Goal: Transaction & Acquisition: Purchase product/service

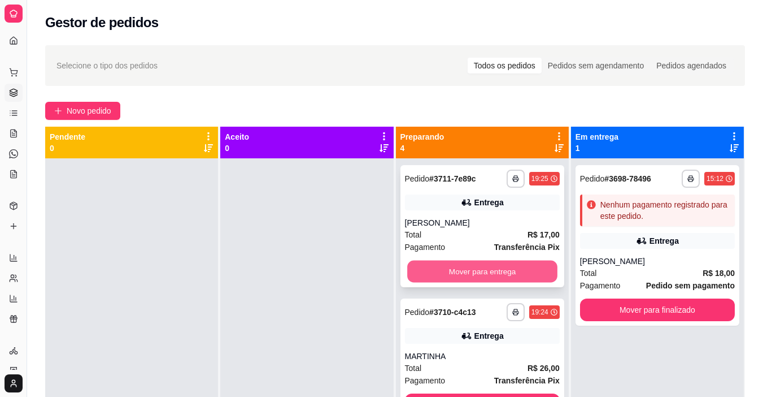
click at [439, 272] on button "Mover para entrega" at bounding box center [482, 272] width 150 height 22
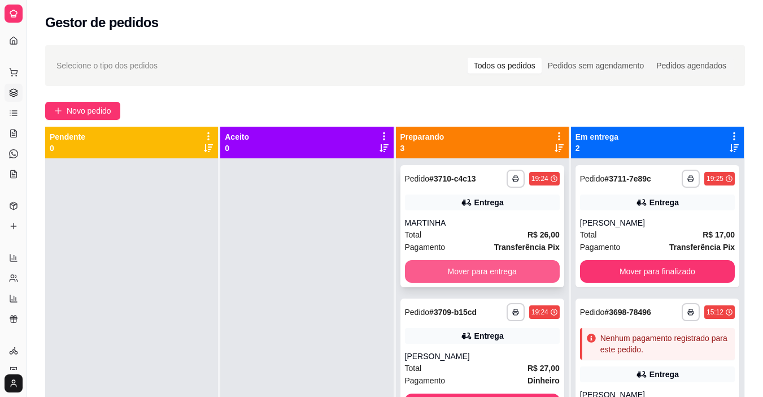
click at [494, 270] on button "Mover para entrega" at bounding box center [482, 271] width 155 height 23
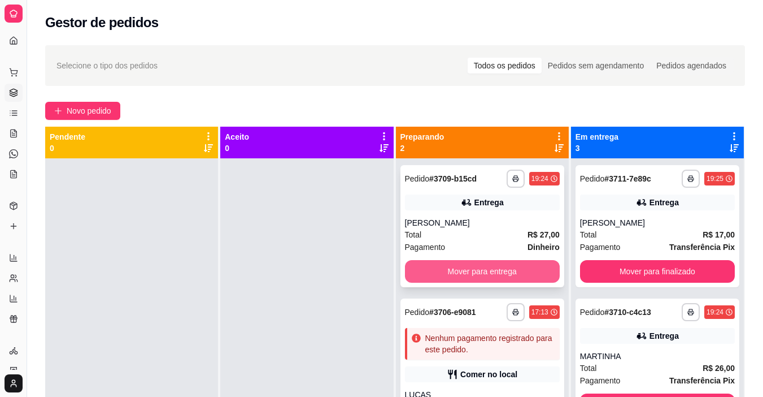
click at [493, 270] on button "Mover para entrega" at bounding box center [482, 271] width 155 height 23
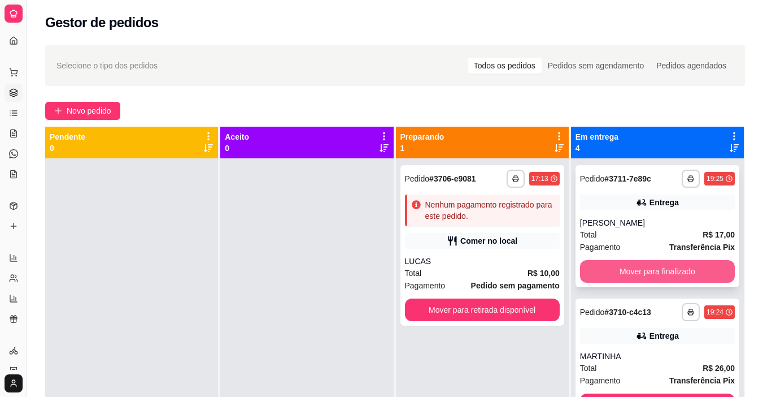
click at [594, 260] on button "Mover para finalizado" at bounding box center [657, 271] width 155 height 23
click at [589, 266] on button "Mover para finalizado" at bounding box center [657, 271] width 155 height 23
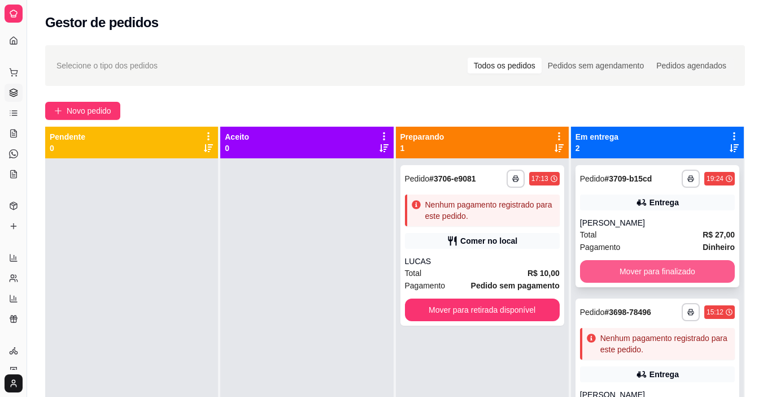
click at [585, 266] on button "Mover para finalizado" at bounding box center [657, 271] width 155 height 23
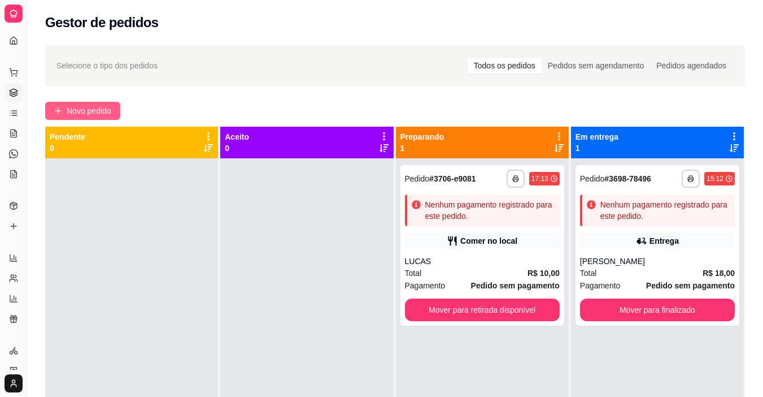
click at [89, 110] on span "Novo pedido" at bounding box center [89, 111] width 45 height 12
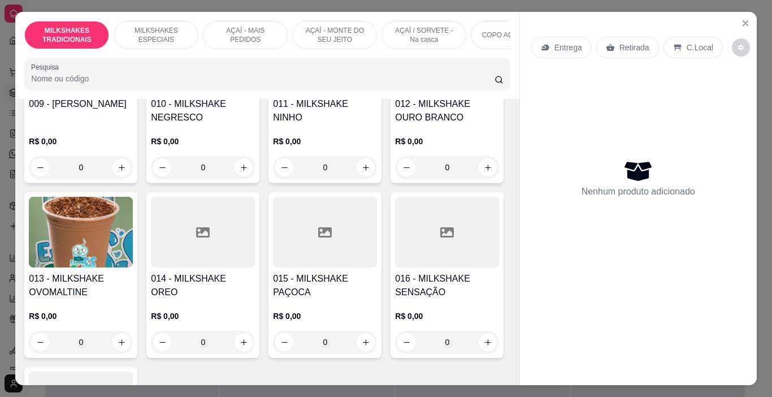
scroll to position [509, 0]
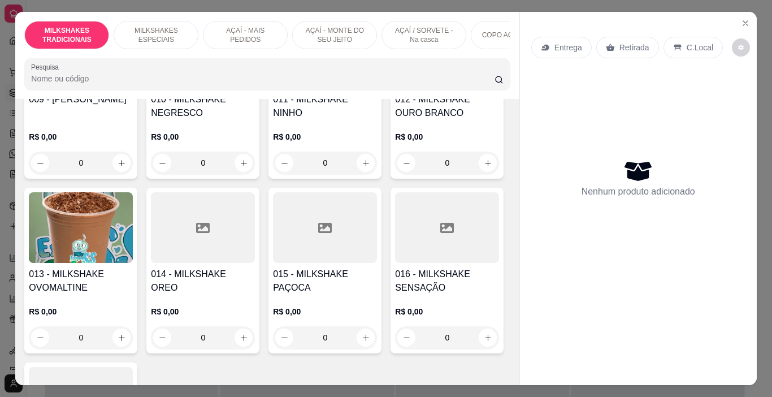
click at [244, 21] on div "AÇAÍ - MAIS PEDIDOS" at bounding box center [245, 35] width 85 height 28
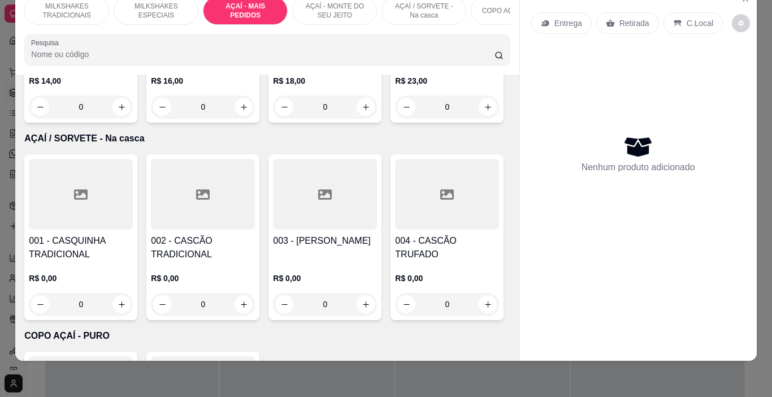
scroll to position [2351, 0]
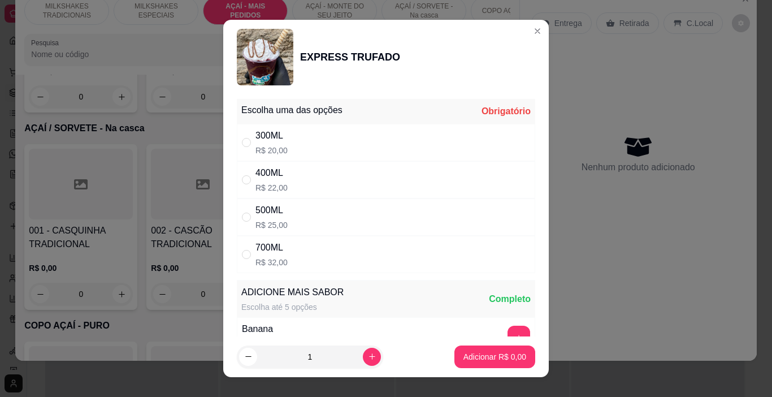
click at [296, 121] on div "Escolha uma das opções Obrigatório" at bounding box center [386, 111] width 298 height 25
click at [298, 137] on div "300ML R$ 20,00" at bounding box center [386, 142] width 298 height 37
radio input "true"
click at [363, 354] on button "increase-product-quantity" at bounding box center [372, 357] width 18 height 18
type input "2"
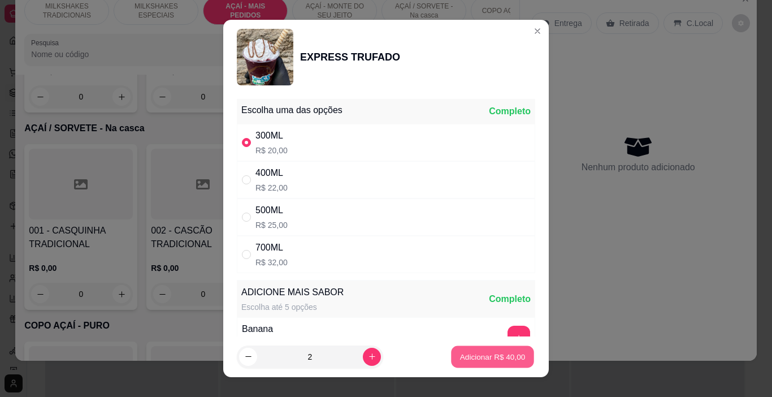
click at [460, 354] on p "Adicionar R$ 40,00" at bounding box center [493, 356] width 66 height 11
type input "2"
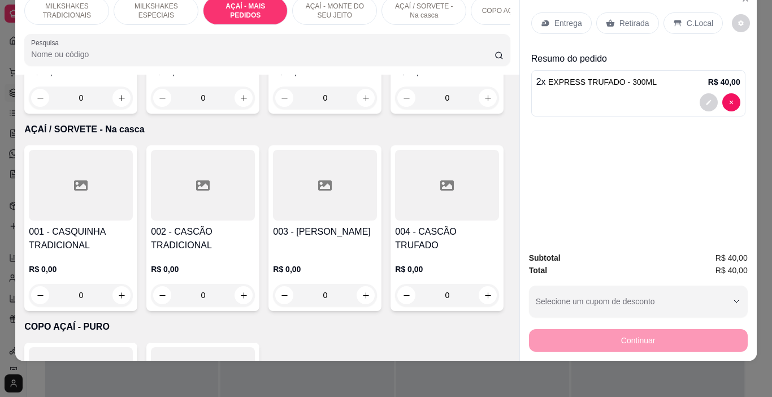
click at [542, 19] on icon at bounding box center [545, 23] width 9 height 9
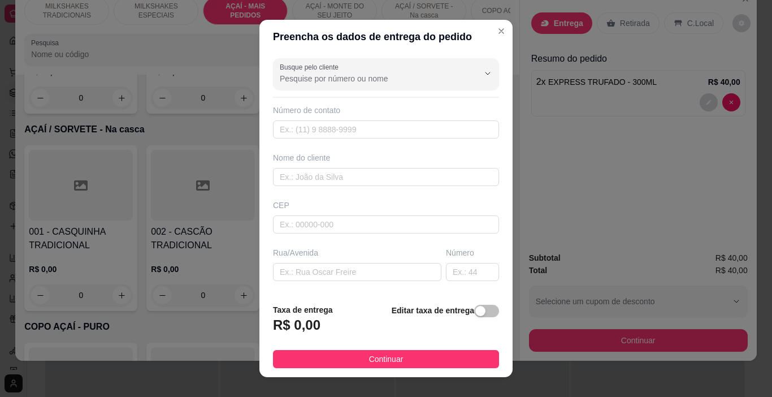
click at [329, 163] on div "Nome do cliente" at bounding box center [386, 157] width 226 height 11
click at [330, 178] on input "text" at bounding box center [386, 177] width 226 height 18
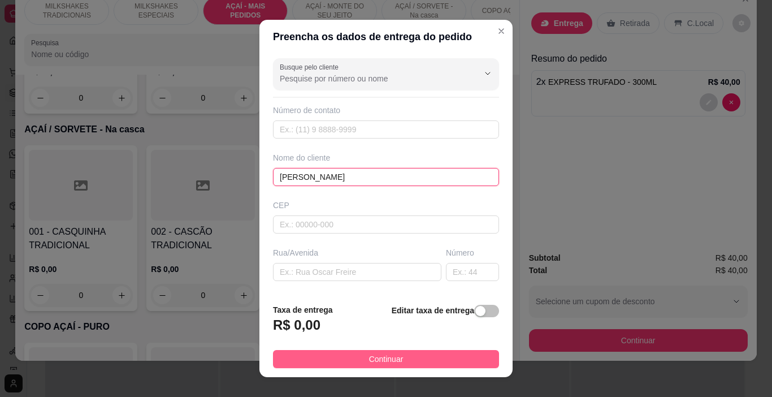
type input "[PERSON_NAME]"
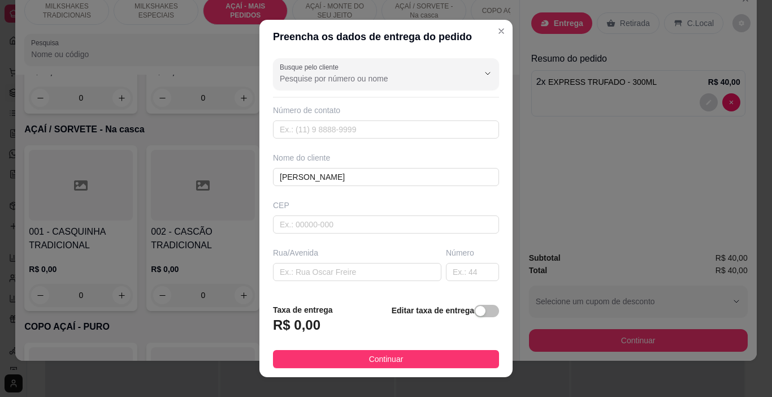
drag, startPoint x: 389, startPoint y: 361, endPoint x: 643, endPoint y: 343, distance: 254.9
click at [389, 361] on span "Continuar" at bounding box center [386, 359] width 34 height 12
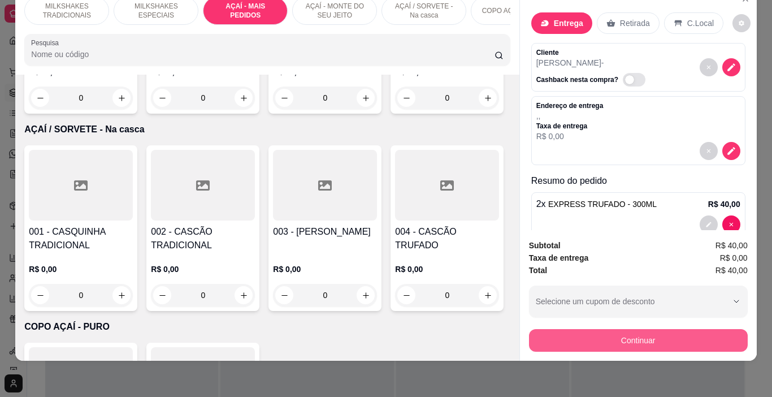
click at [626, 329] on button "Continuar" at bounding box center [638, 340] width 219 height 23
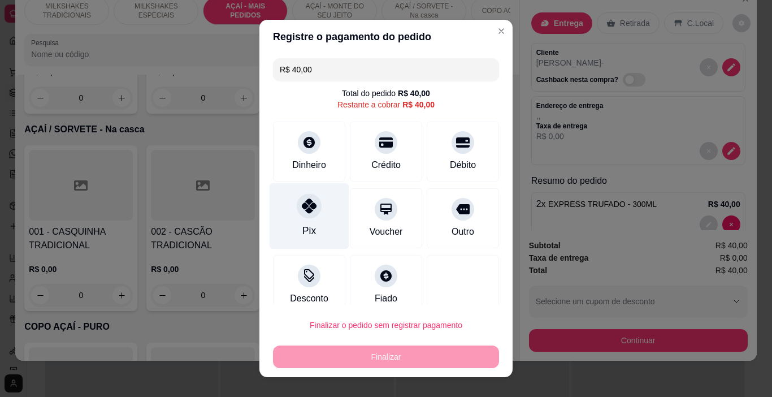
click at [306, 228] on div "Pix" at bounding box center [309, 230] width 14 height 15
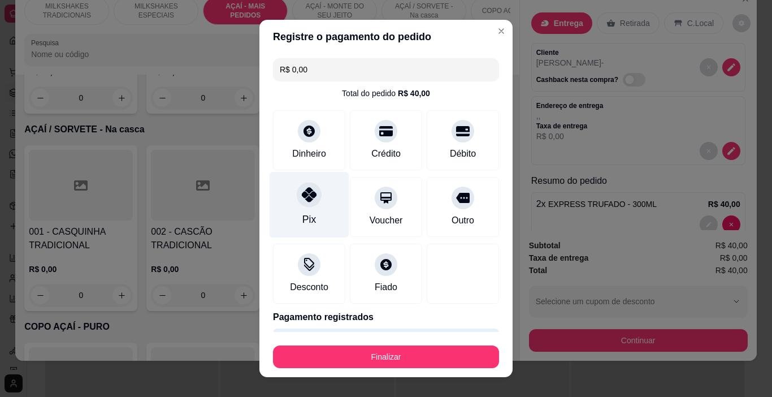
type input "R$ 0,00"
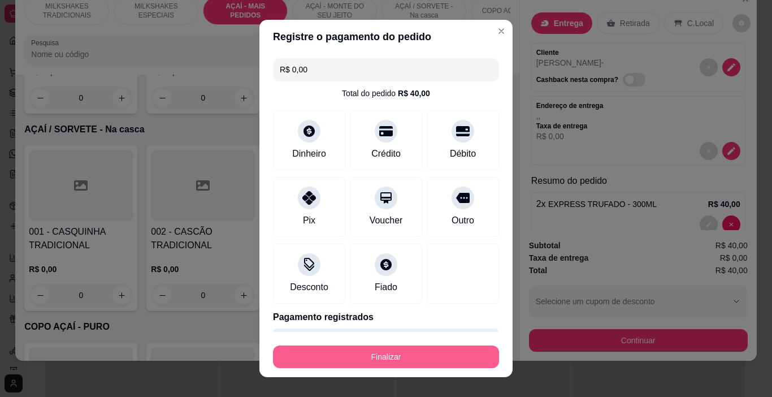
click at [414, 364] on button "Finalizar" at bounding box center [386, 356] width 226 height 23
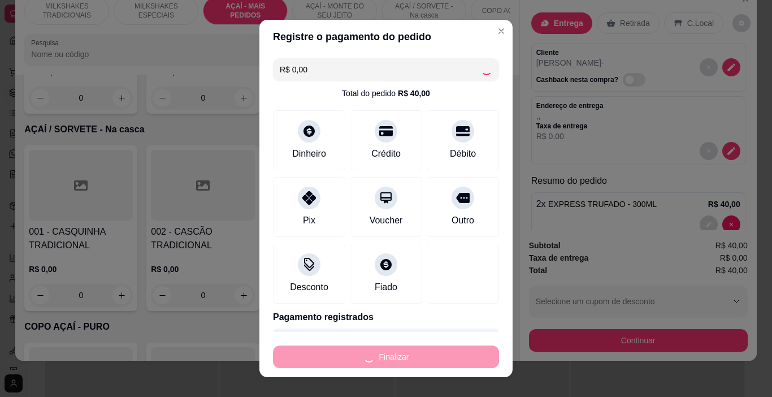
type input "0"
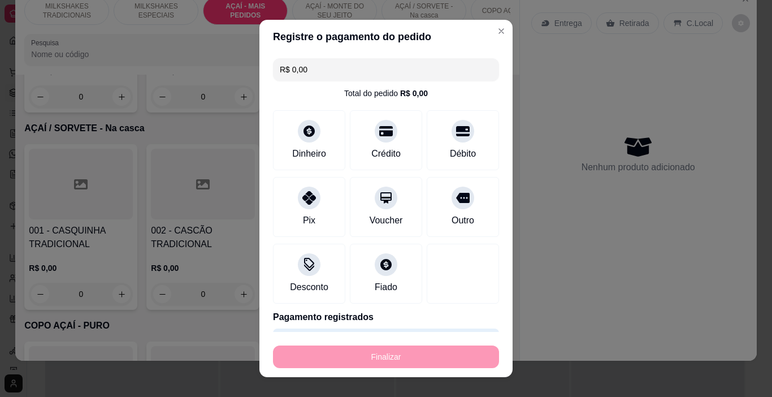
type input "-R$ 40,00"
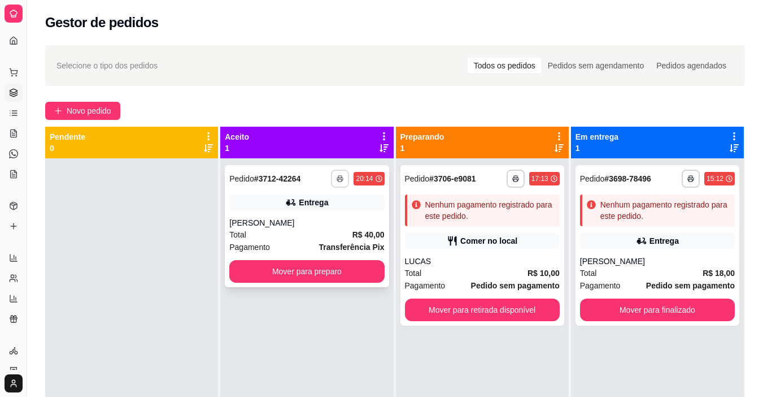
click at [336, 183] on button "button" at bounding box center [340, 179] width 18 height 18
click at [320, 221] on button "IMPRESSORA" at bounding box center [307, 218] width 82 height 18
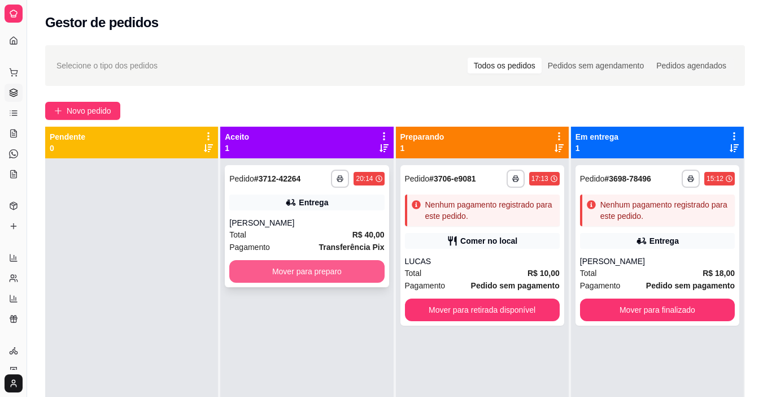
click at [319, 274] on button "Mover para preparo" at bounding box center [306, 271] width 155 height 23
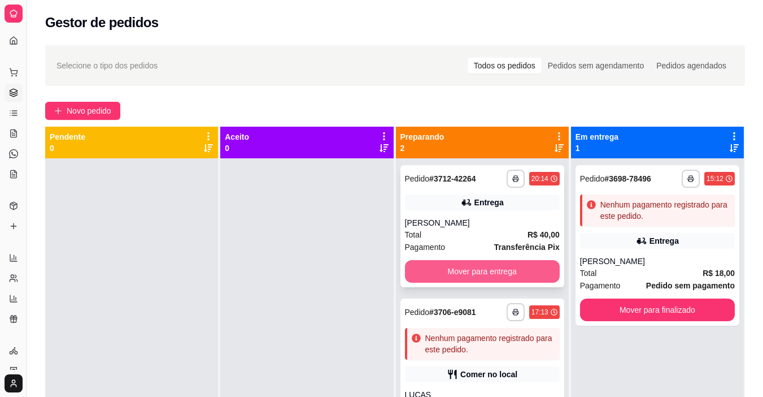
click at [432, 267] on button "Mover para entrega" at bounding box center [482, 271] width 155 height 23
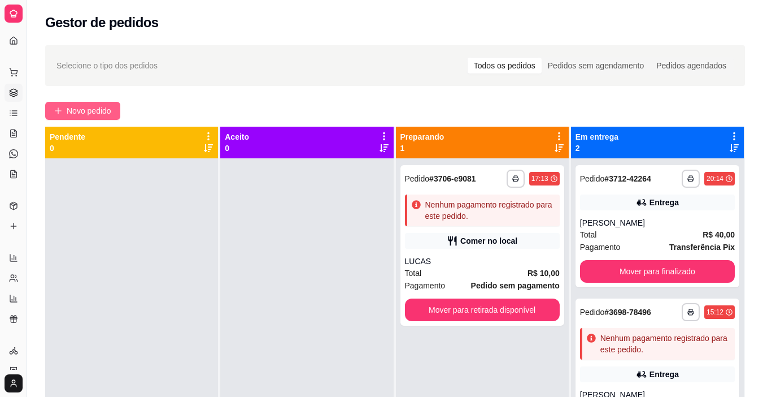
click at [73, 108] on span "Novo pedido" at bounding box center [89, 111] width 45 height 12
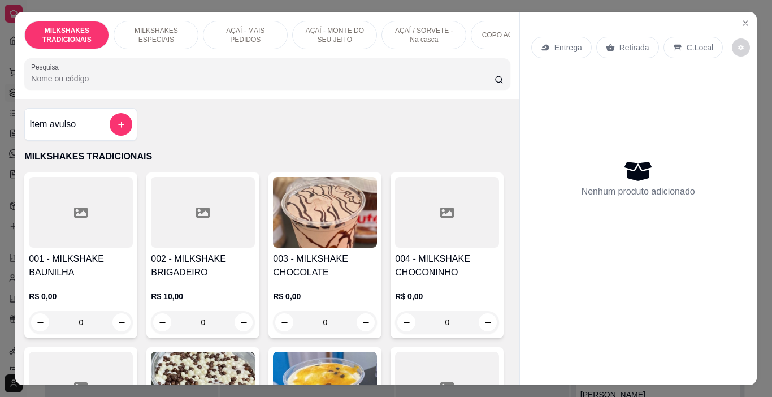
scroll to position [0, 425]
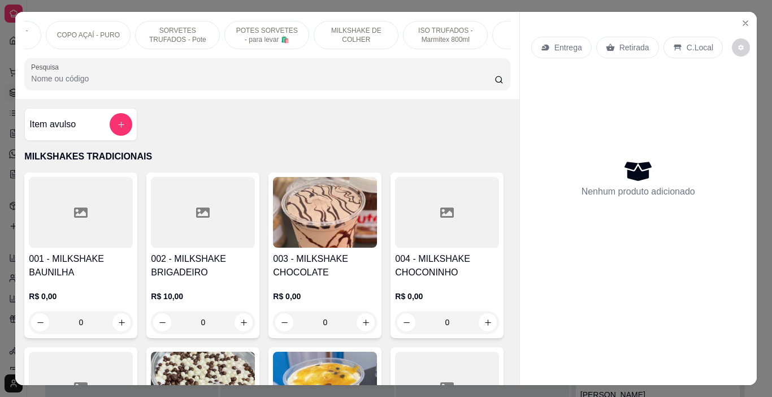
click at [269, 38] on p "POTES SORVETES - para levar 🛍️" at bounding box center [267, 35] width 66 height 18
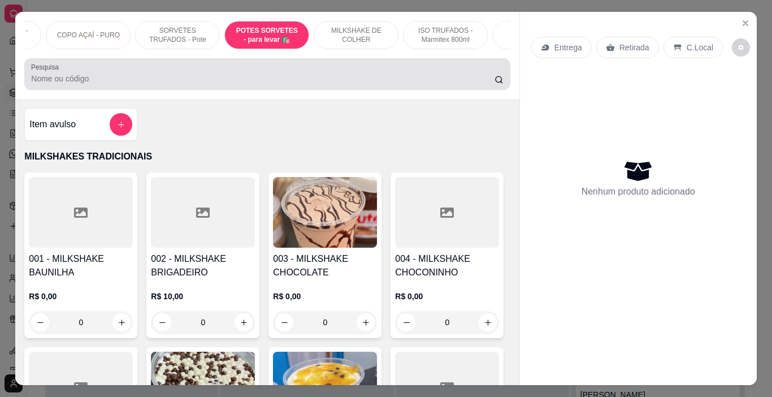
scroll to position [28, 0]
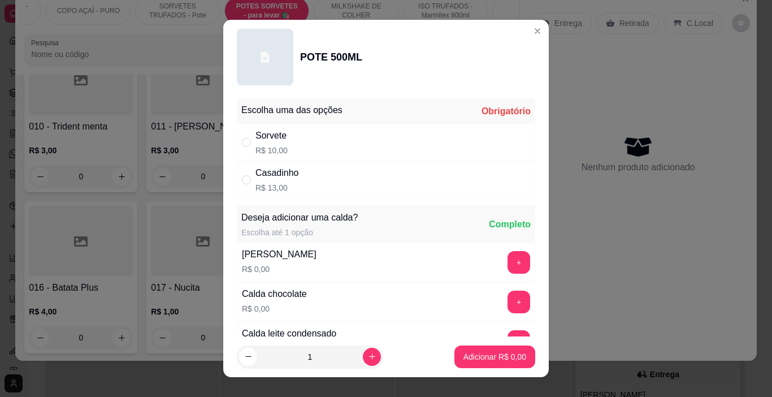
click at [339, 145] on div "Sorvete R$ 10,00" at bounding box center [386, 142] width 298 height 37
radio input "true"
click at [507, 301] on button "+" at bounding box center [518, 301] width 23 height 23
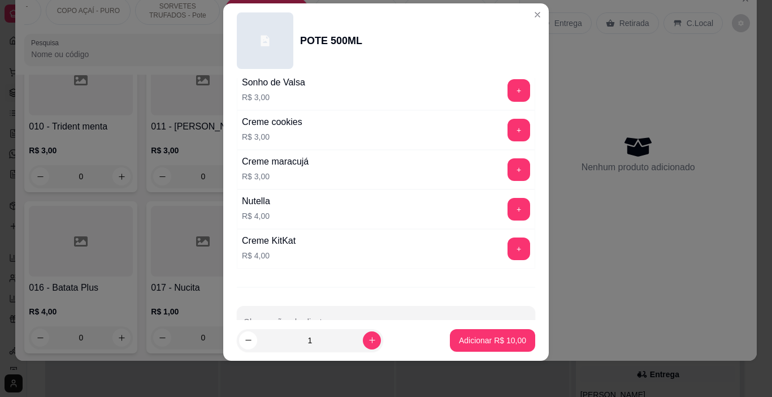
scroll to position [1491, 0]
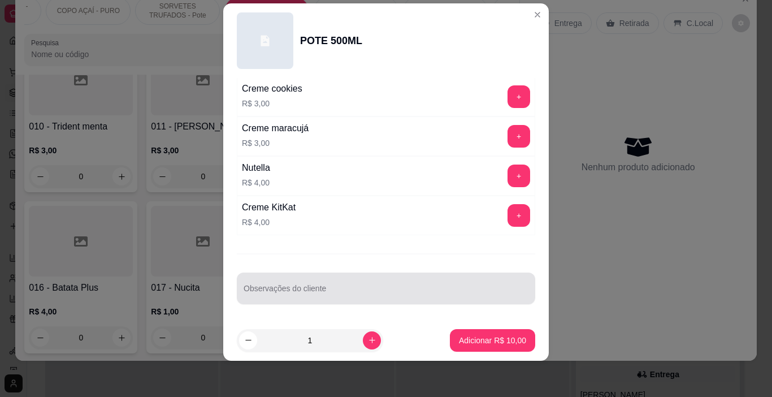
click at [285, 283] on div at bounding box center [386, 288] width 285 height 23
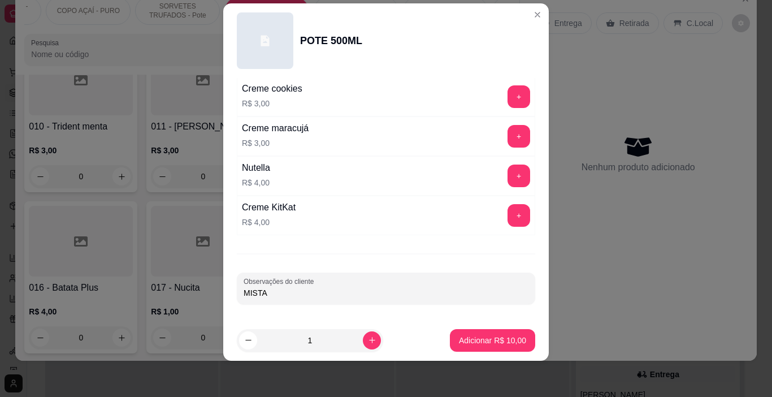
type input "MISTA"
click at [500, 343] on p "Adicionar R$ 10,00" at bounding box center [493, 340] width 66 height 11
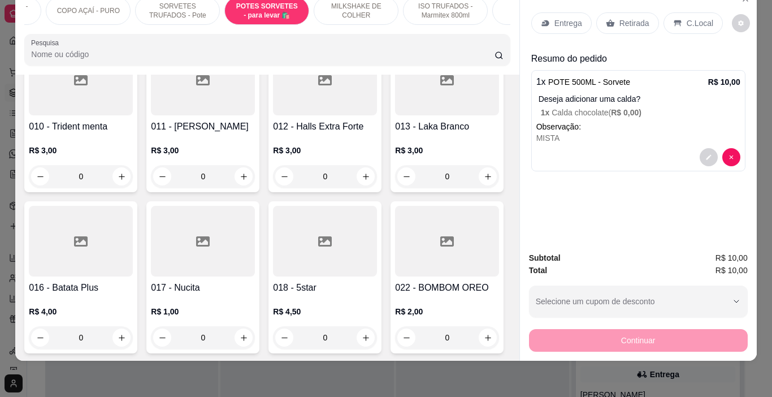
click at [562, 18] on p "Entrega" at bounding box center [568, 23] width 28 height 11
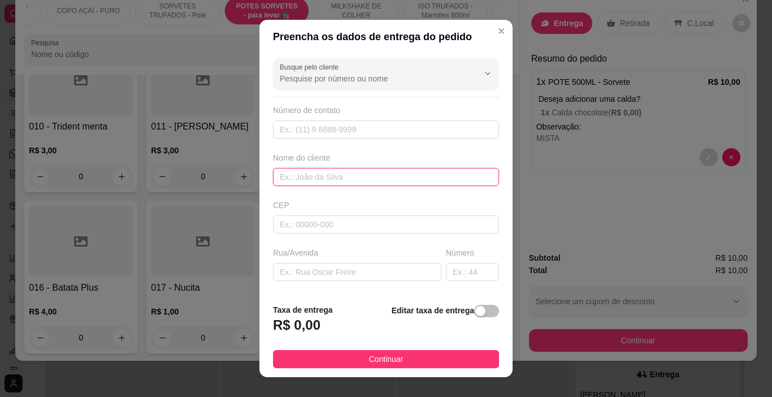
click at [340, 183] on input "text" at bounding box center [386, 177] width 226 height 18
type input "[PERSON_NAME]"
click at [419, 355] on button "Continuar" at bounding box center [386, 359] width 226 height 18
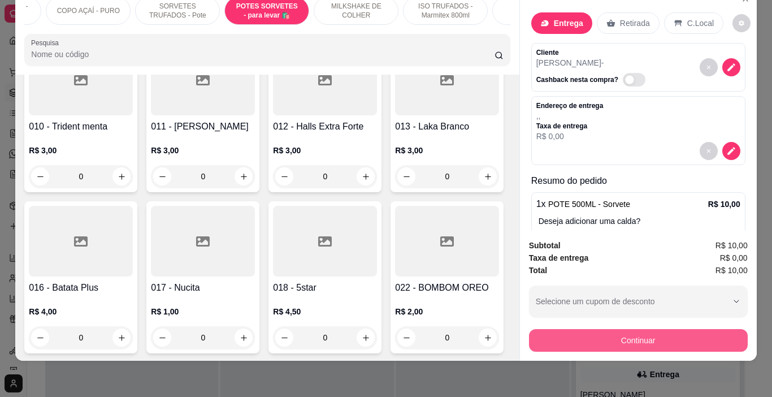
click at [544, 339] on button "Continuar" at bounding box center [638, 340] width 219 height 23
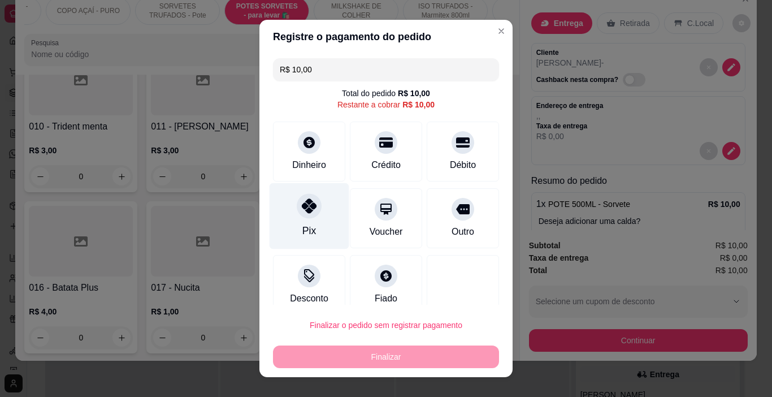
click at [316, 220] on div "Pix" at bounding box center [310, 216] width 80 height 66
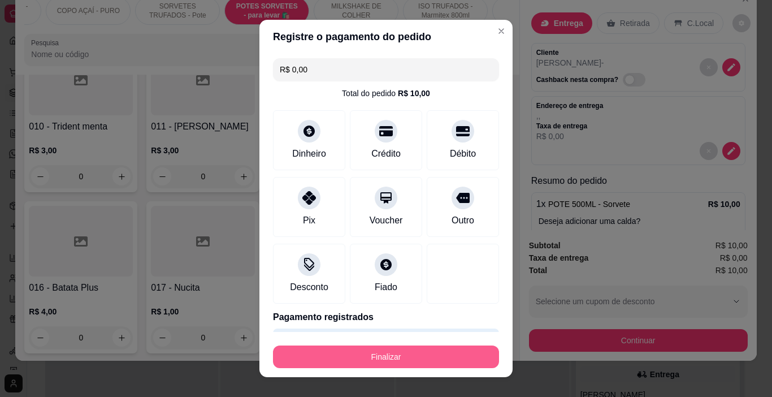
click at [401, 363] on button "Finalizar" at bounding box center [386, 356] width 226 height 23
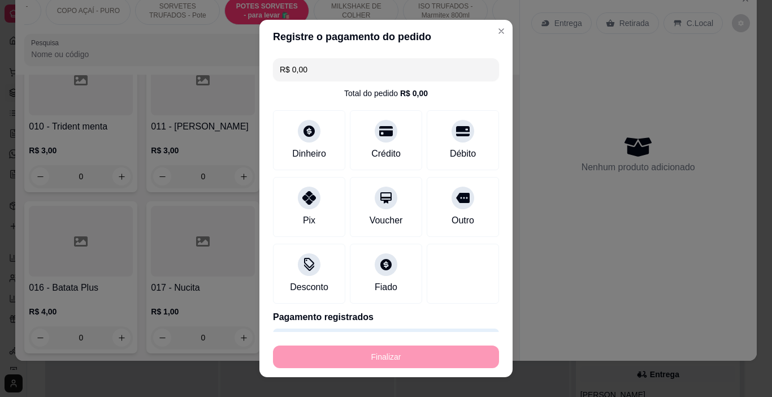
type input "-R$ 10,00"
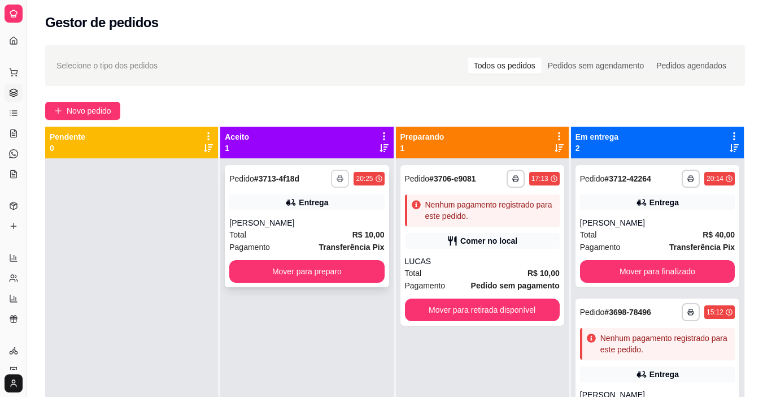
click at [332, 173] on button "button" at bounding box center [340, 179] width 18 height 18
click at [294, 218] on button "IMPRESSORA" at bounding box center [307, 218] width 82 height 18
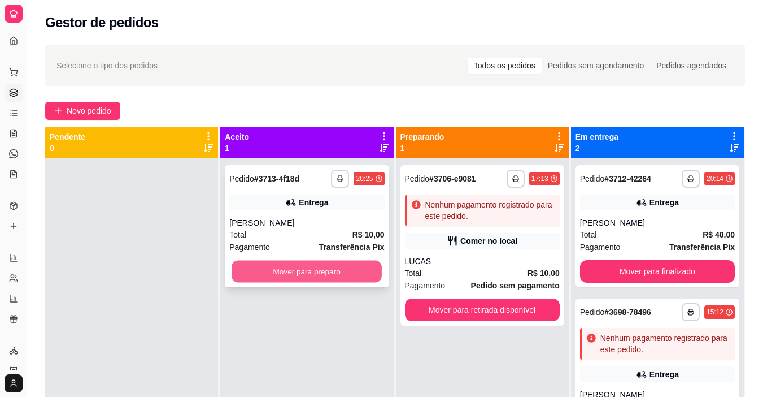
click at [297, 264] on button "Mover para preparo" at bounding box center [307, 272] width 150 height 22
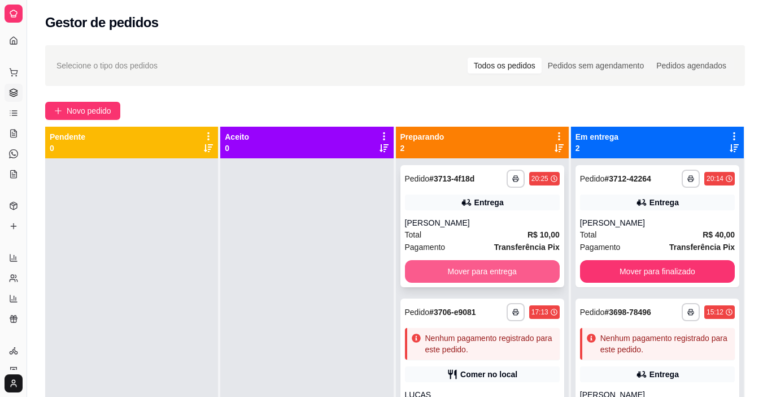
click at [426, 266] on button "Mover para entrega" at bounding box center [482, 271] width 155 height 23
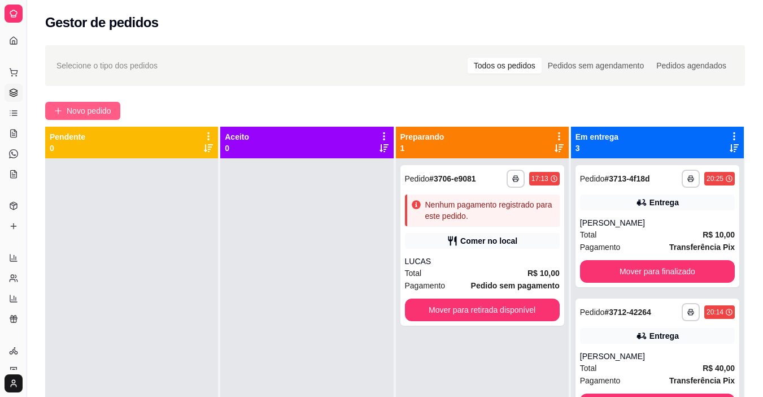
click at [115, 107] on button "Novo pedido" at bounding box center [82, 111] width 75 height 18
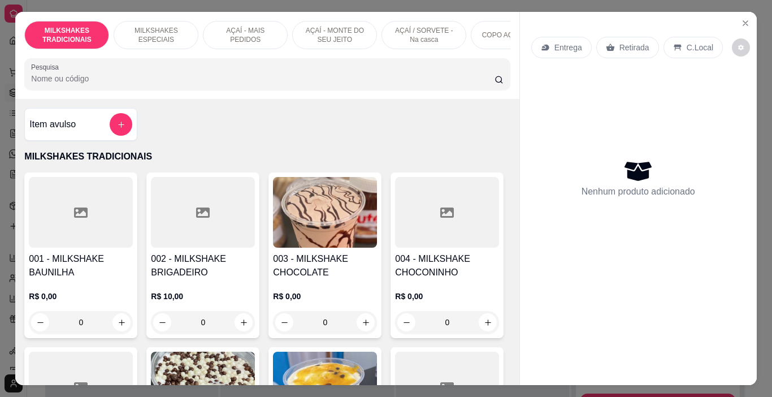
click at [341, 38] on p "AÇAÍ - MONTE DO SEU JEITO" at bounding box center [335, 35] width 66 height 18
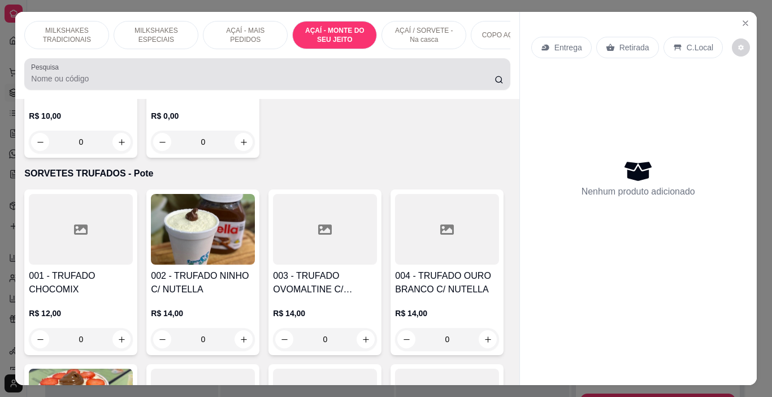
scroll to position [28, 0]
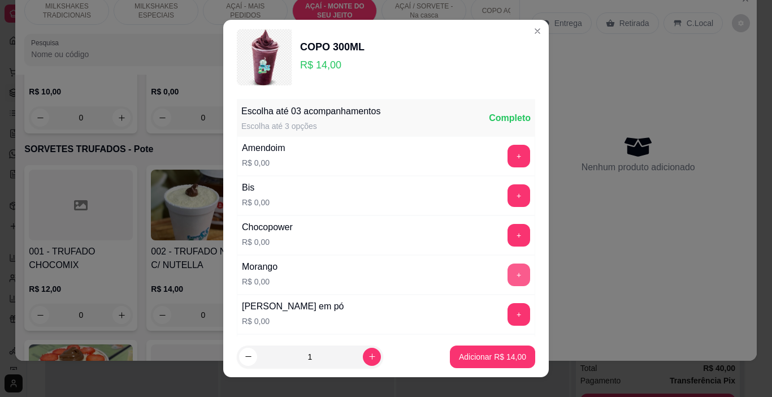
click at [507, 274] on button "+" at bounding box center [518, 274] width 23 height 23
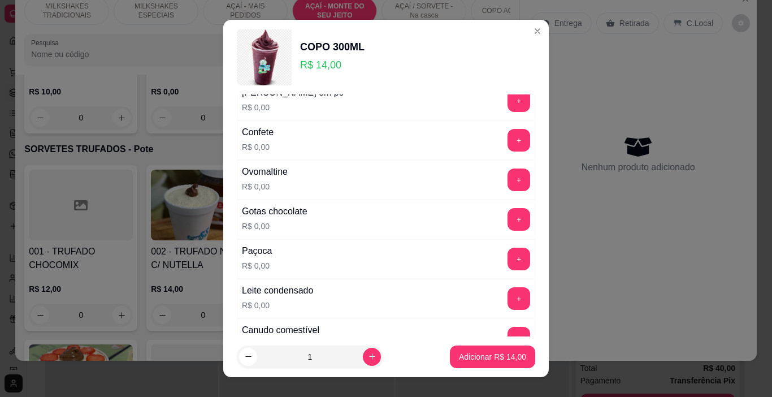
scroll to position [226, 0]
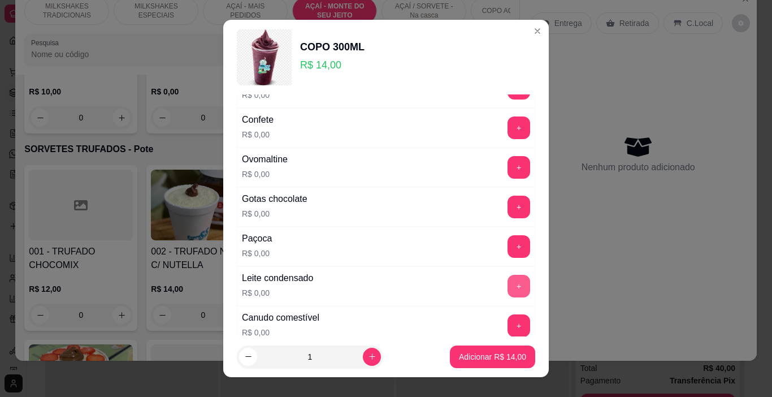
click at [507, 284] on button "+" at bounding box center [518, 286] width 23 height 23
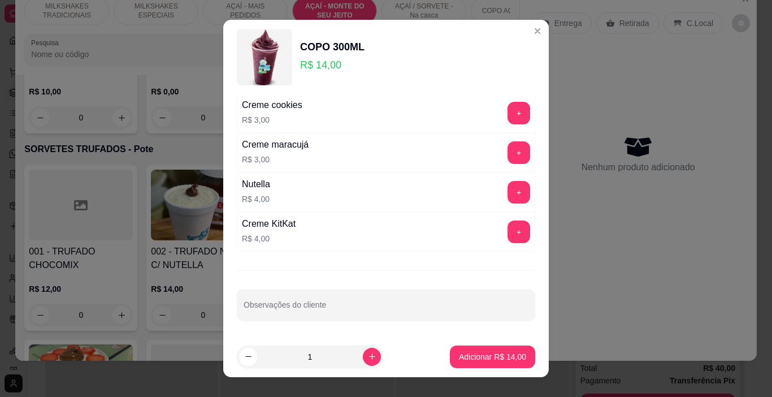
scroll to position [1803, 0]
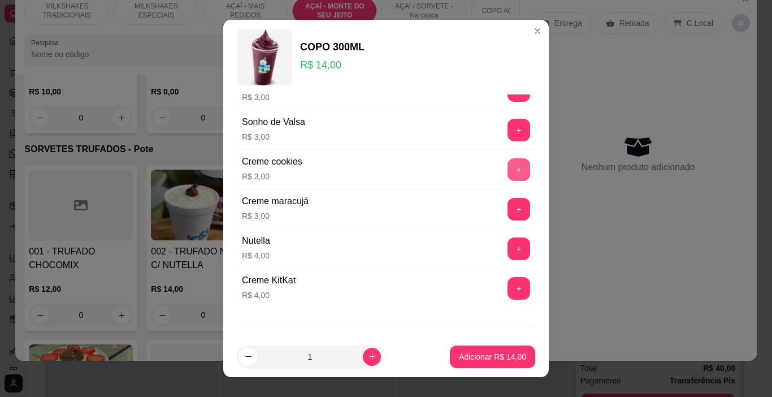
click at [507, 175] on button "+" at bounding box center [518, 169] width 23 height 23
click at [503, 359] on p "Adicionar R$ 17,00" at bounding box center [492, 356] width 67 height 11
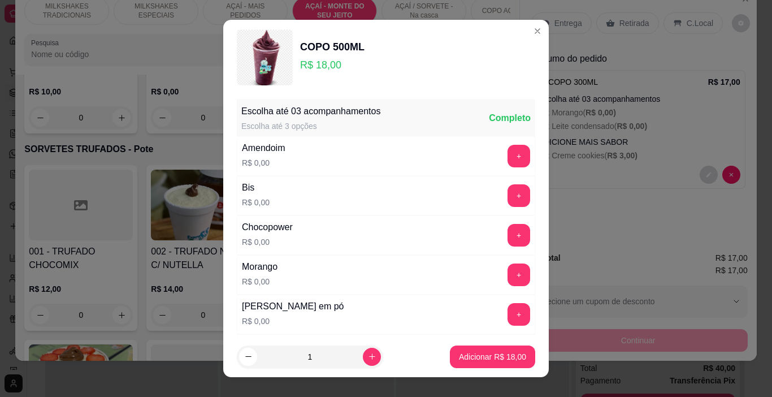
click at [507, 277] on button "+" at bounding box center [518, 274] width 23 height 23
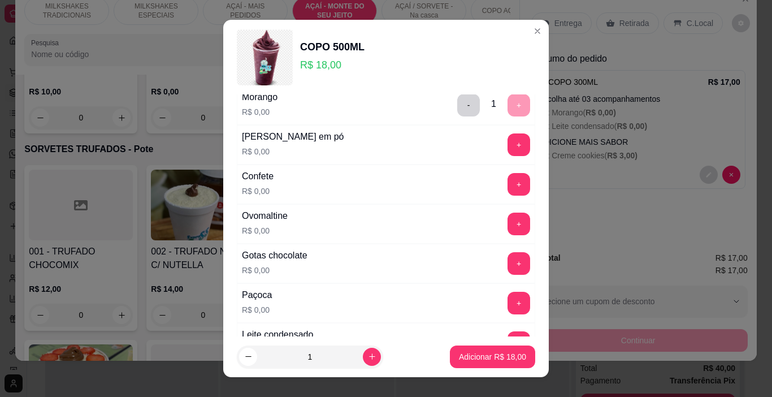
scroll to position [226, 0]
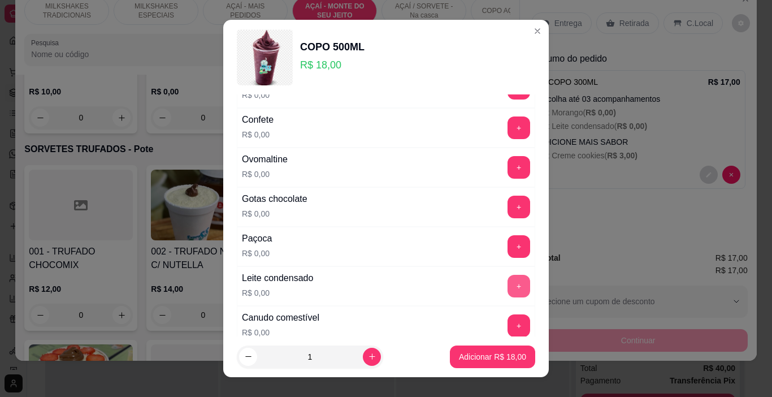
click at [507, 282] on button "+" at bounding box center [518, 286] width 23 height 23
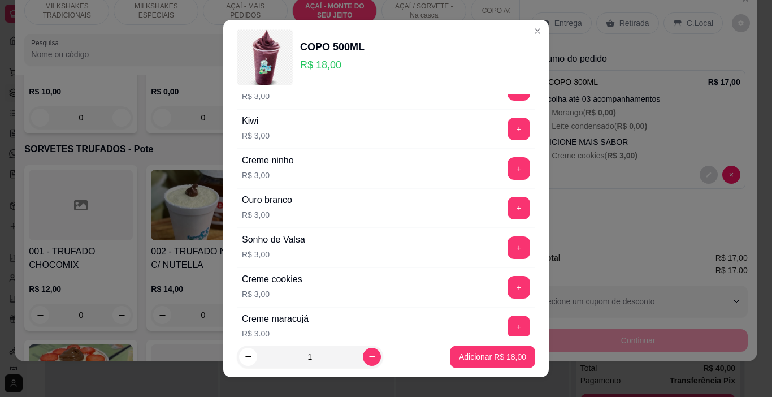
scroll to position [1752, 0]
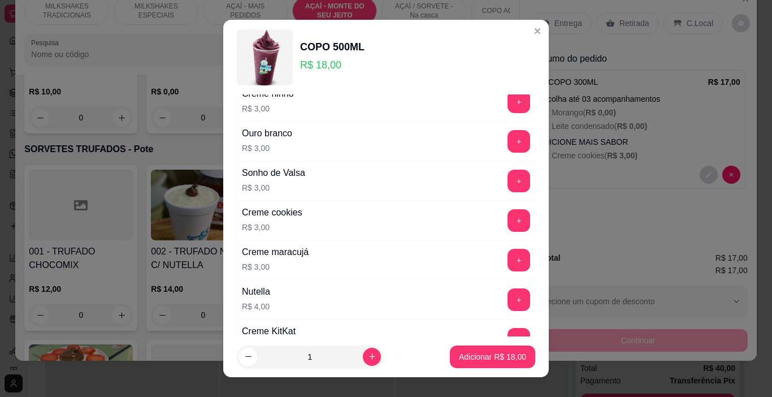
click at [507, 225] on button "+" at bounding box center [518, 220] width 23 height 23
click at [492, 352] on p "Adicionar R$ 21,00" at bounding box center [492, 356] width 67 height 11
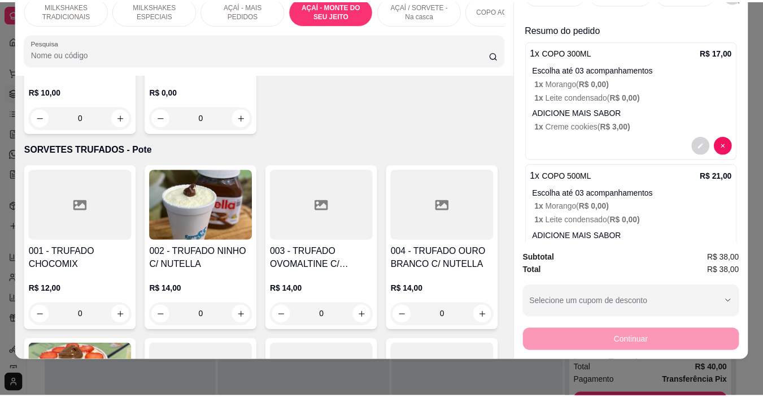
scroll to position [0, 0]
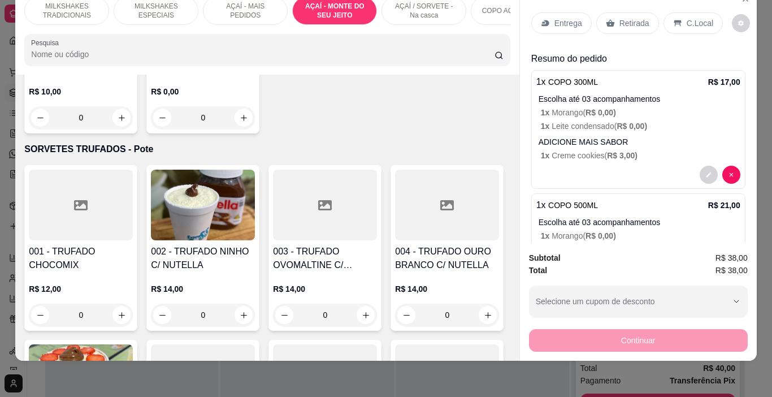
click at [543, 19] on icon at bounding box center [545, 23] width 9 height 9
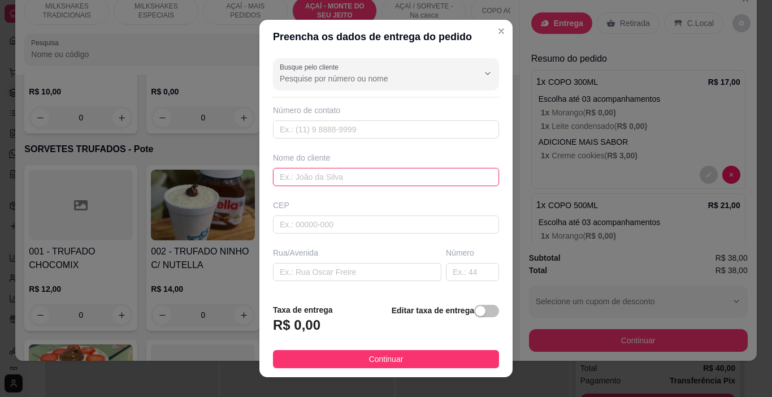
click at [322, 171] on input "text" at bounding box center [386, 177] width 226 height 18
type input "VALTA"
drag, startPoint x: 379, startPoint y: 355, endPoint x: 556, endPoint y: 331, distance: 178.5
click at [379, 355] on span "Continuar" at bounding box center [386, 359] width 34 height 12
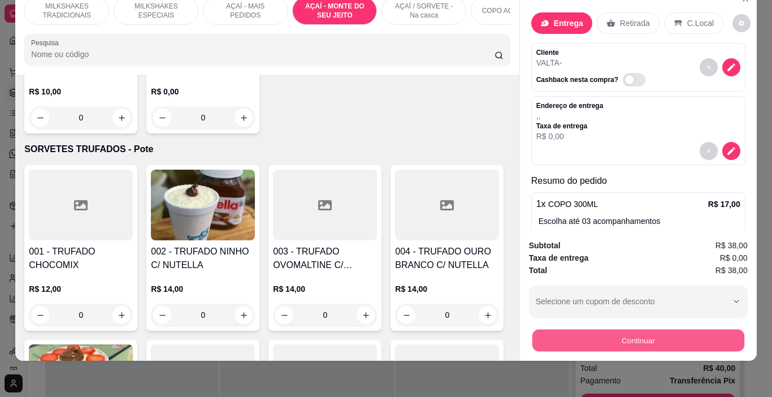
click at [575, 331] on button "Continuar" at bounding box center [638, 340] width 212 height 22
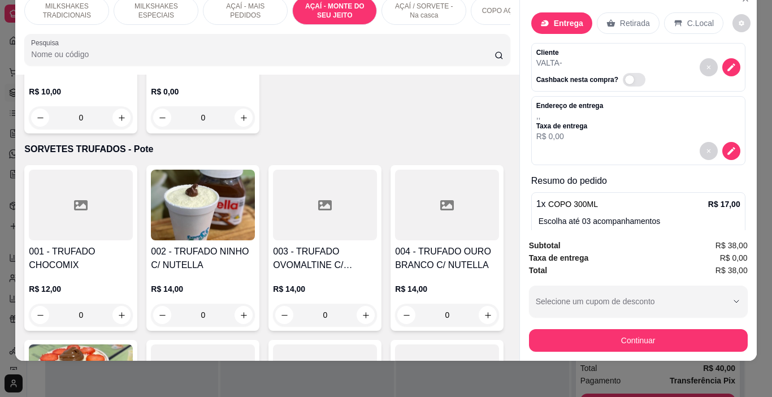
click at [303, 226] on div "Pix" at bounding box center [309, 230] width 14 height 15
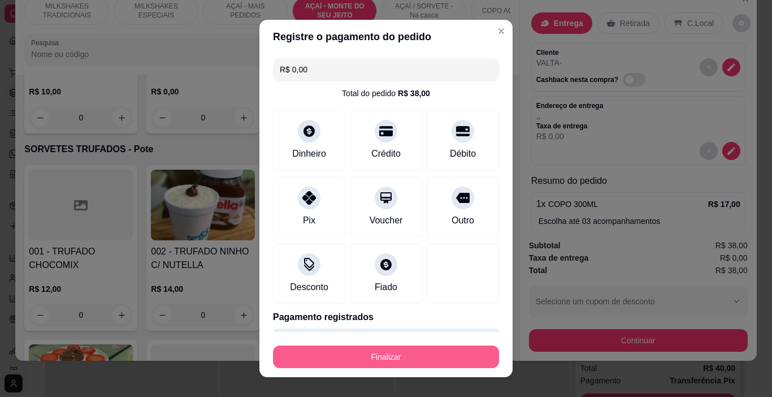
click at [387, 357] on button "Finalizar" at bounding box center [386, 356] width 226 height 23
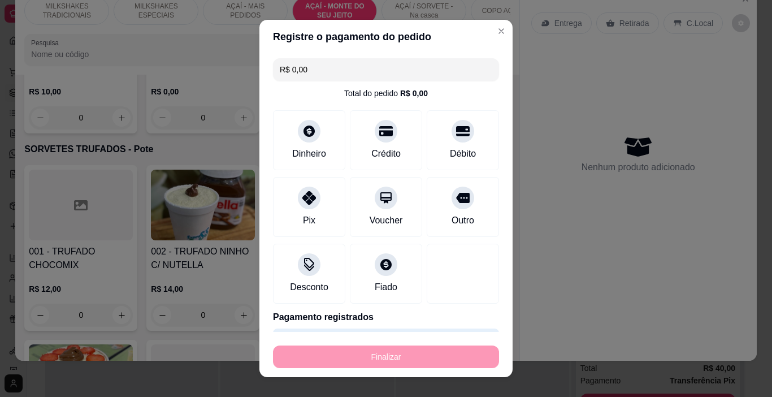
type input "-R$ 38,00"
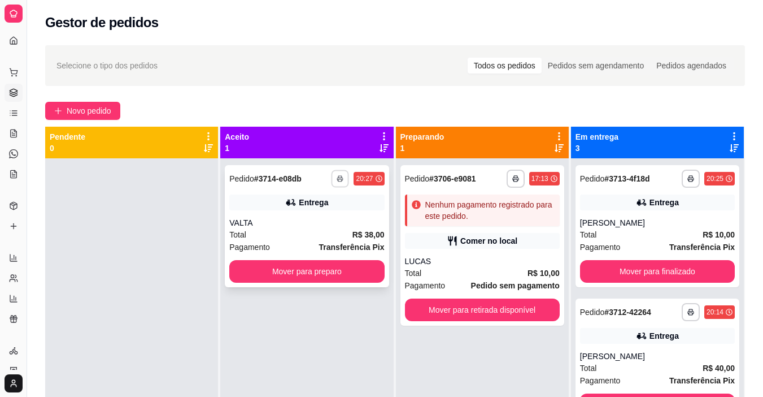
click at [332, 177] on button "button" at bounding box center [341, 179] width 18 height 18
click at [323, 219] on button "IMPRESSORA" at bounding box center [307, 218] width 82 height 18
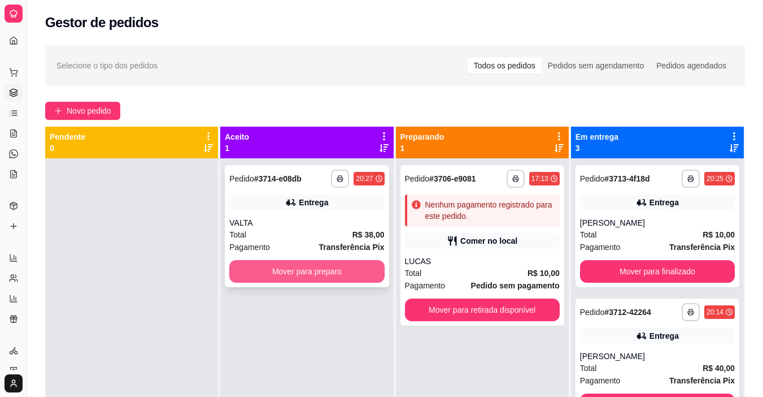
click at [358, 271] on button "Mover para preparo" at bounding box center [306, 271] width 155 height 23
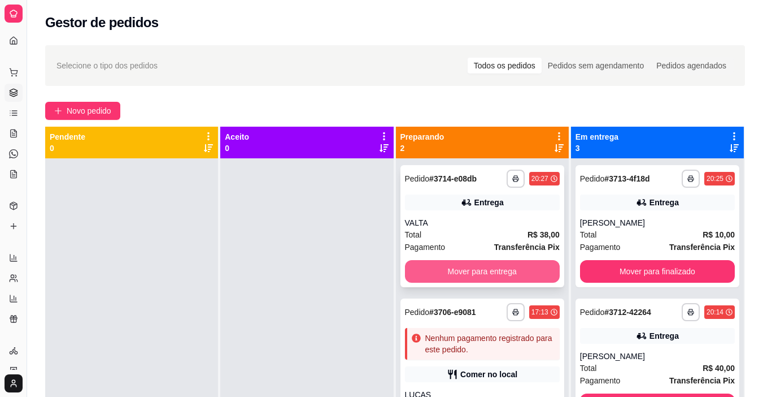
click at [431, 274] on button "Mover para entrega" at bounding box center [482, 271] width 155 height 23
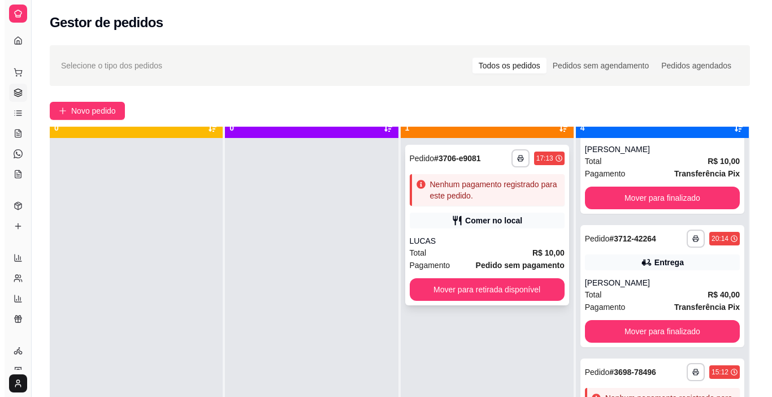
scroll to position [32, 0]
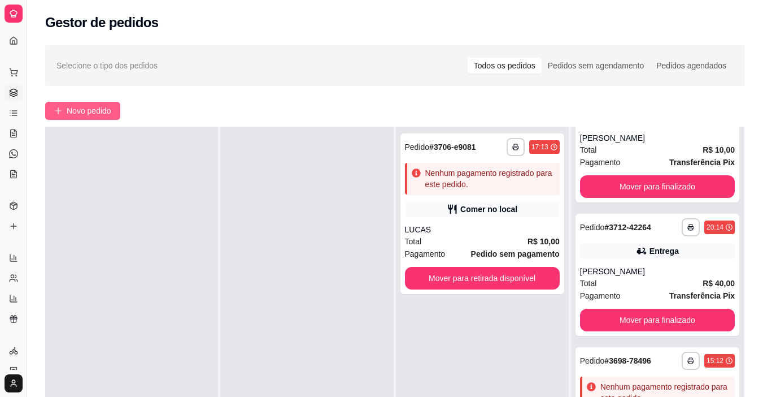
click at [79, 109] on span "Novo pedido" at bounding box center [89, 111] width 45 height 12
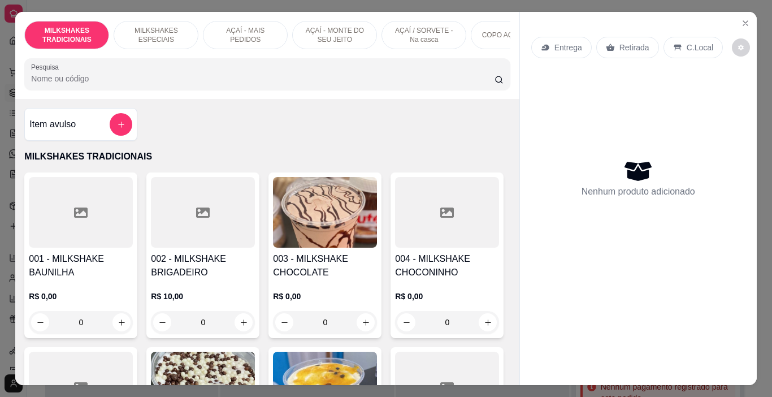
click at [272, 54] on div "MILKSHAKES TRADICIONAIS MILKSHAKES ESPECIAIS AÇAÍ - MAIS PEDIDOS AÇAÍ - MONTE D…" at bounding box center [267, 55] width 504 height 87
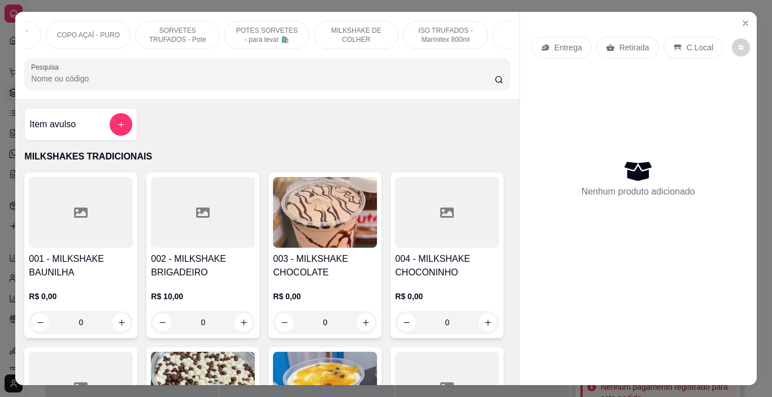
click at [261, 33] on p "POTES SORVETES - para levar 🛍️" at bounding box center [267, 35] width 66 height 18
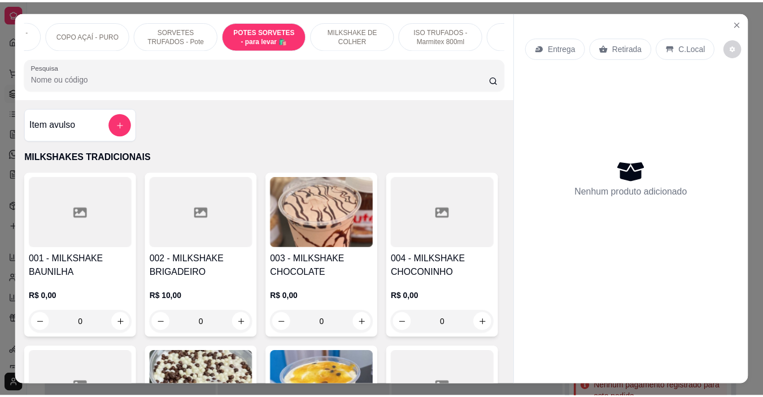
scroll to position [28, 0]
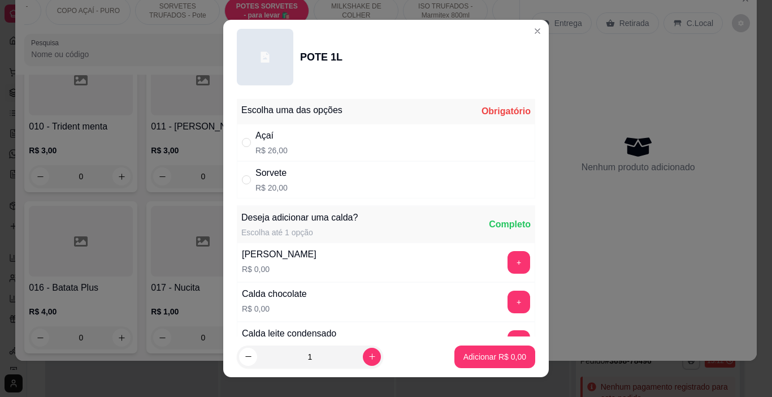
click at [377, 151] on div "Açaí R$ 26,00" at bounding box center [386, 142] width 298 height 37
click at [431, 208] on div "Deseja adicionar uma calda? Escolha até 1 opção Completo" at bounding box center [386, 224] width 298 height 36
click at [348, 168] on div "Sorvete R$ 20,00" at bounding box center [386, 179] width 298 height 37
radio input "false"
radio input "true"
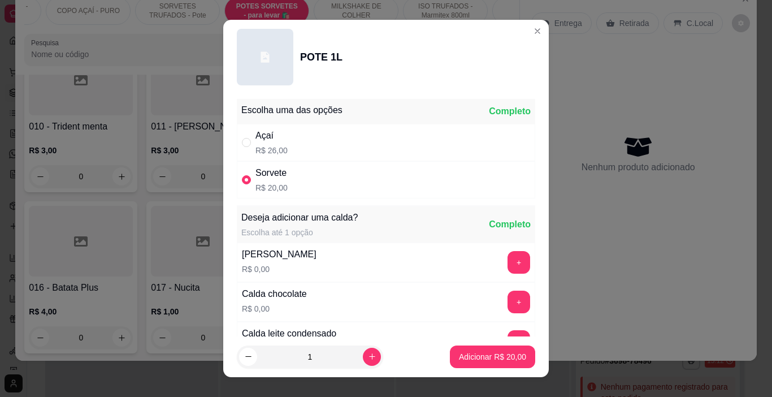
drag, startPoint x: 476, startPoint y: 372, endPoint x: 481, endPoint y: 357, distance: 16.1
click at [476, 371] on footer "1 Adicionar R$ 20,00" at bounding box center [386, 356] width 326 height 41
click at [479, 350] on button "Adicionar R$ 20,00" at bounding box center [492, 357] width 83 height 22
type input "1"
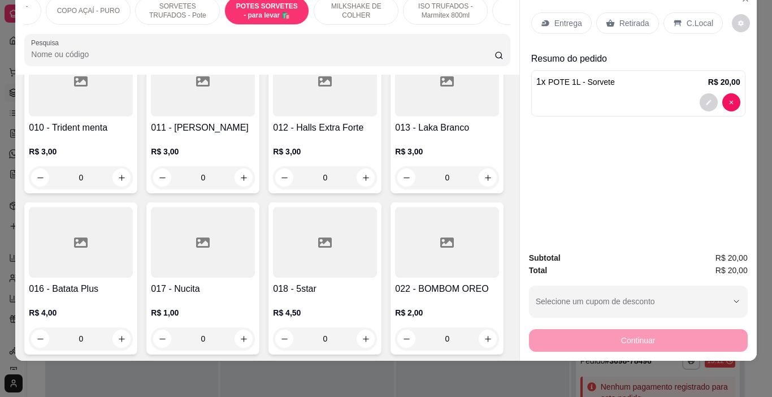
click at [554, 20] on p "Entrega" at bounding box center [568, 23] width 28 height 11
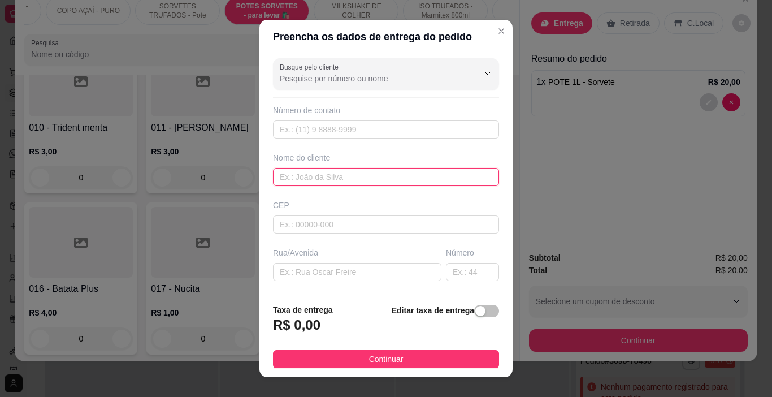
click at [348, 179] on input "text" at bounding box center [386, 177] width 226 height 18
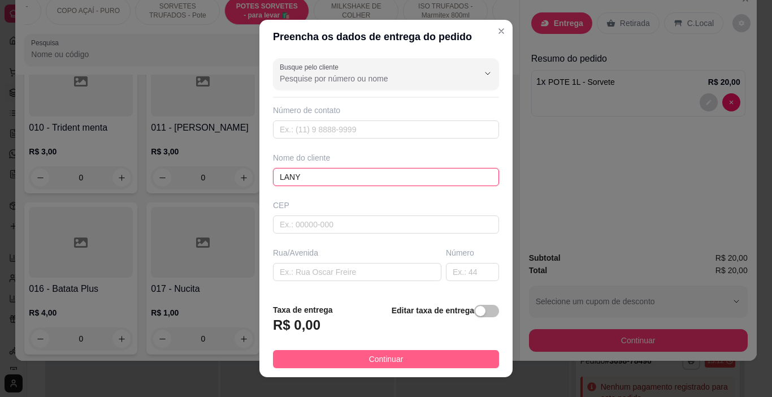
type input "LANY"
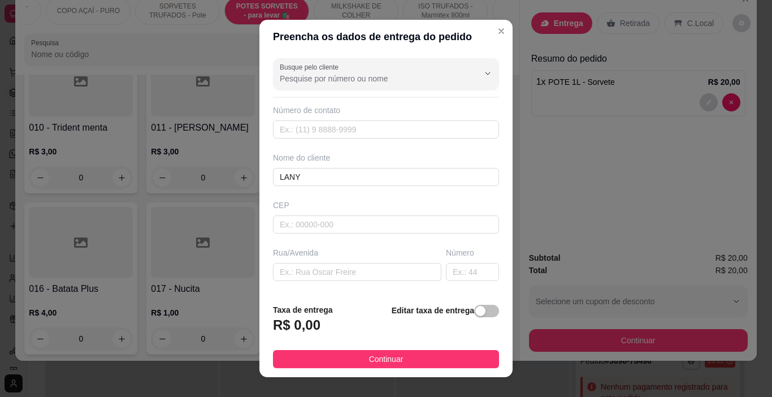
drag, startPoint x: 429, startPoint y: 358, endPoint x: 534, endPoint y: 328, distance: 109.3
click at [429, 358] on button "Continuar" at bounding box center [386, 359] width 226 height 18
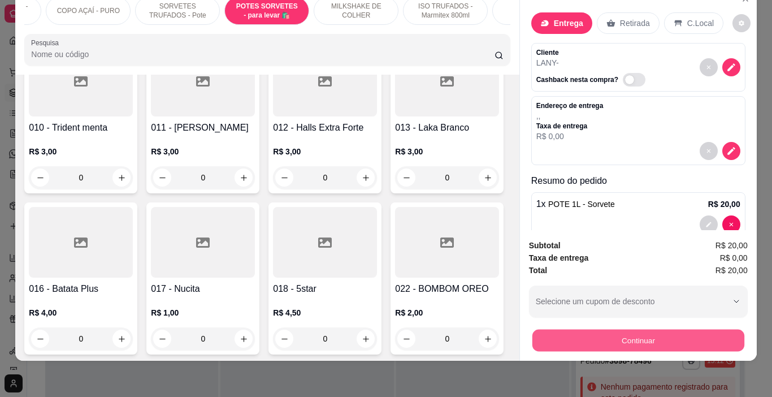
click at [542, 329] on button "Continuar" at bounding box center [638, 340] width 212 height 22
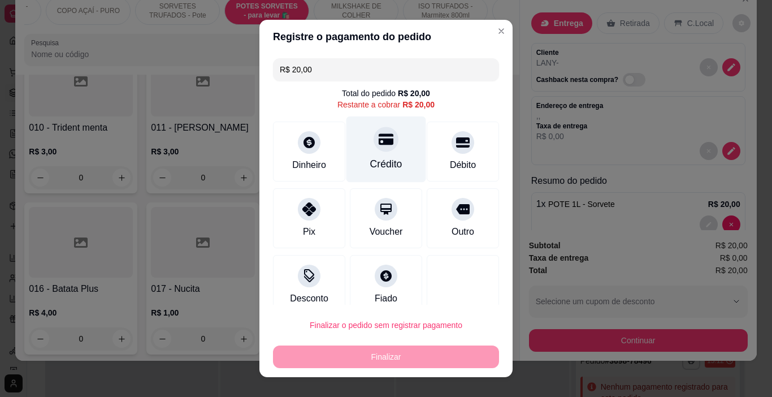
click at [357, 150] on div "Crédito" at bounding box center [386, 149] width 80 height 66
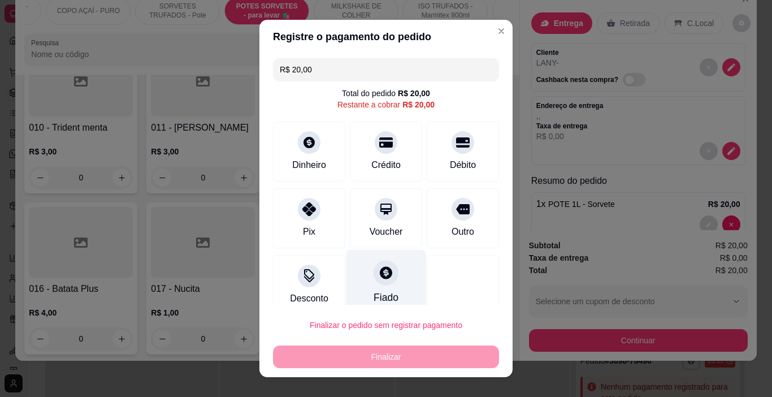
type input "R$ 0,00"
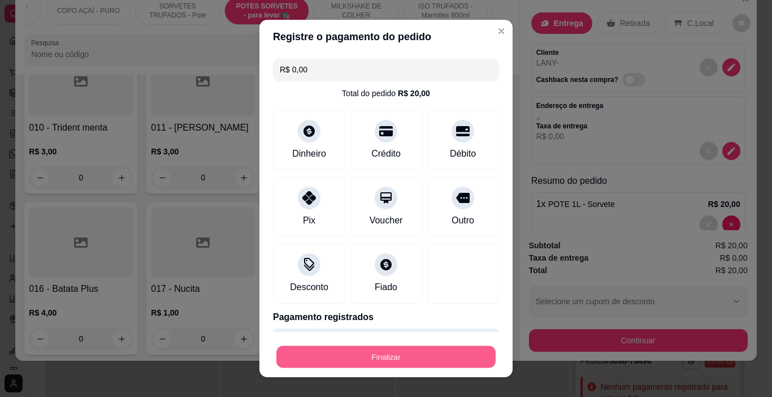
click at [412, 352] on button "Finalizar" at bounding box center [385, 357] width 219 height 22
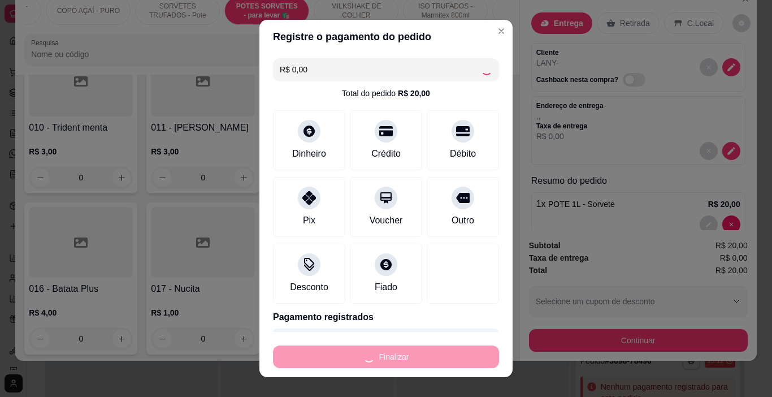
type input "0"
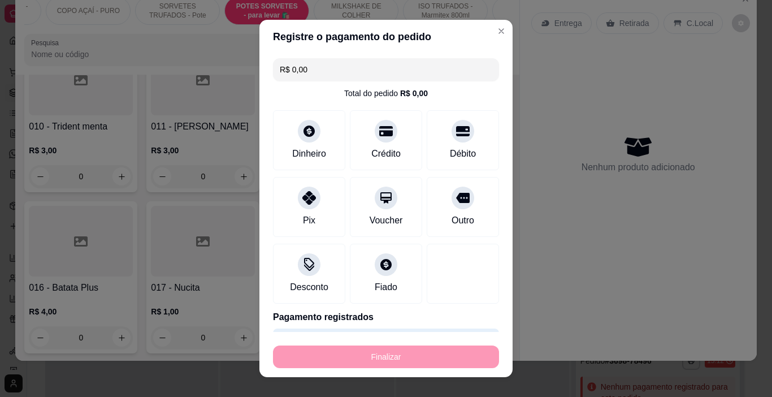
type input "-R$ 20,00"
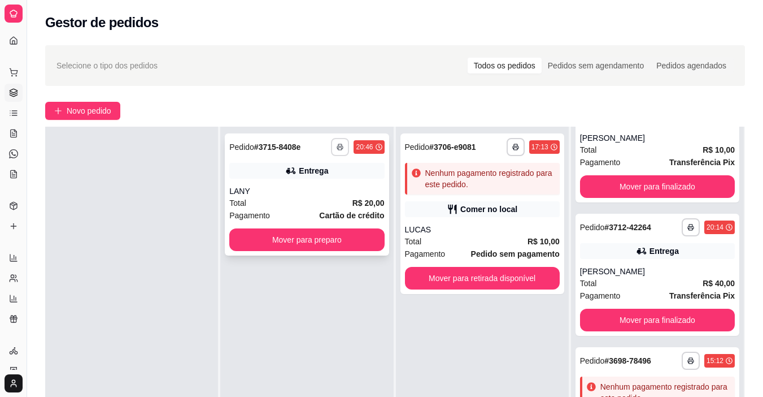
click at [331, 149] on button "button" at bounding box center [340, 147] width 18 height 18
click at [340, 180] on button "IMPRESSORA" at bounding box center [307, 186] width 82 height 18
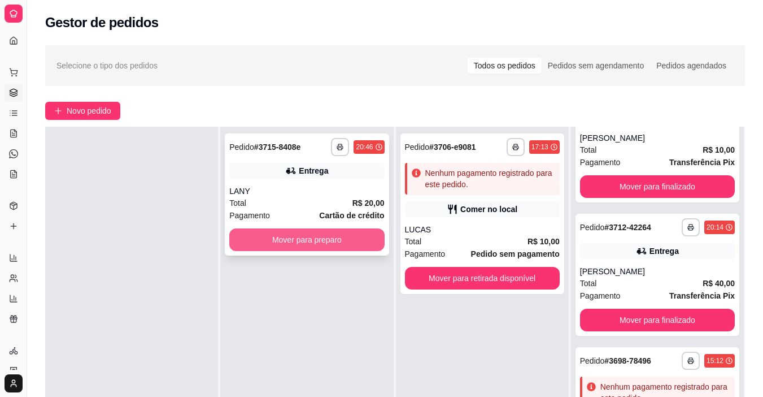
click at [336, 241] on button "Mover para preparo" at bounding box center [306, 239] width 155 height 23
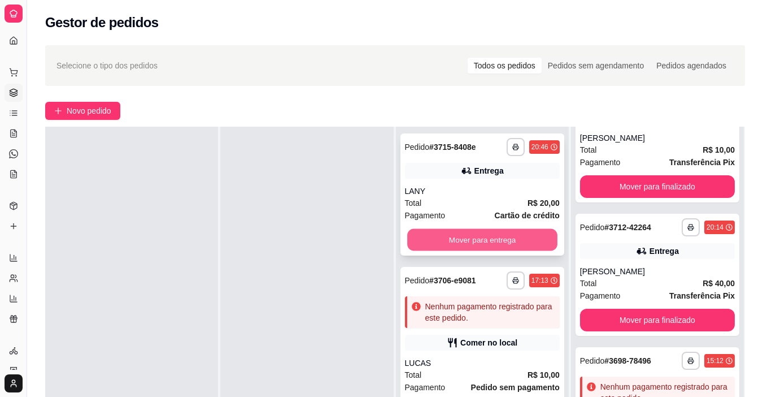
click at [426, 232] on button "Mover para entrega" at bounding box center [482, 240] width 150 height 22
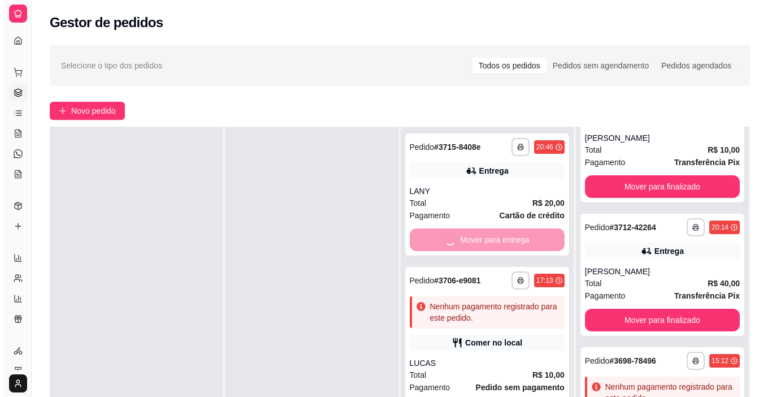
scroll to position [320, 0]
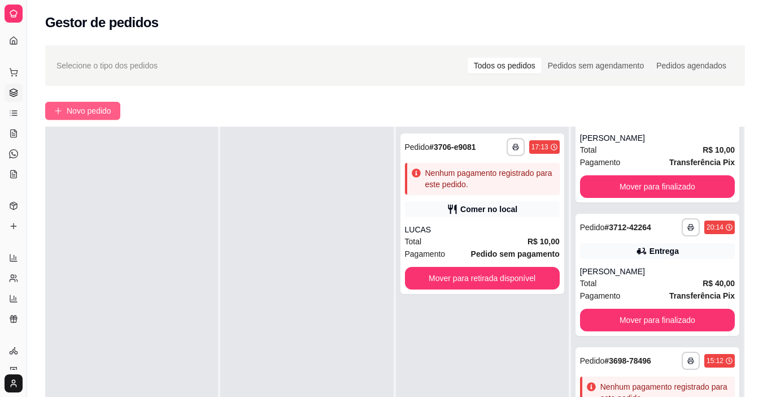
click at [103, 108] on span "Novo pedido" at bounding box center [89, 111] width 45 height 12
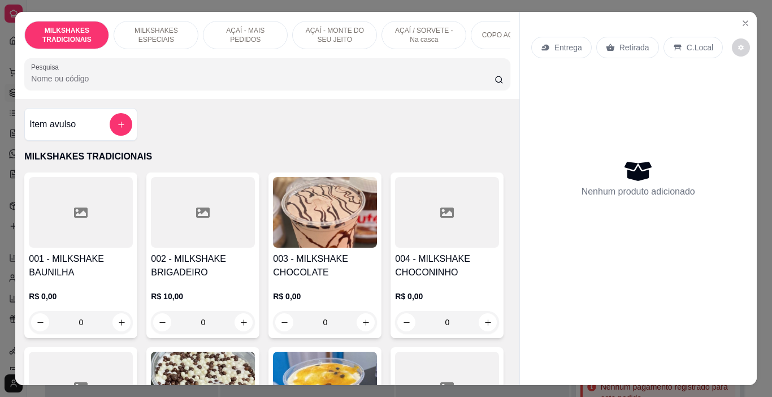
click at [321, 35] on p "AÇAÍ - MONTE DO SEU JEITO" at bounding box center [335, 35] width 66 height 18
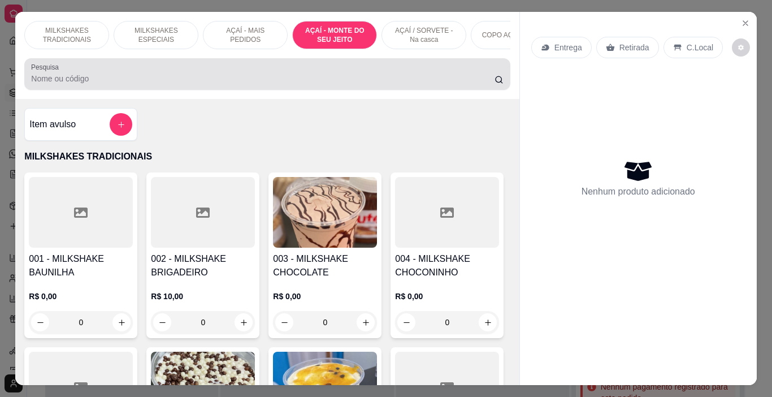
scroll to position [28, 0]
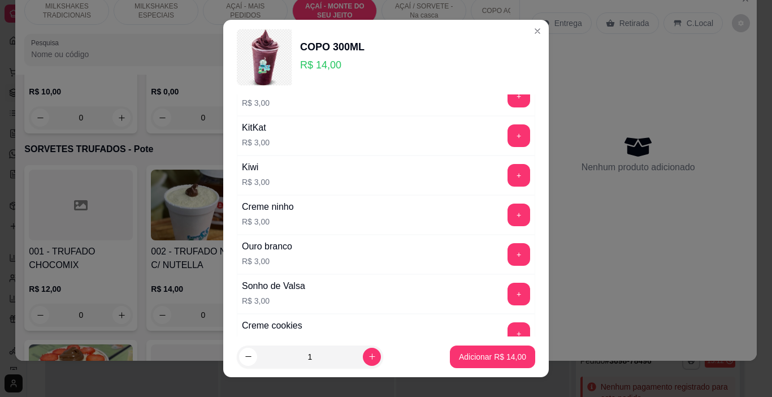
scroll to position [1859, 0]
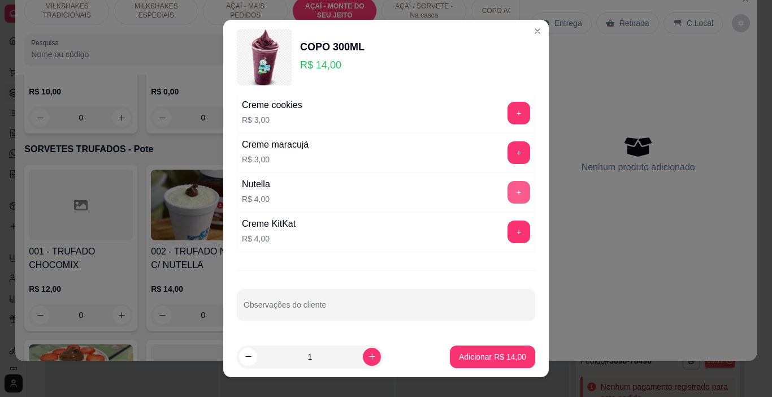
click at [507, 190] on button "+" at bounding box center [518, 192] width 23 height 23
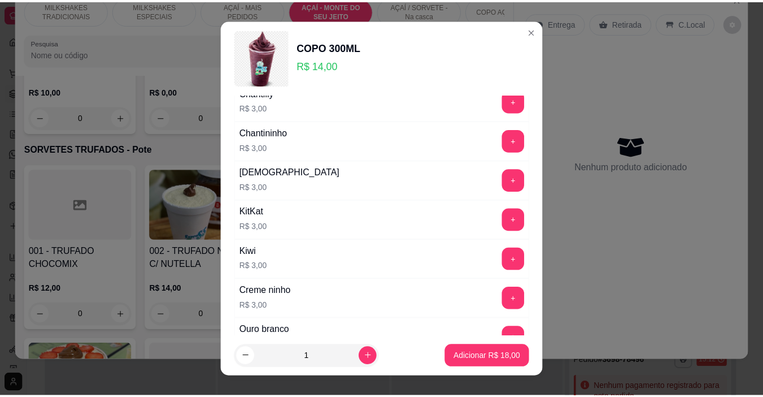
scroll to position [1520, 0]
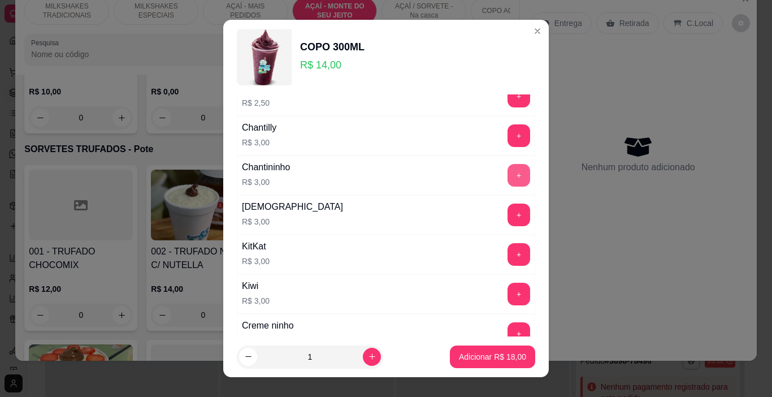
click at [507, 167] on button "+" at bounding box center [518, 175] width 23 height 23
click at [493, 357] on p "Adicionar R$ 21,00" at bounding box center [492, 356] width 67 height 11
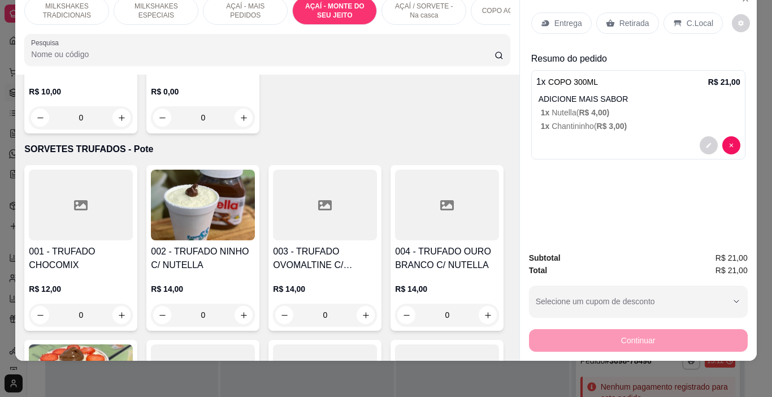
click at [548, 24] on div "Entrega" at bounding box center [561, 22] width 60 height 21
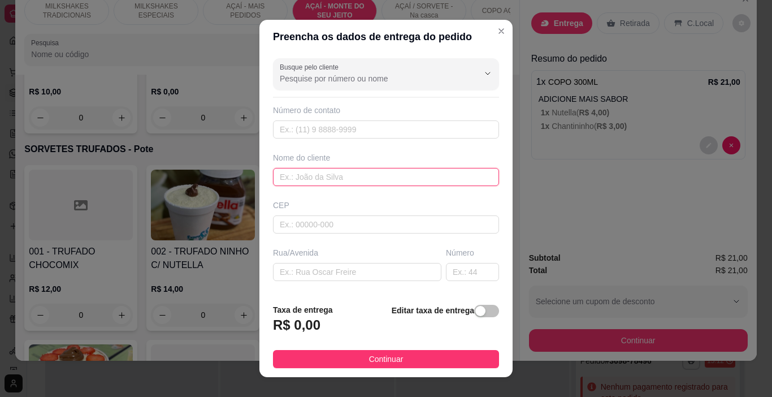
click at [344, 183] on input "text" at bounding box center [386, 177] width 226 height 18
type input "CISSA"
click at [369, 358] on span "Continuar" at bounding box center [386, 359] width 34 height 12
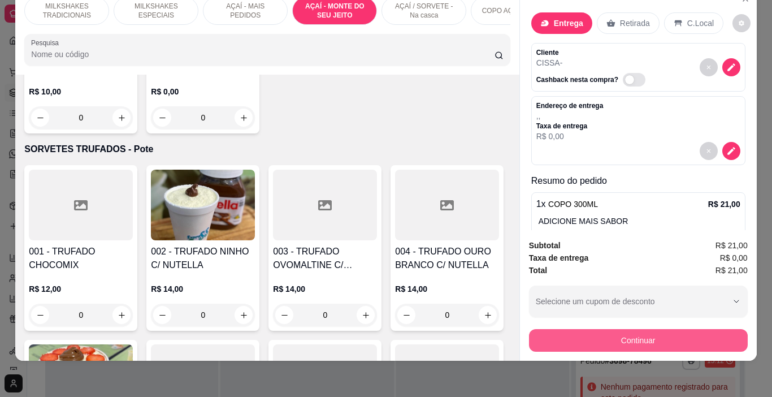
click at [574, 331] on button "Continuar" at bounding box center [638, 340] width 219 height 23
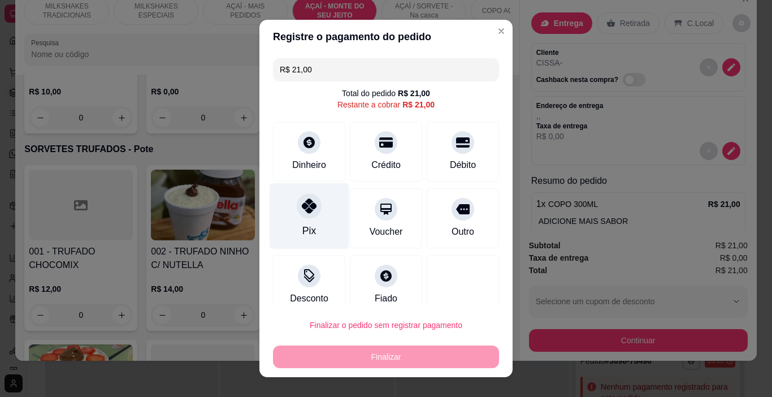
click at [302, 229] on div "Pix" at bounding box center [309, 230] width 14 height 15
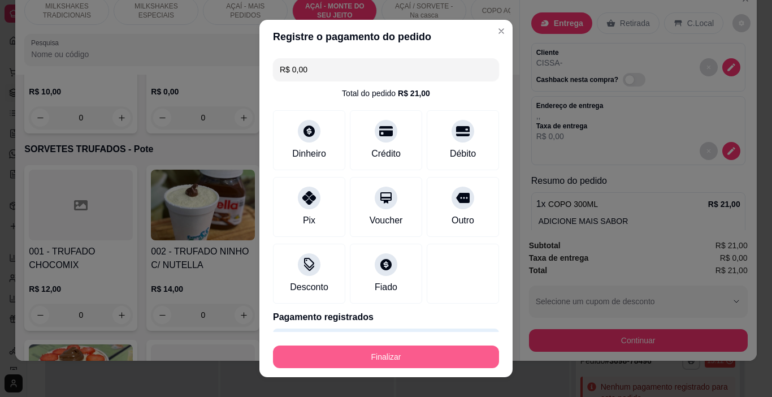
click at [370, 351] on button "Finalizar" at bounding box center [386, 356] width 226 height 23
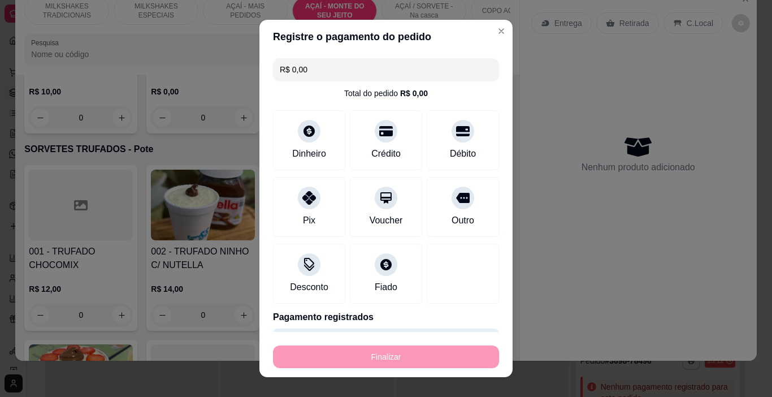
type input "-R$ 21,00"
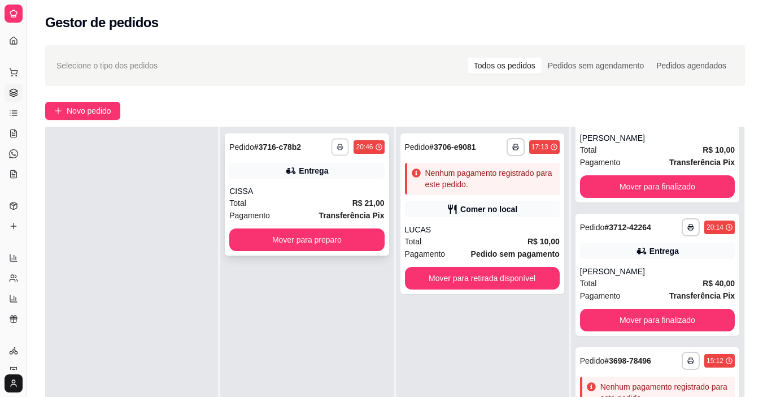
click at [336, 142] on button "button" at bounding box center [341, 147] width 18 height 18
click at [332, 181] on button "IMPRESSORA" at bounding box center [306, 186] width 79 height 18
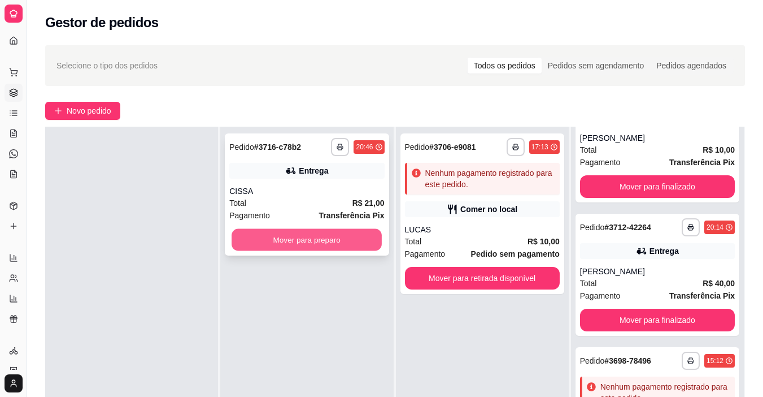
click at [345, 233] on button "Mover para preparo" at bounding box center [307, 240] width 150 height 22
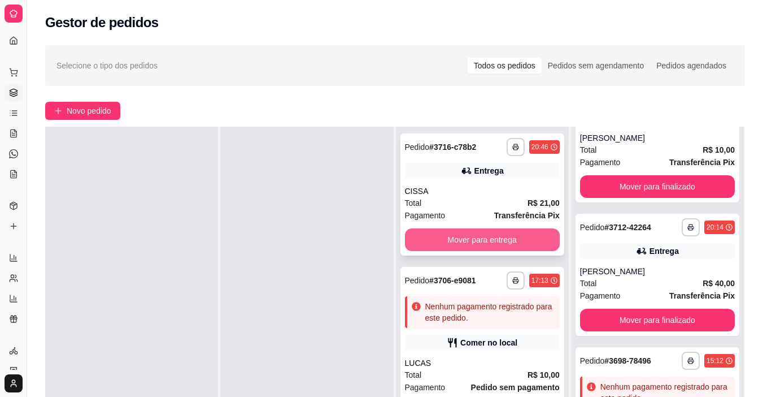
click at [432, 238] on button "Mover para entrega" at bounding box center [482, 239] width 155 height 23
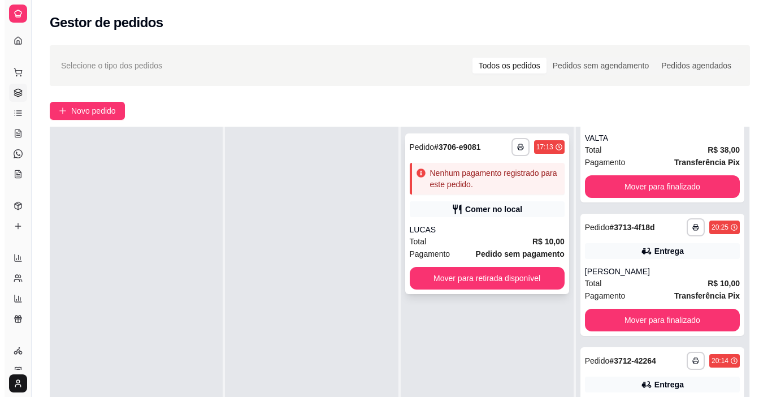
scroll to position [453, 0]
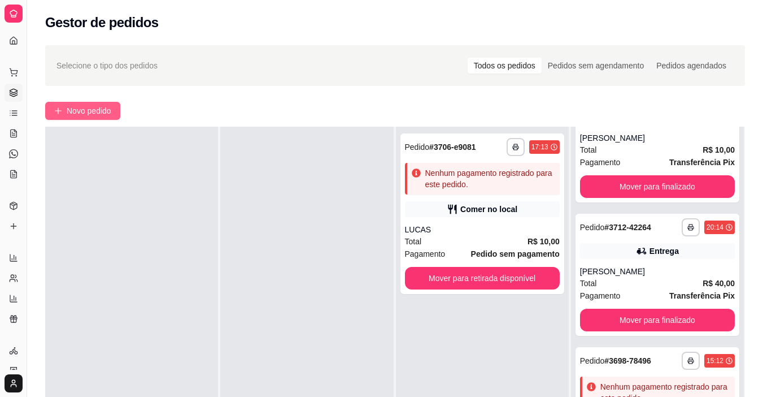
click at [77, 107] on span "Novo pedido" at bounding box center [89, 111] width 45 height 12
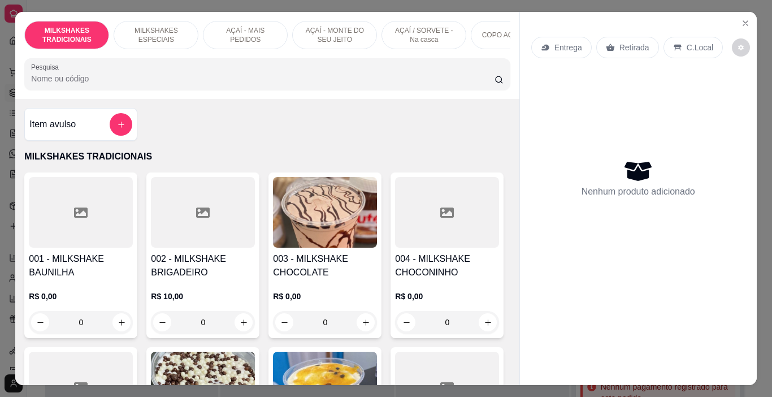
click at [392, 32] on p "AÇAÍ / SORVETE - Na casca" at bounding box center [424, 35] width 66 height 18
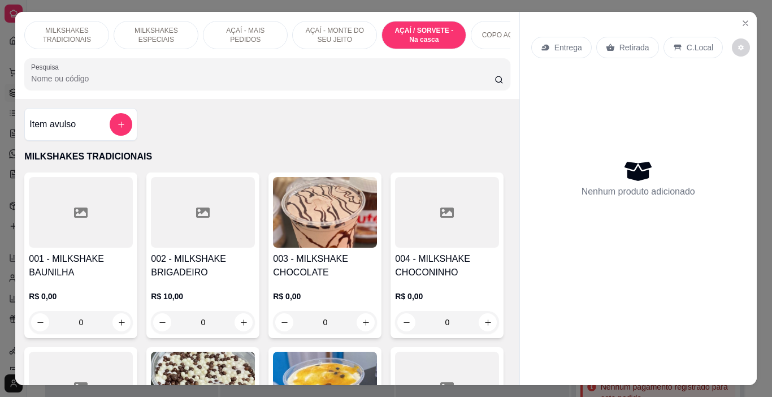
scroll to position [28, 0]
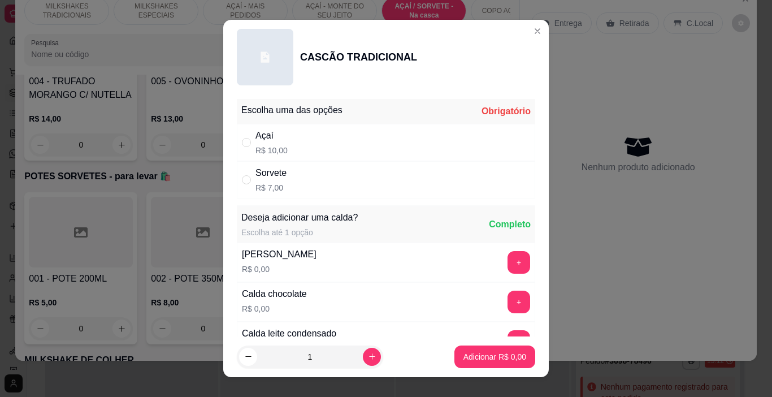
click at [294, 180] on div "Sorvete R$ 7,00" at bounding box center [386, 179] width 298 height 37
radio input "true"
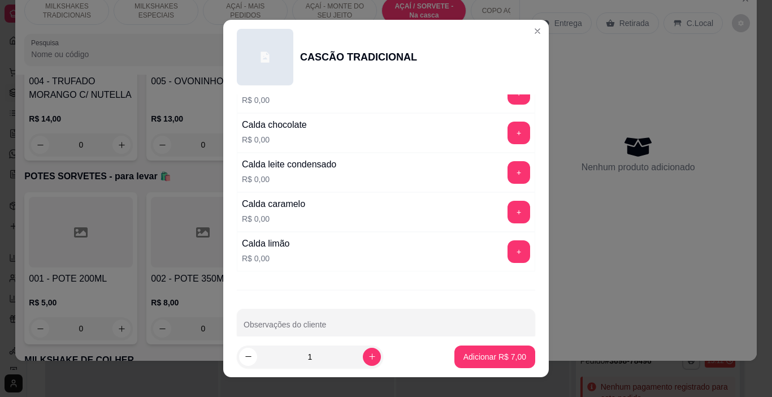
scroll to position [170, 0]
click at [476, 352] on p "Adicionar R$ 7,00" at bounding box center [494, 356] width 61 height 11
type input "1"
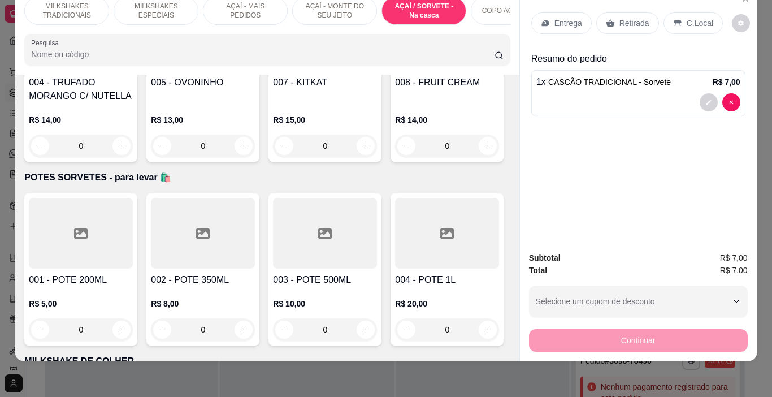
click at [156, 12] on div "MILKSHAKES ESPECIAIS" at bounding box center [156, 11] width 85 height 28
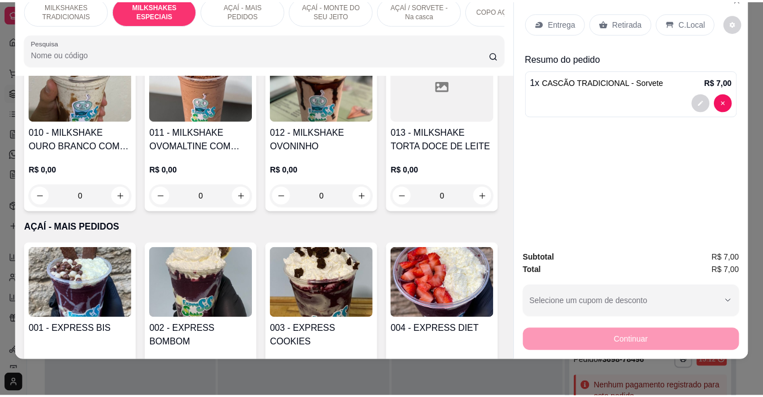
scroll to position [1460, 0]
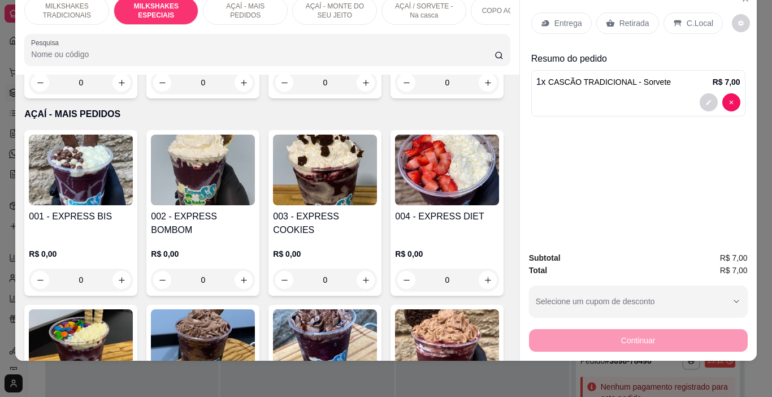
click at [133, 40] on h4 "010 - MILKSHAKE OURO BRANCO COM NUTELLA" at bounding box center [81, 25] width 104 height 27
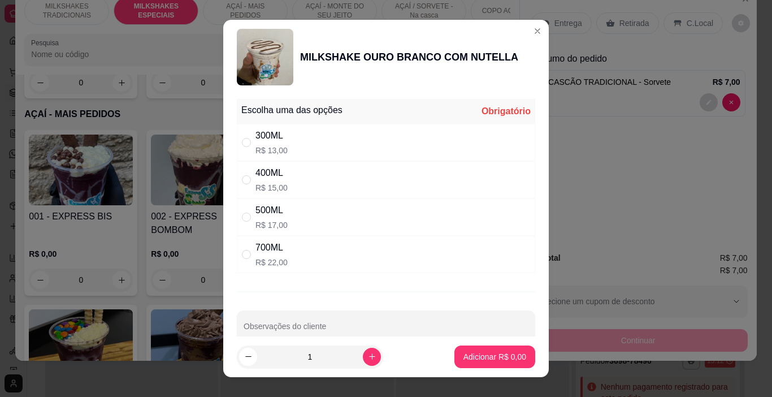
click at [318, 146] on div "300ML R$ 13,00" at bounding box center [386, 142] width 298 height 37
radio input "true"
click at [478, 357] on p "Adicionar R$ 13,00" at bounding box center [492, 356] width 67 height 11
type input "1"
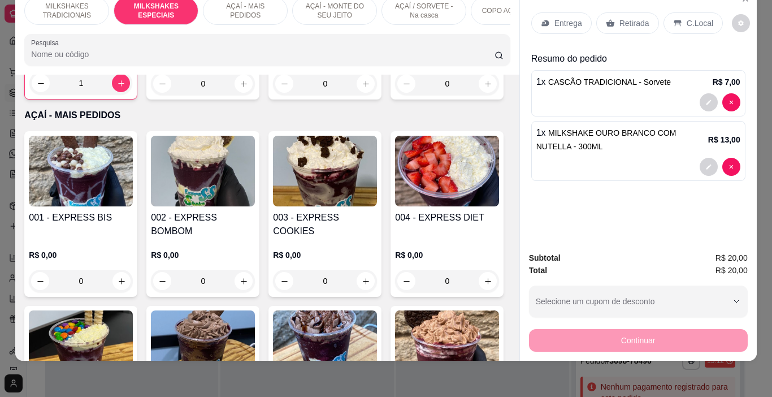
click at [565, 162] on div at bounding box center [638, 167] width 204 height 18
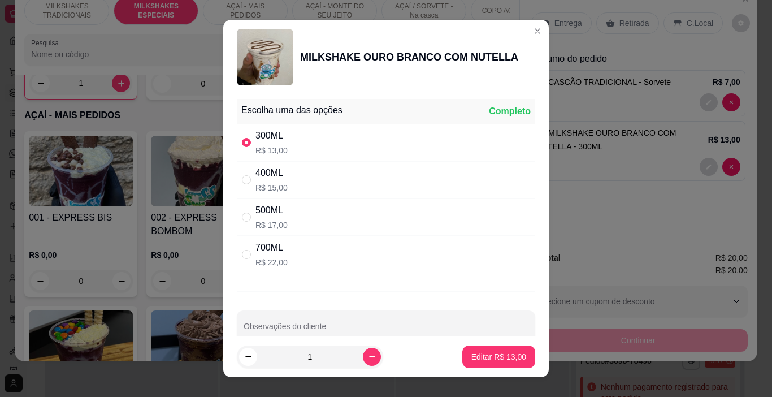
click at [297, 182] on div "400ML R$ 15,00" at bounding box center [386, 179] width 298 height 37
radio input "false"
radio input "true"
click at [472, 359] on p "Editar R$ 15,00" at bounding box center [498, 356] width 53 height 11
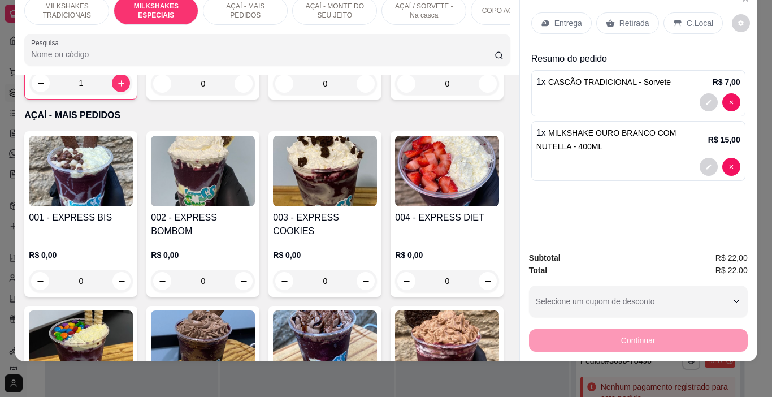
click at [669, 12] on div "C.Local" at bounding box center [692, 22] width 59 height 21
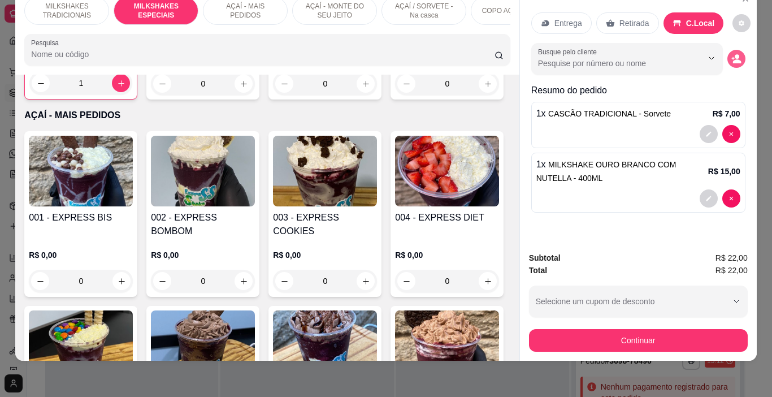
click at [731, 54] on icon "decrease-product-quantity" at bounding box center [736, 59] width 10 height 10
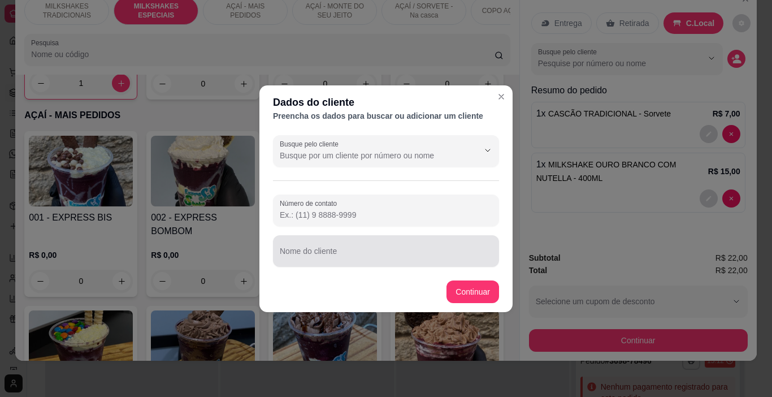
click at [405, 263] on div "Nome do cliente" at bounding box center [386, 251] width 226 height 32
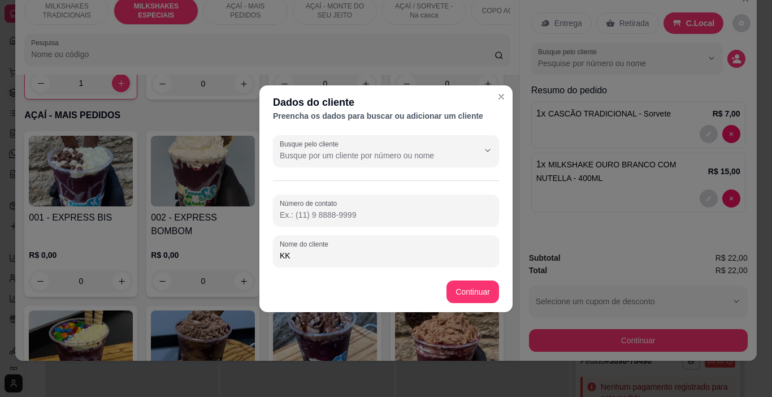
type input "KK"
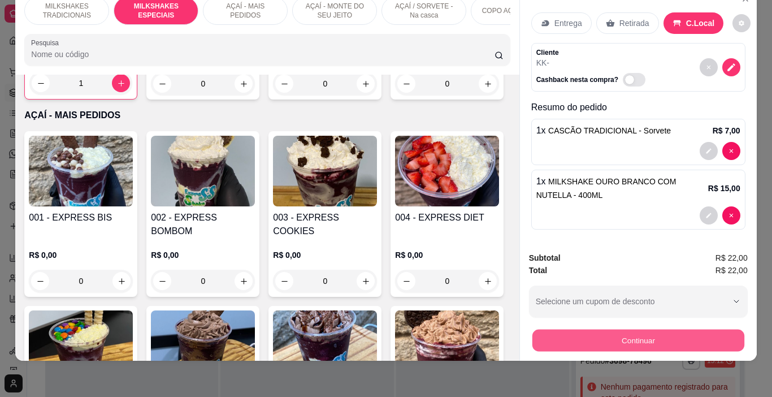
click at [556, 329] on button "Continuar" at bounding box center [638, 340] width 212 height 22
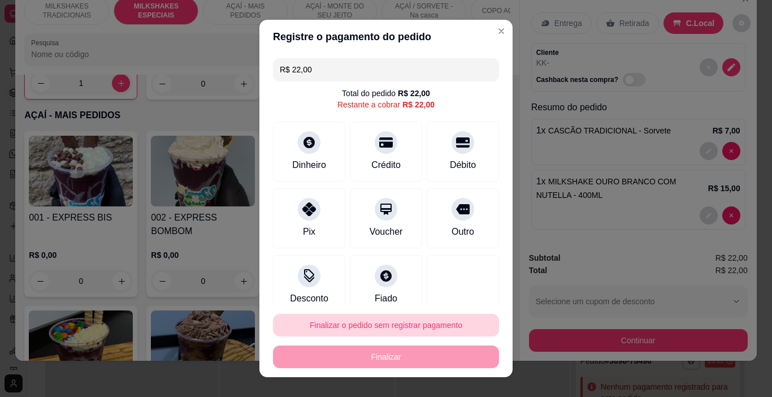
click at [445, 327] on button "Finalizar o pedido sem registrar pagamento" at bounding box center [386, 325] width 226 height 23
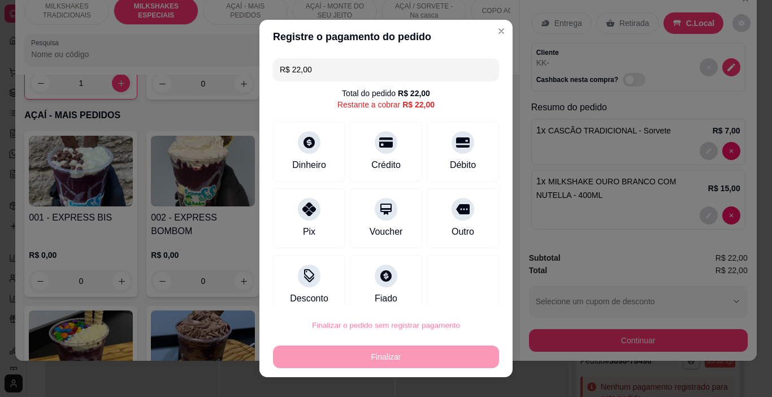
click at [459, 289] on button "Confirmar" at bounding box center [452, 292] width 40 height 17
type input "0"
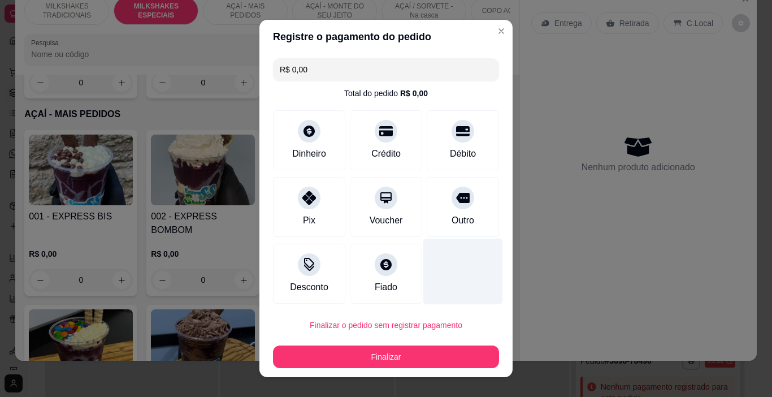
type input "R$ 0,00"
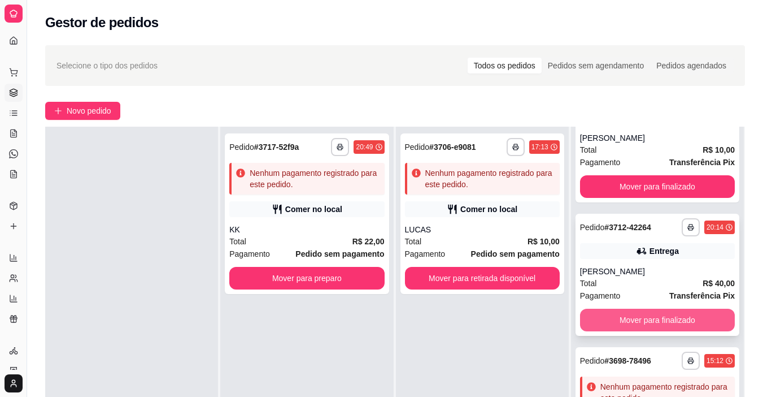
click at [689, 320] on button "Mover para finalizado" at bounding box center [657, 320] width 155 height 23
click at [647, 317] on button "Mover para finalizado" at bounding box center [658, 320] width 150 height 22
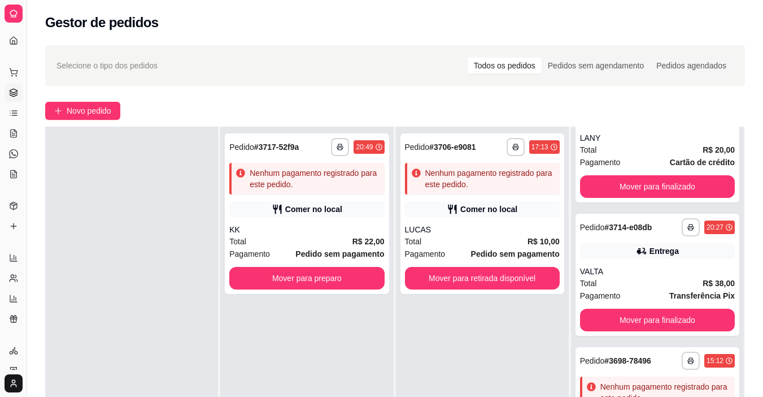
scroll to position [186, 0]
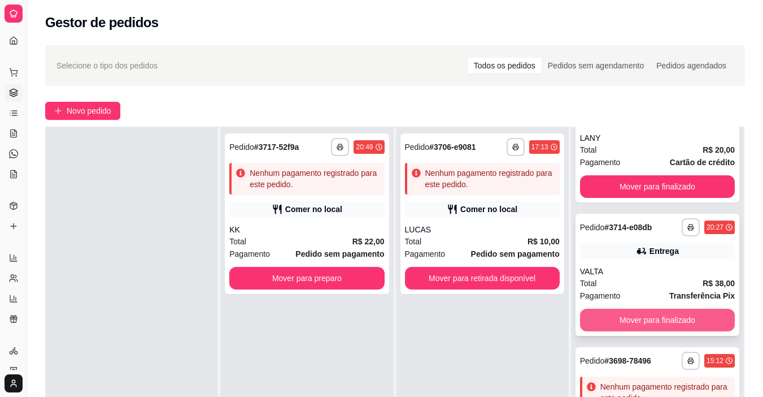
click at [637, 311] on button "Mover para finalizado" at bounding box center [657, 320] width 155 height 23
click at [644, 316] on button "Mover para finalizado" at bounding box center [657, 320] width 155 height 23
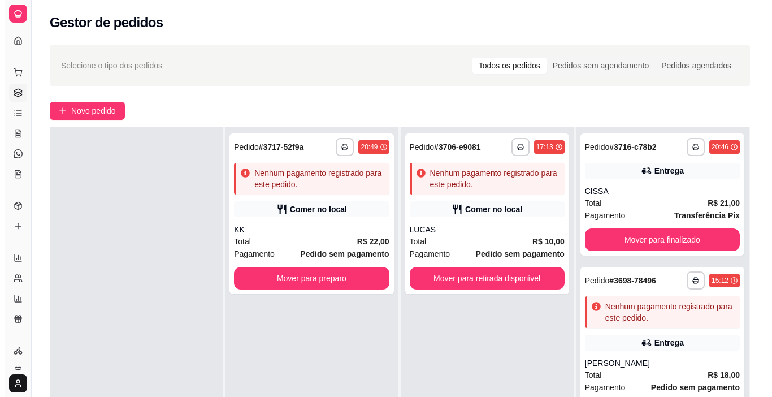
scroll to position [0, 0]
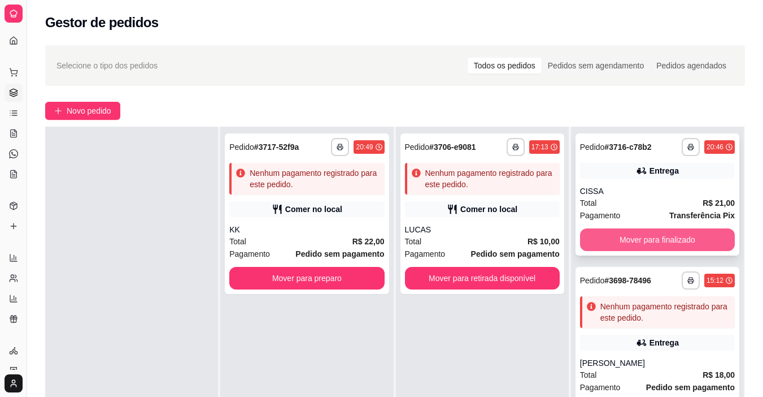
click at [650, 237] on button "Mover para finalizado" at bounding box center [657, 239] width 155 height 23
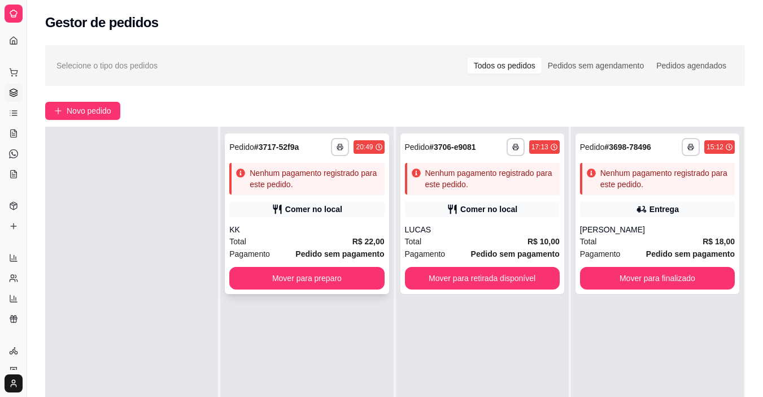
click at [314, 191] on div "Nenhum pagamento registrado para este pedido." at bounding box center [306, 179] width 155 height 32
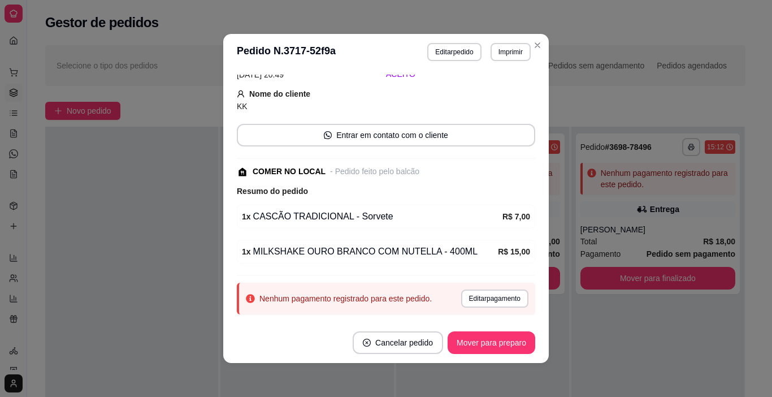
scroll to position [57, 0]
click at [449, 50] on button "Editar pedido" at bounding box center [454, 52] width 54 height 18
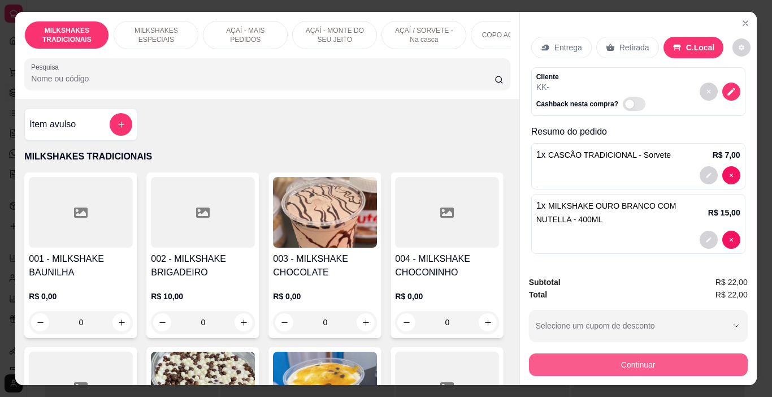
click at [605, 362] on button "Continuar" at bounding box center [638, 364] width 219 height 23
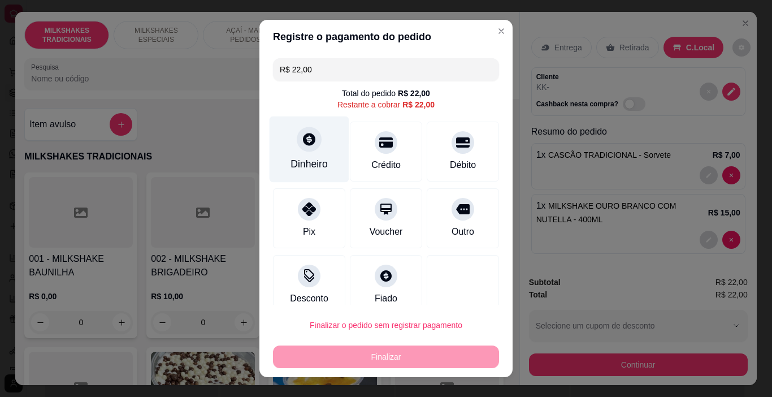
click at [326, 159] on div "Dinheiro" at bounding box center [310, 149] width 80 height 66
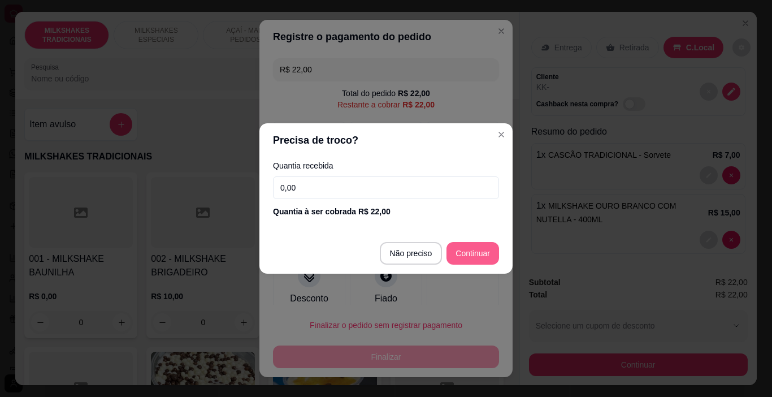
click at [465, 240] on footer "Não preciso Continuar" at bounding box center [385, 253] width 253 height 41
type input "R$ 0,00"
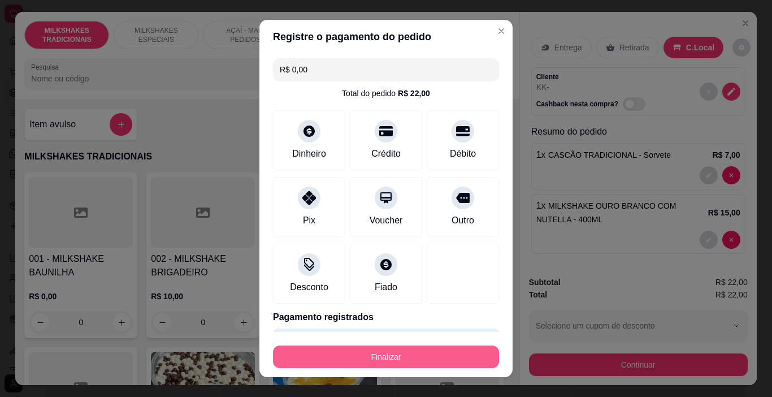
click at [406, 352] on button "Finalizar" at bounding box center [386, 356] width 226 height 23
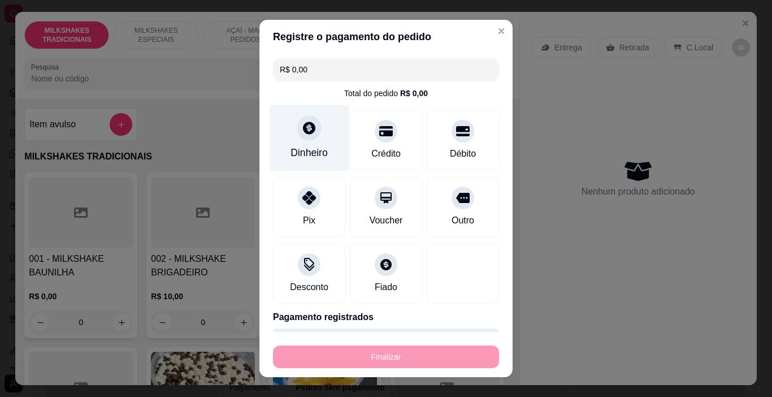
type input "0"
type input "-R$ 22,00"
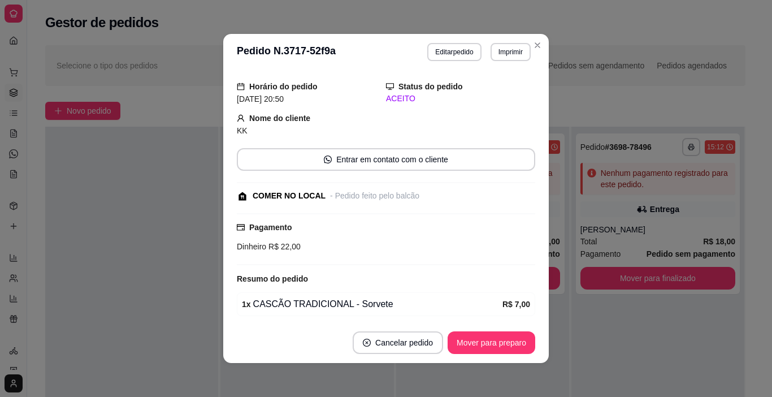
scroll to position [81, 0]
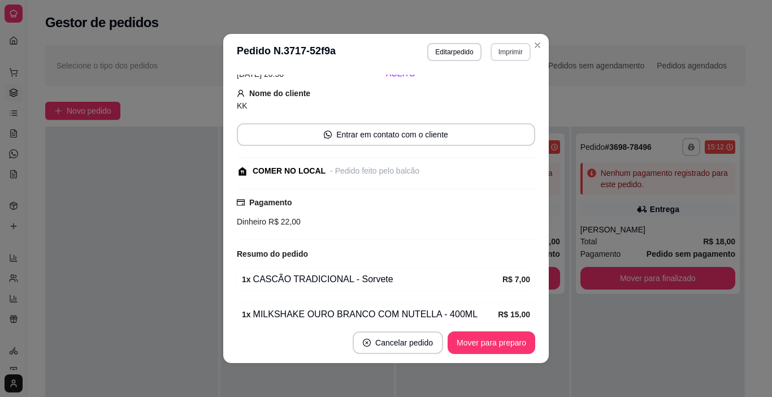
click at [503, 50] on button "Imprimir" at bounding box center [511, 52] width 40 height 18
click at [488, 90] on button "IMPRESSORA" at bounding box center [486, 92] width 79 height 18
click at [502, 340] on button "Mover para preparo" at bounding box center [491, 343] width 85 height 22
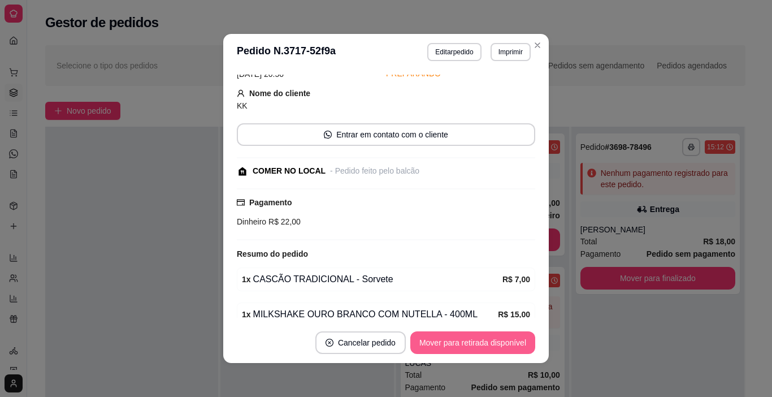
click at [500, 340] on button "Mover para retirada disponível" at bounding box center [472, 342] width 125 height 23
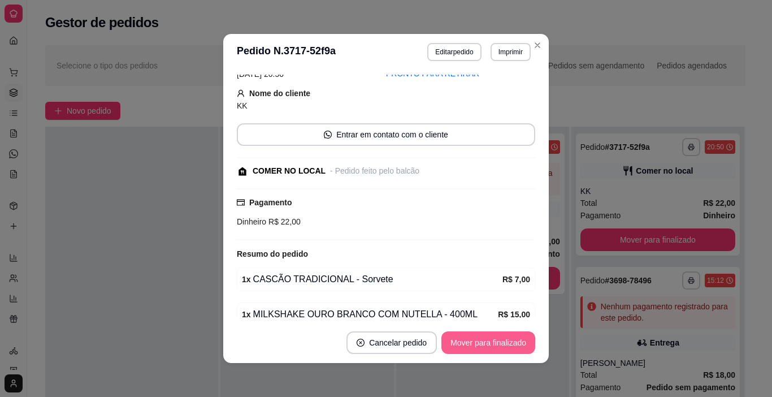
click at [504, 340] on button "Mover para finalizado" at bounding box center [488, 342] width 94 height 23
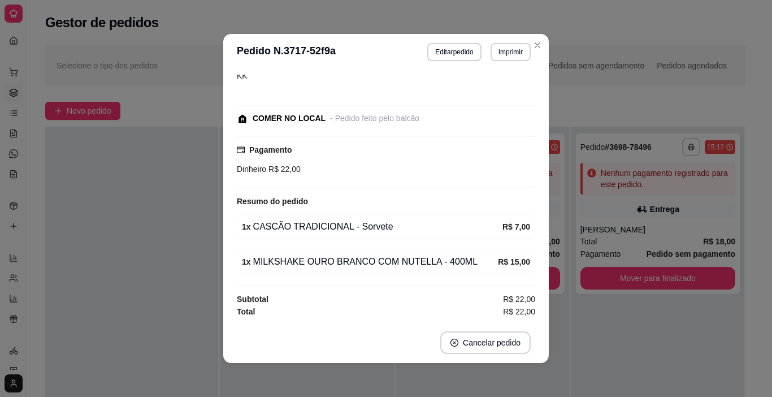
scroll to position [44, 0]
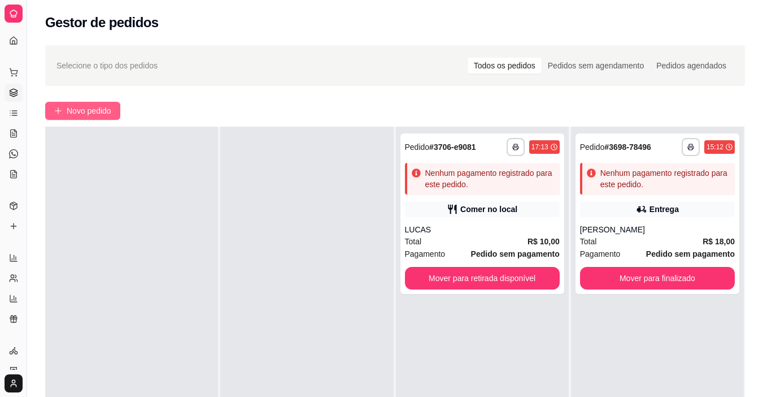
click at [103, 109] on span "Novo pedido" at bounding box center [89, 111] width 45 height 12
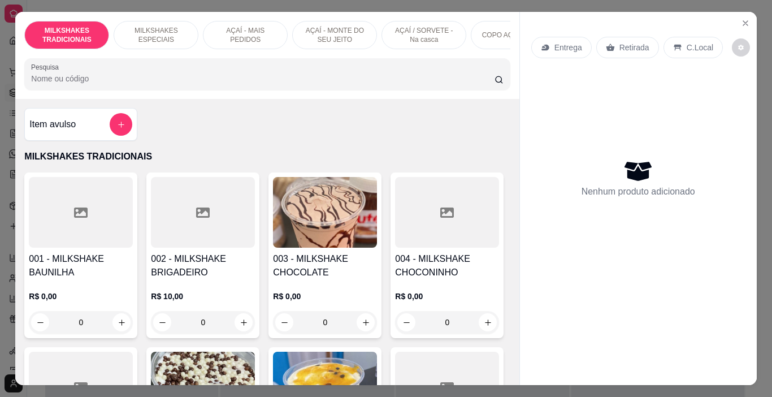
click at [312, 40] on p "AÇAÍ - MONTE DO SEU JEITO" at bounding box center [335, 35] width 66 height 18
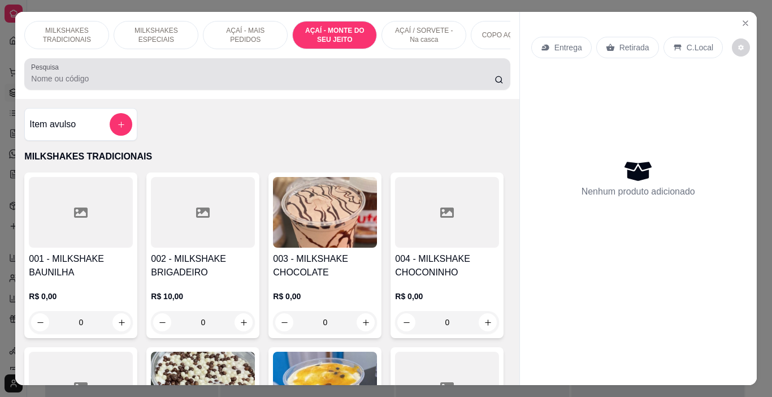
scroll to position [28, 0]
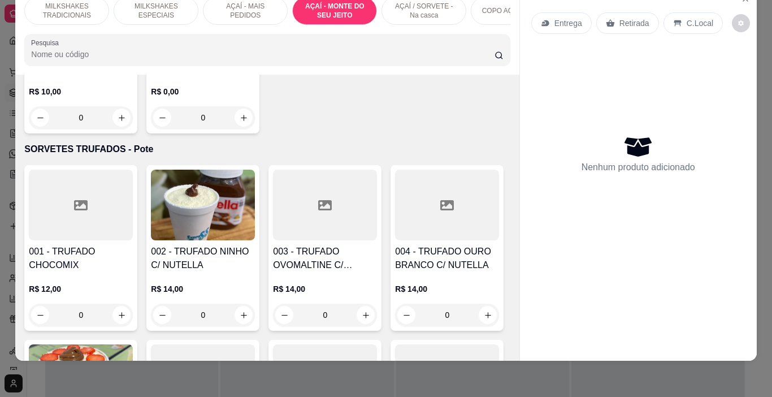
click at [243, 10] on p "AÇAÍ - MAIS PEDIDOS" at bounding box center [245, 11] width 66 height 18
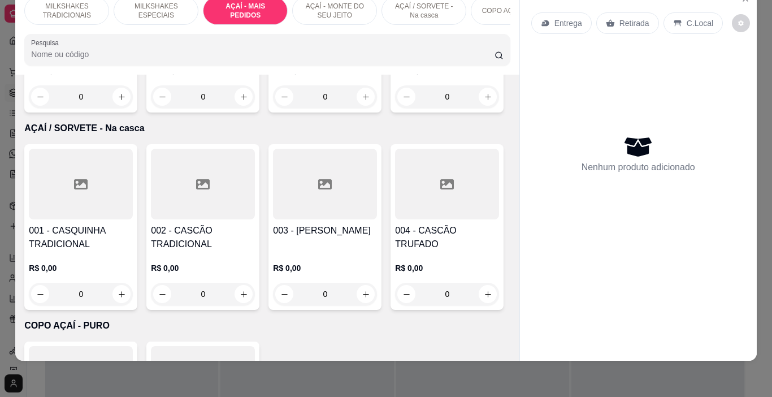
scroll to position [2464, 0]
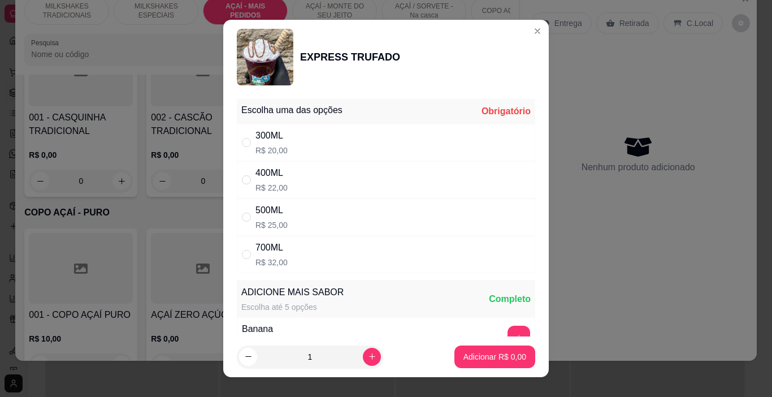
click at [270, 253] on div "700ML" at bounding box center [271, 248] width 32 height 14
radio input "true"
click at [483, 360] on p "Adicionar R$ 32,00" at bounding box center [492, 356] width 67 height 11
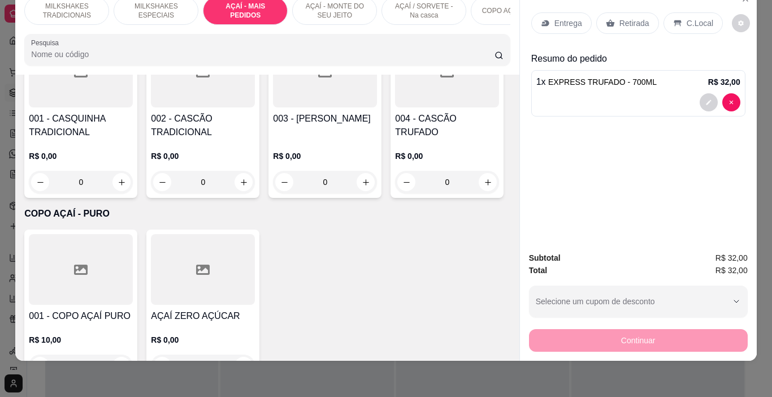
type input "1"
click at [554, 18] on p "Entrega" at bounding box center [568, 23] width 28 height 11
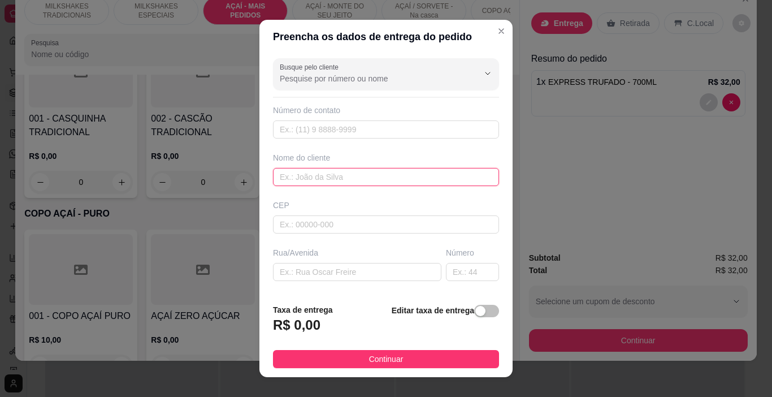
click at [335, 176] on input "text" at bounding box center [386, 177] width 226 height 18
type input "[PERSON_NAME]"
click at [399, 358] on button "Continuar" at bounding box center [386, 359] width 226 height 18
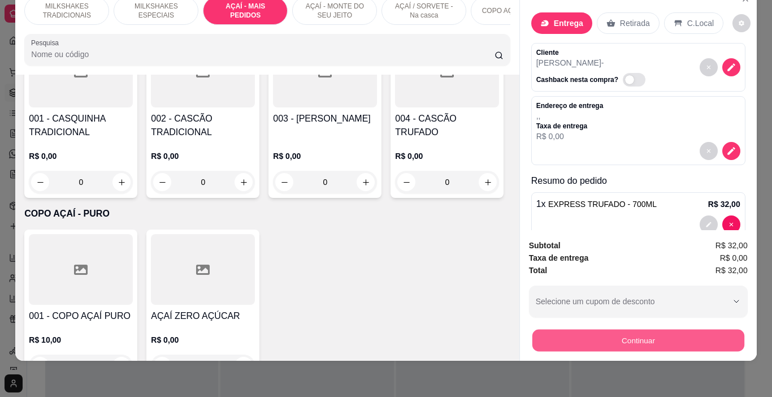
click at [533, 332] on button "Continuar" at bounding box center [638, 340] width 212 height 22
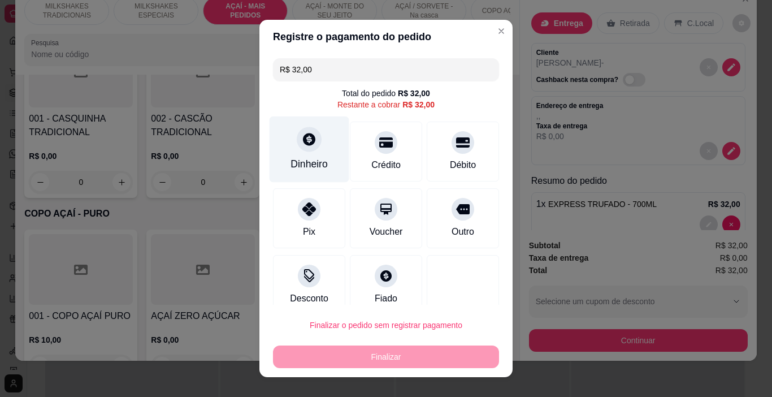
click at [292, 152] on div "Dinheiro" at bounding box center [310, 149] width 80 height 66
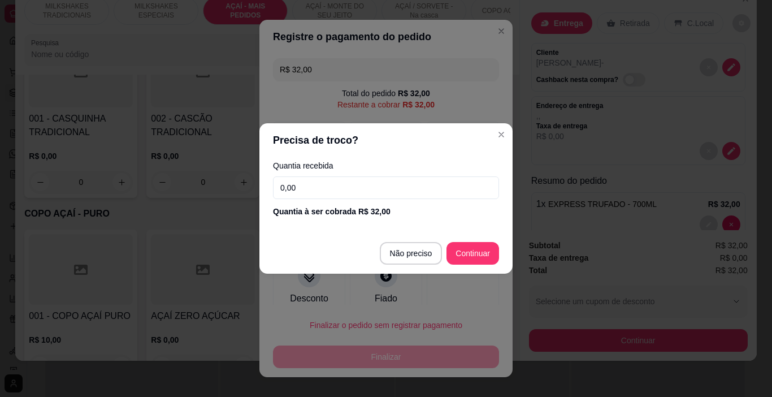
click at [348, 187] on input "0,00" at bounding box center [386, 187] width 226 height 23
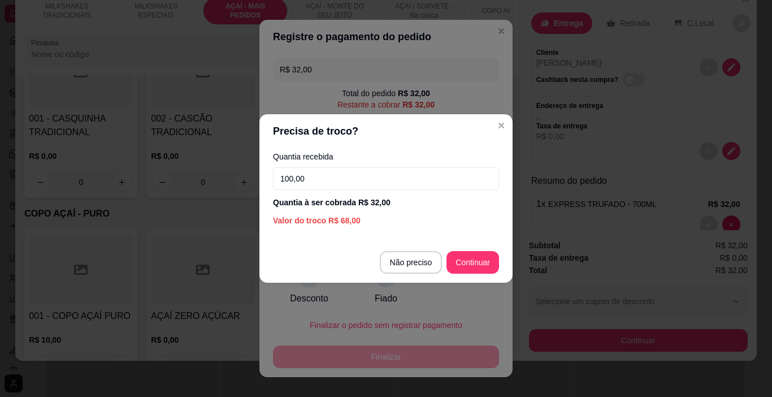
type input "100,00"
type input "R$ 0,00"
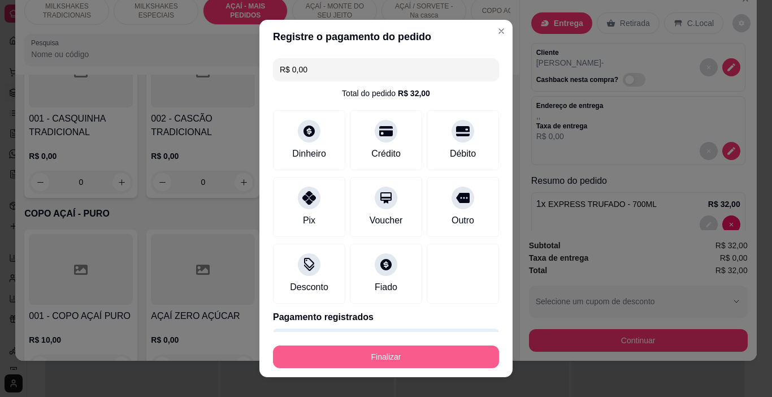
click at [416, 364] on button "Finalizar" at bounding box center [386, 356] width 226 height 23
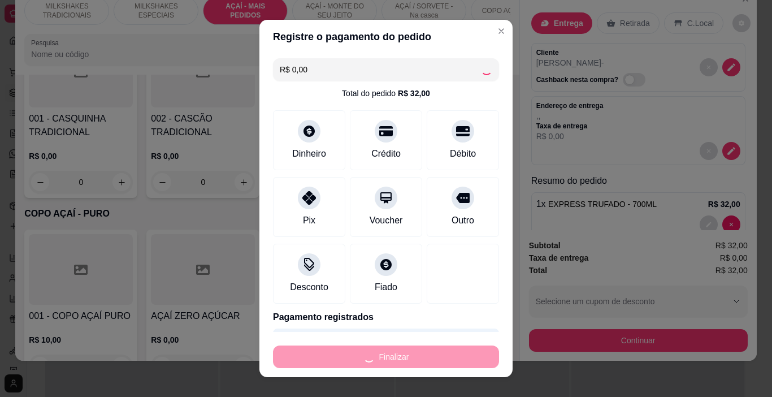
type input "0"
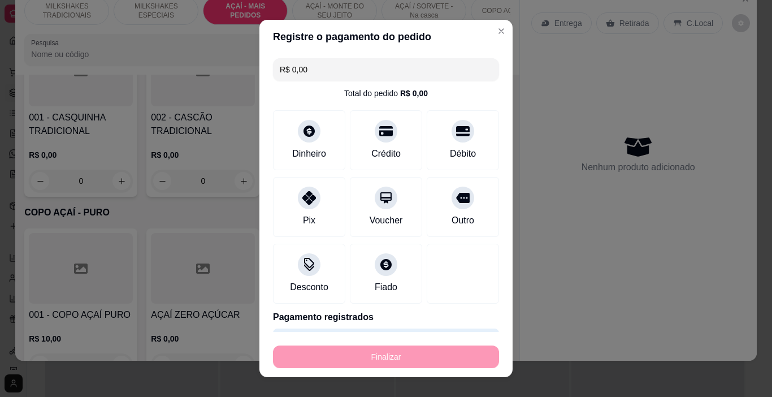
type input "-R$ 32,00"
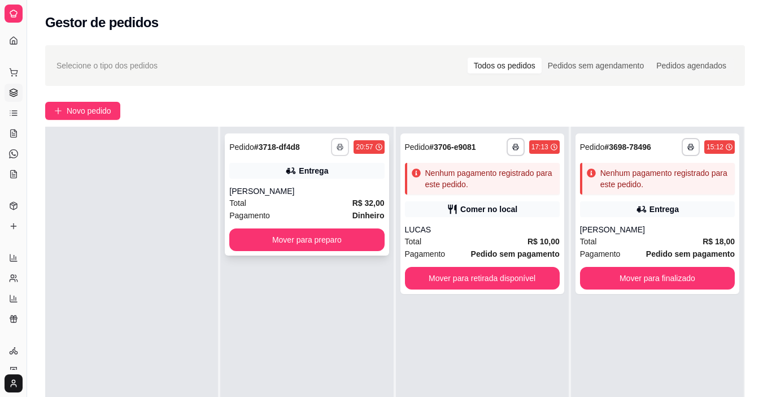
click at [341, 147] on button "button" at bounding box center [340, 147] width 18 height 18
click at [316, 188] on button "IMPRESSORA" at bounding box center [307, 186] width 82 height 18
click at [71, 106] on span "Novo pedido" at bounding box center [89, 111] width 45 height 12
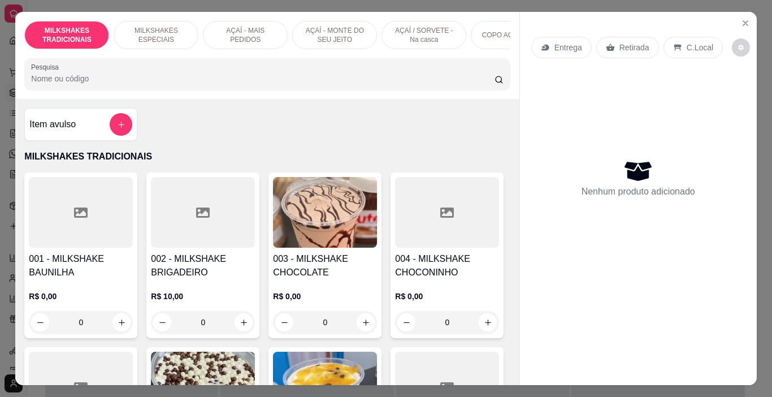
click at [260, 36] on p "AÇAÍ - MAIS PEDIDOS" at bounding box center [245, 35] width 66 height 18
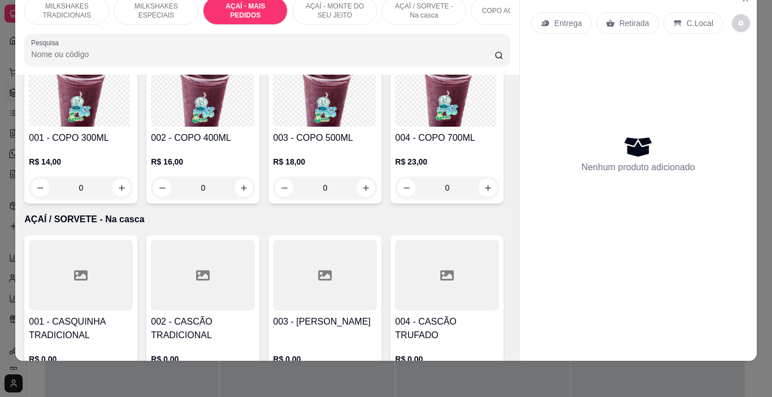
scroll to position [2294, 0]
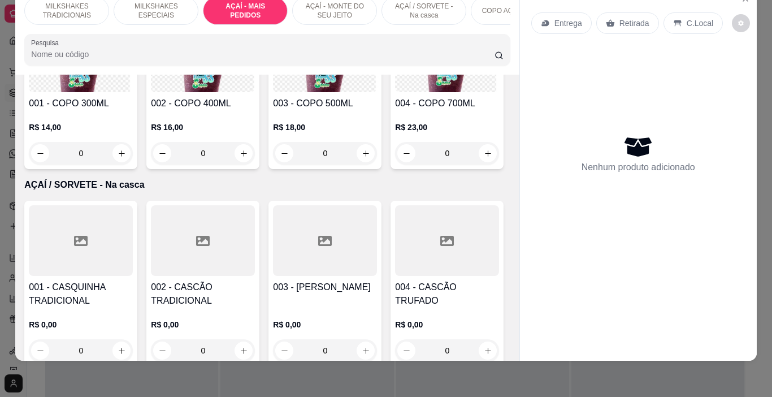
click at [298, 184] on div "400ML R$ 15,00" at bounding box center [386, 179] width 298 height 37
radio input "true"
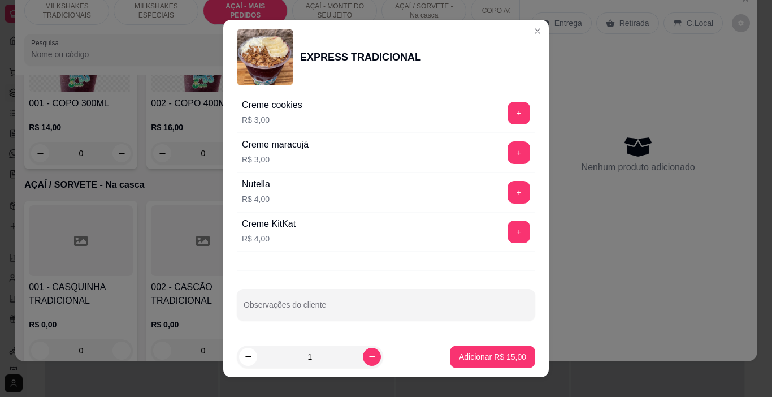
scroll to position [16, 0]
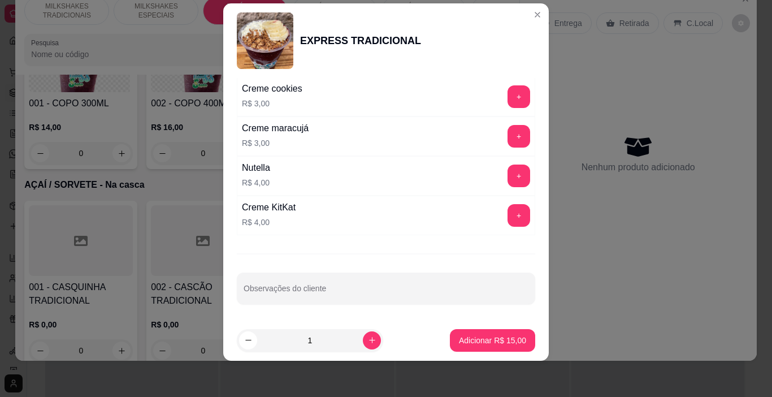
click at [499, 163] on div "Nutella R$ 4,00 +" at bounding box center [386, 176] width 298 height 40
click at [507, 185] on button "+" at bounding box center [518, 175] width 23 height 23
click at [287, 281] on div at bounding box center [386, 288] width 285 height 23
type input "SEM BANANA E SEM GRANOLA"
click at [468, 335] on p "Adicionar R$ 19,00" at bounding box center [492, 340] width 67 height 11
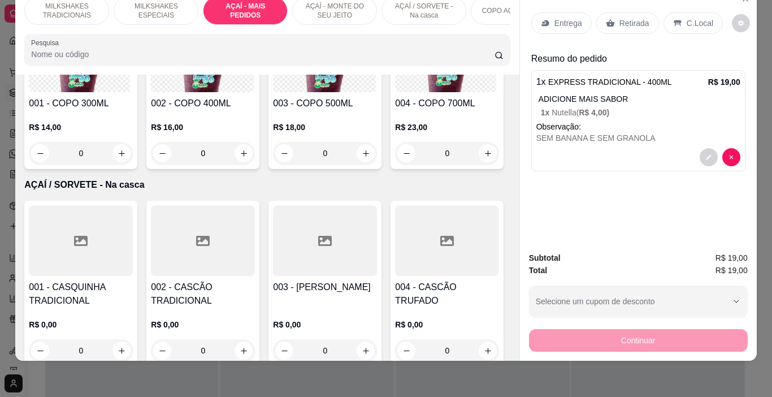
click at [565, 12] on div "Entrega" at bounding box center [561, 22] width 60 height 21
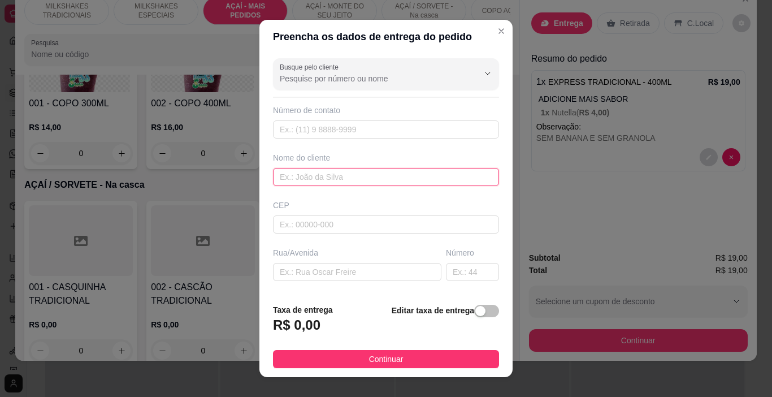
click at [293, 177] on input "text" at bounding box center [386, 177] width 226 height 18
type input "ÉRICA"
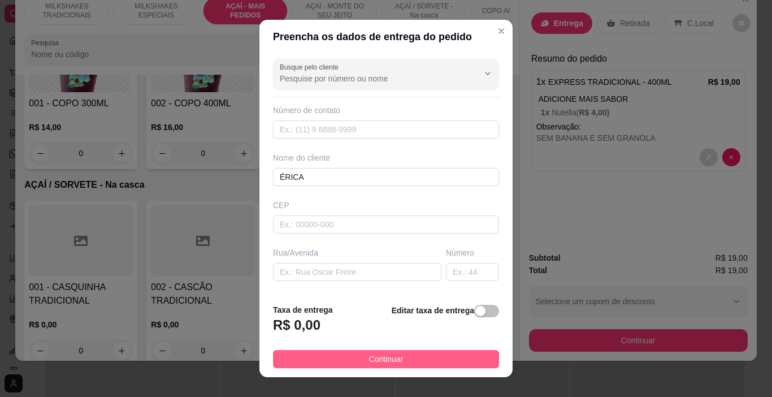
click at [319, 356] on button "Continuar" at bounding box center [386, 359] width 226 height 18
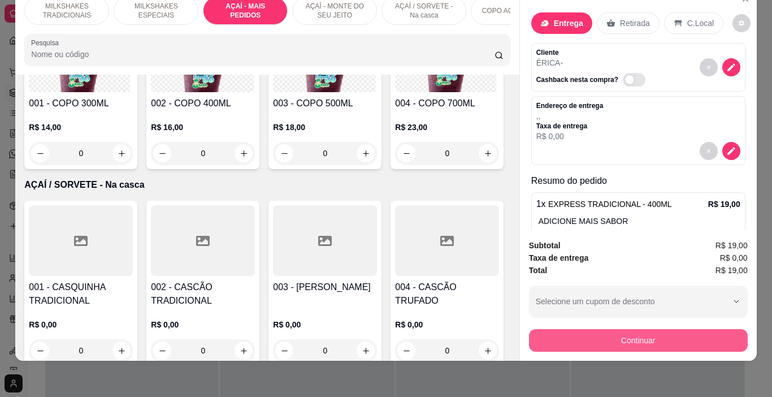
click at [546, 335] on button "Continuar" at bounding box center [638, 340] width 219 height 23
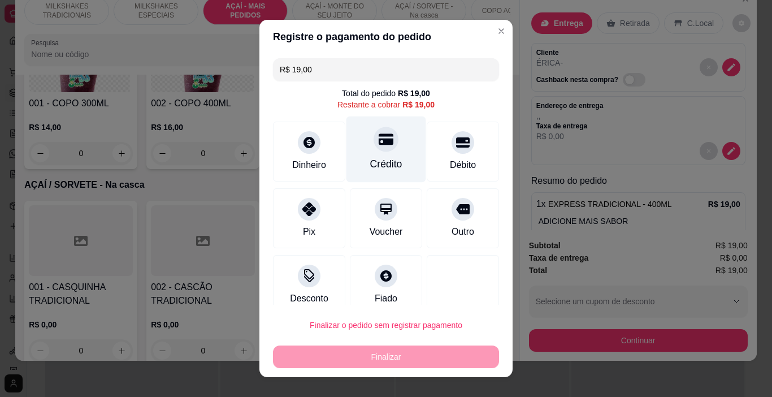
click at [370, 164] on div "Crédito" at bounding box center [386, 164] width 32 height 15
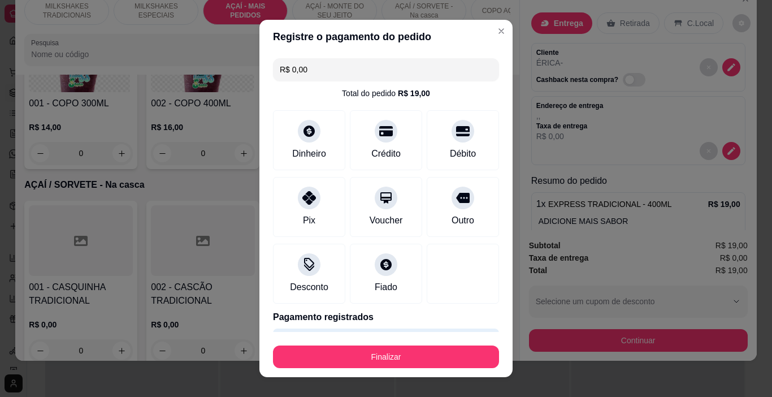
click at [401, 348] on button "Finalizar" at bounding box center [386, 356] width 226 height 23
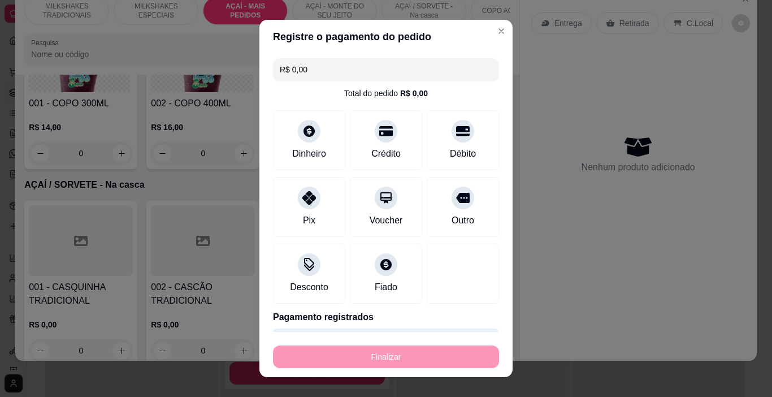
type input "-R$ 19,00"
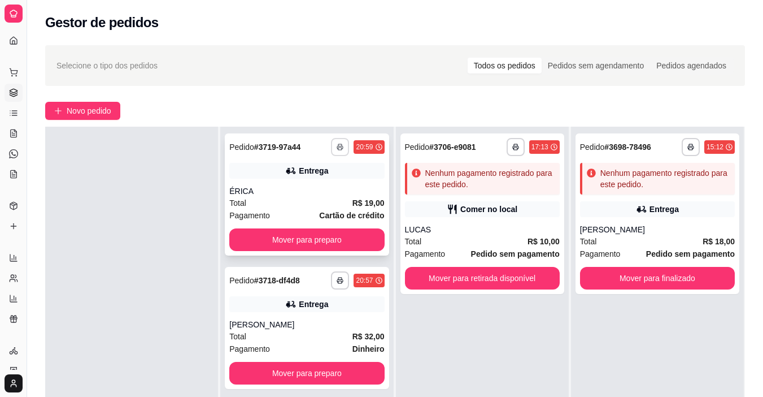
click at [337, 149] on icon "button" at bounding box center [340, 147] width 7 height 7
click at [335, 182] on button "IMPRESSORA" at bounding box center [307, 186] width 82 height 18
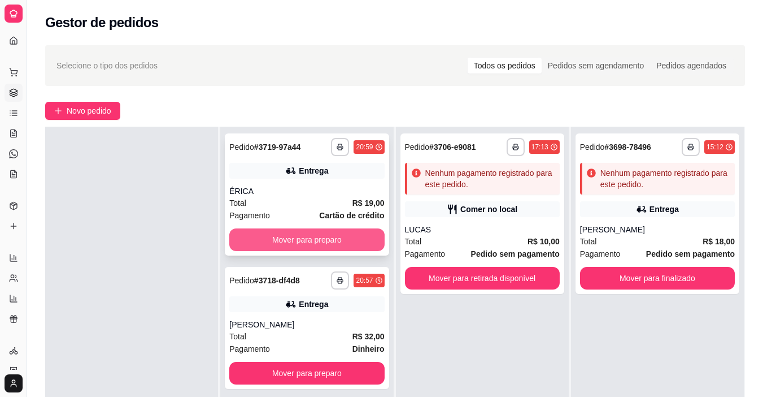
click at [346, 242] on button "Mover para preparo" at bounding box center [306, 239] width 155 height 23
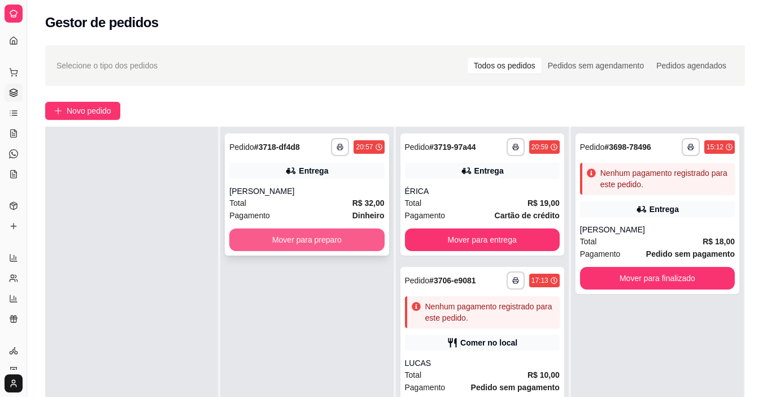
click at [347, 242] on button "Mover para preparo" at bounding box center [306, 239] width 155 height 23
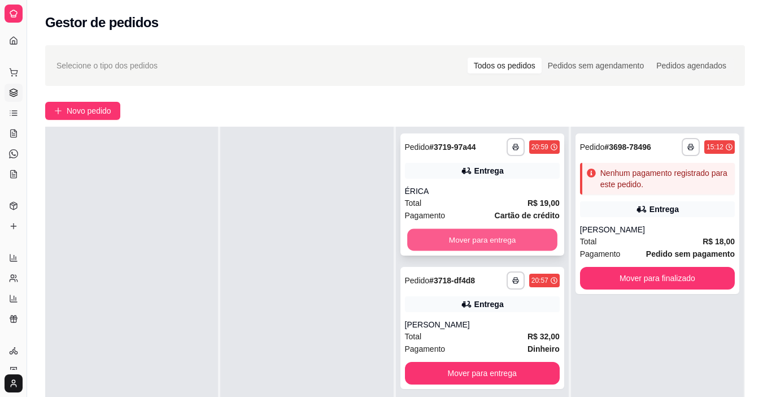
click at [422, 245] on button "Mover para entrega" at bounding box center [482, 240] width 150 height 22
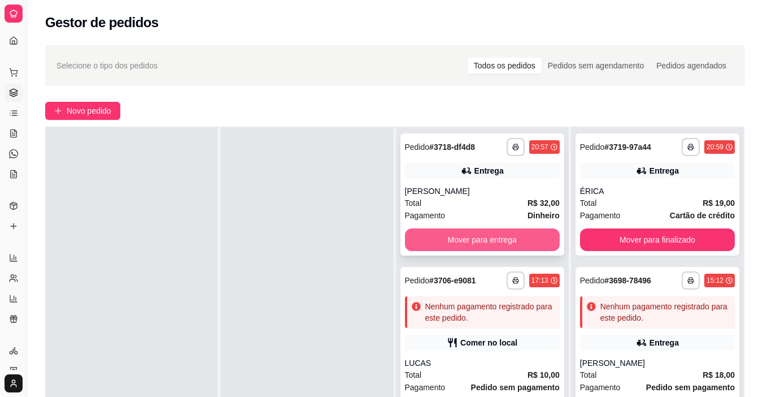
click at [419, 245] on button "Mover para entrega" at bounding box center [482, 239] width 155 height 23
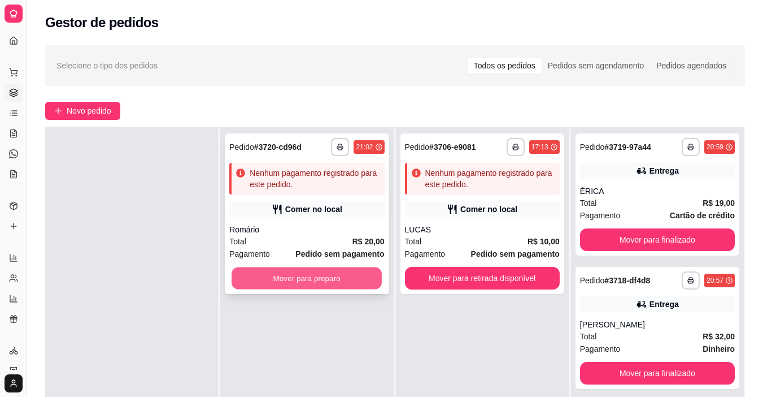
click at [338, 272] on button "Mover para preparo" at bounding box center [307, 278] width 150 height 22
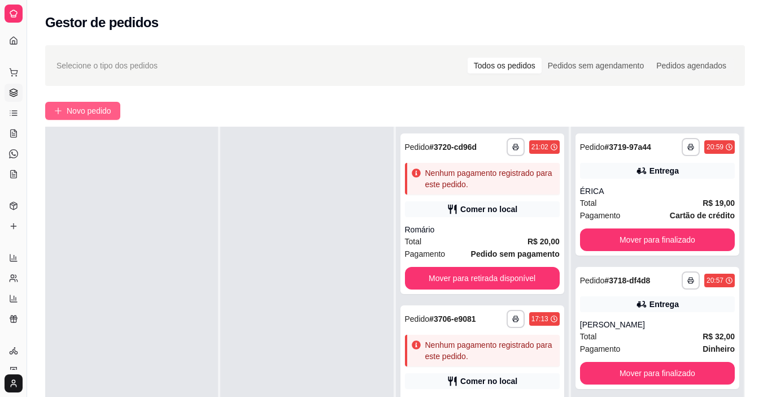
click at [71, 103] on button "Novo pedido" at bounding box center [82, 111] width 75 height 18
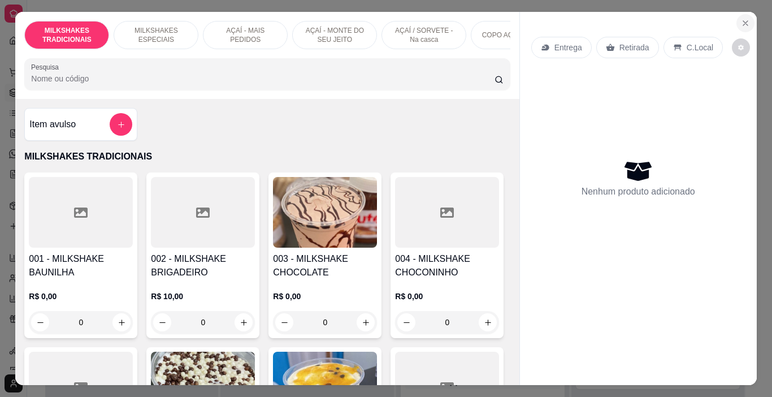
click at [746, 23] on button "Close" at bounding box center [745, 23] width 18 height 18
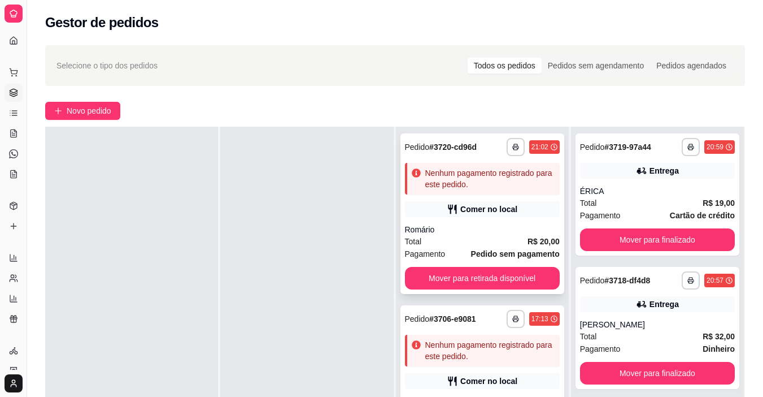
click at [492, 234] on div "Romário" at bounding box center [482, 229] width 155 height 11
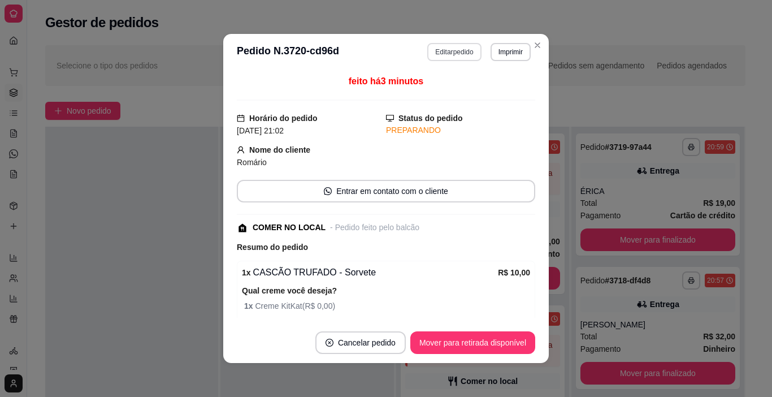
click at [454, 53] on button "Editar pedido" at bounding box center [454, 52] width 54 height 18
click at [658, 362] on button "Continuar" at bounding box center [638, 364] width 219 height 23
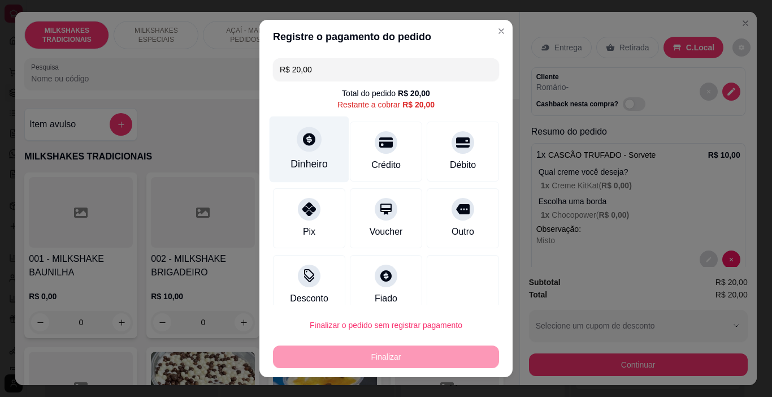
click at [303, 142] on icon at bounding box center [309, 139] width 12 height 12
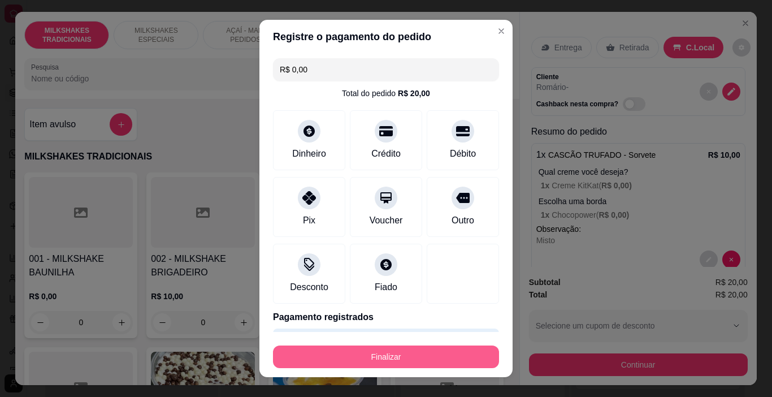
click at [395, 352] on button "Finalizar" at bounding box center [386, 356] width 226 height 23
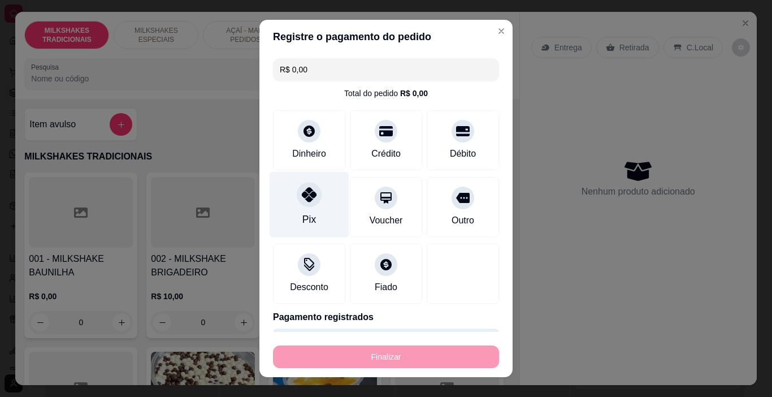
type input "-R$ 20,00"
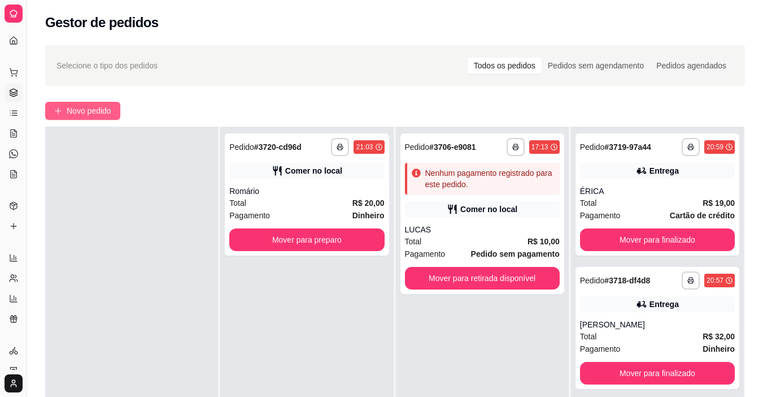
click at [101, 103] on button "Novo pedido" at bounding box center [82, 111] width 75 height 18
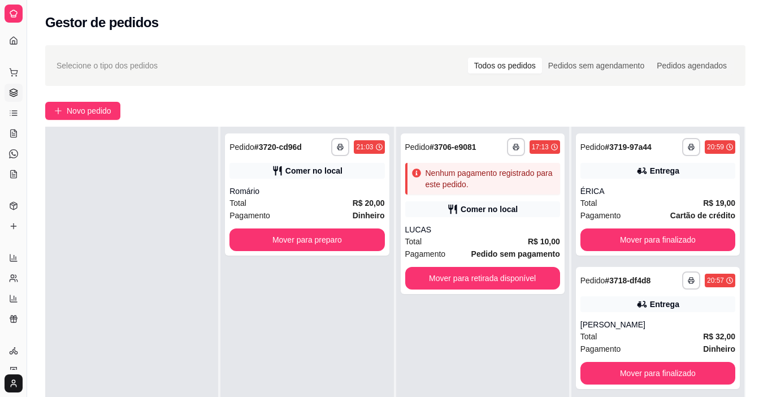
click at [255, 26] on p "AÇAÍ - MAIS PEDIDOS" at bounding box center [245, 35] width 66 height 18
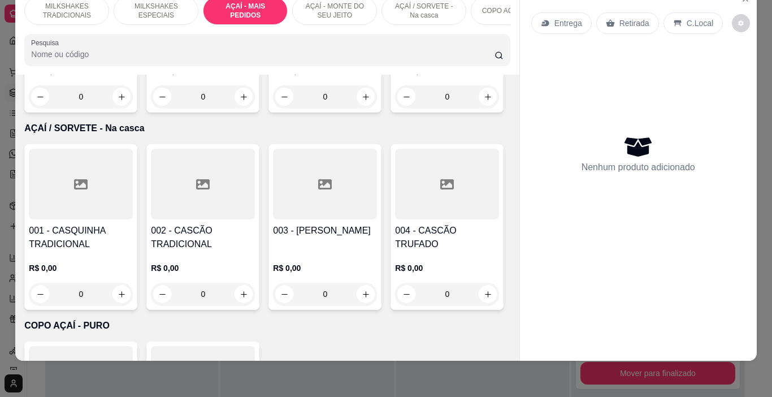
scroll to position [2520, 0]
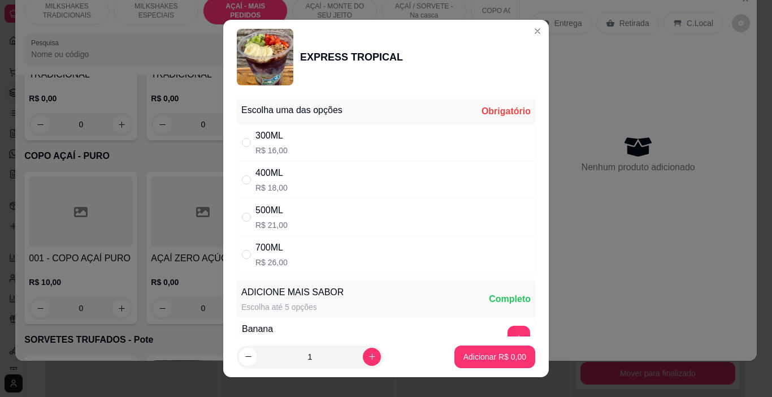
click at [247, 210] on div "500ML R$ 21,00" at bounding box center [386, 216] width 298 height 37
radio input "true"
click at [468, 354] on p "Adicionar R$ 21,00" at bounding box center [493, 356] width 66 height 11
type input "1"
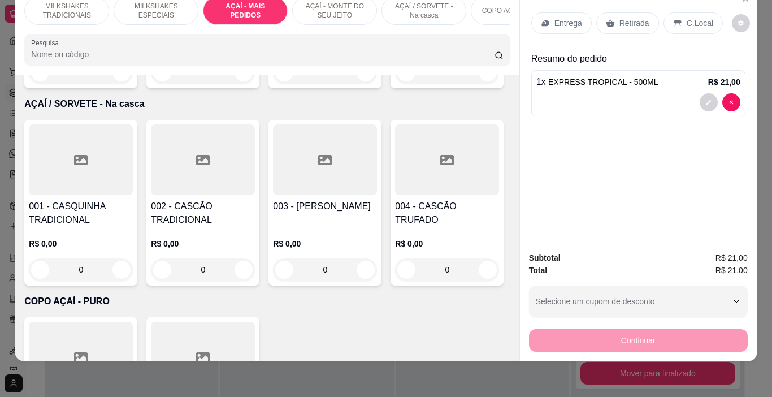
scroll to position [2351, 0]
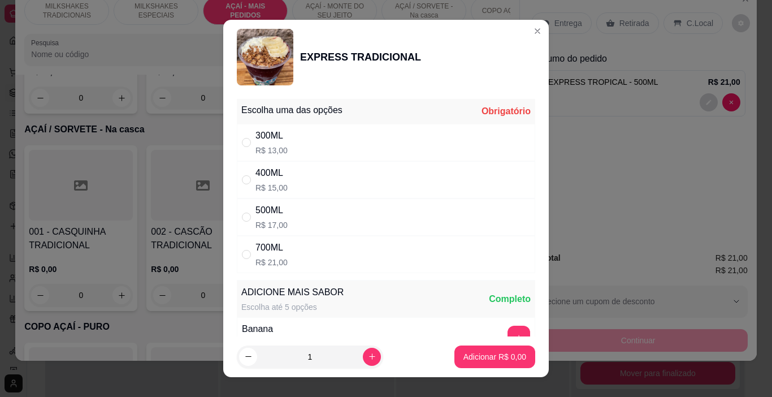
click at [313, 136] on div "300ML R$ 13,00" at bounding box center [386, 142] width 298 height 37
radio input "true"
click at [495, 363] on button "Adicionar R$ 13,00" at bounding box center [492, 357] width 83 height 22
type input "1"
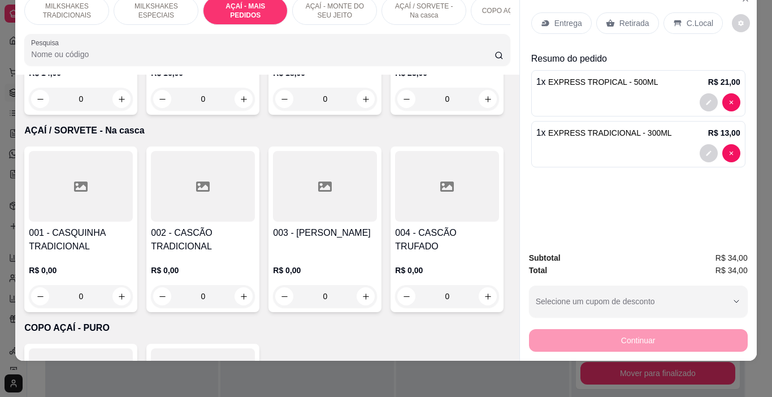
click at [565, 20] on p "Entrega" at bounding box center [568, 23] width 28 height 11
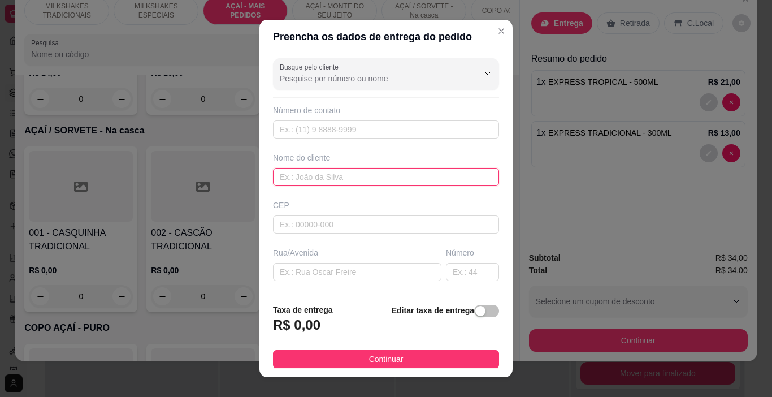
click at [331, 175] on input "text" at bounding box center [386, 177] width 226 height 18
type input "CAL"
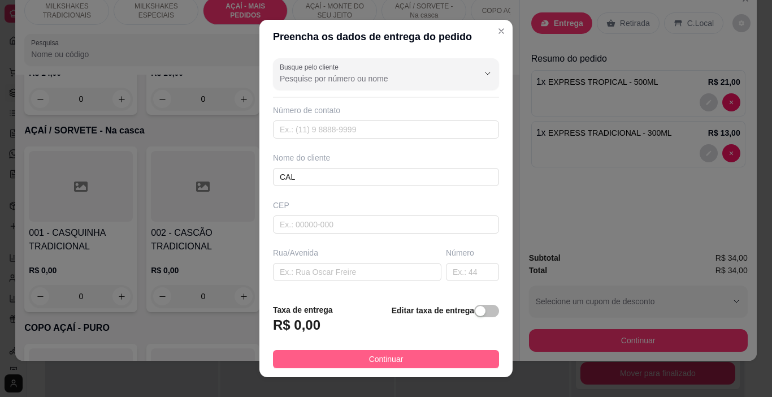
click at [403, 352] on button "Continuar" at bounding box center [386, 359] width 226 height 18
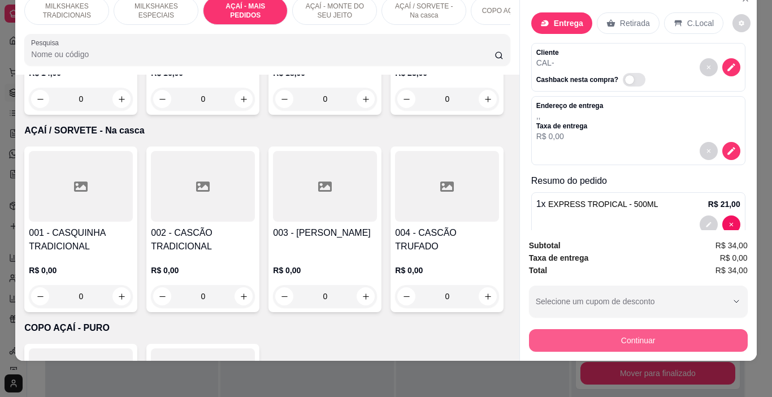
click at [645, 337] on button "Continuar" at bounding box center [638, 340] width 219 height 23
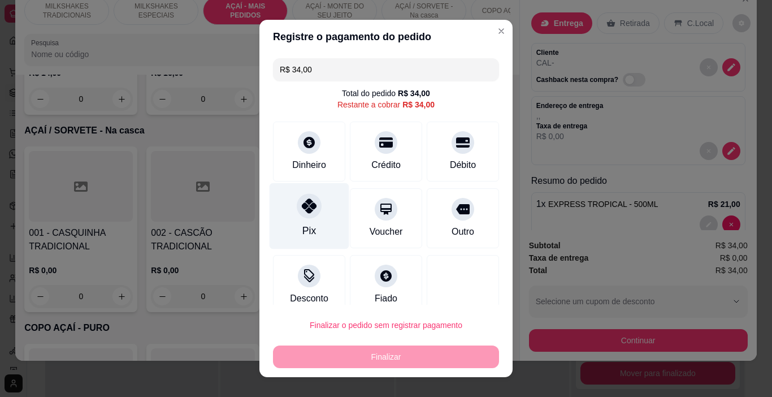
click at [292, 219] on div "Pix" at bounding box center [310, 216] width 80 height 66
type input "R$ 0,00"
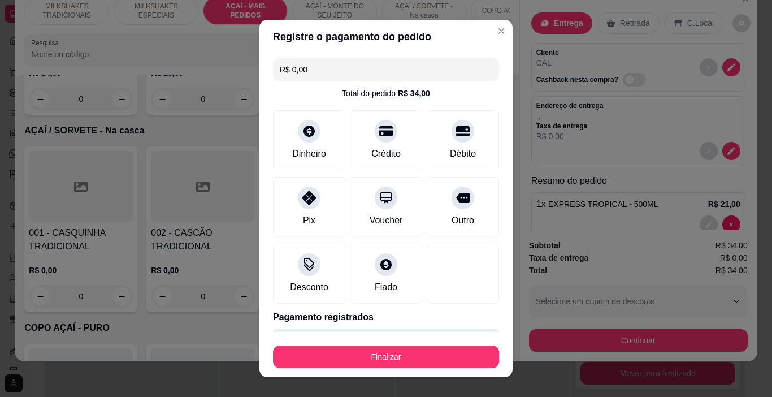
click at [422, 361] on button "Finalizar" at bounding box center [386, 356] width 226 height 23
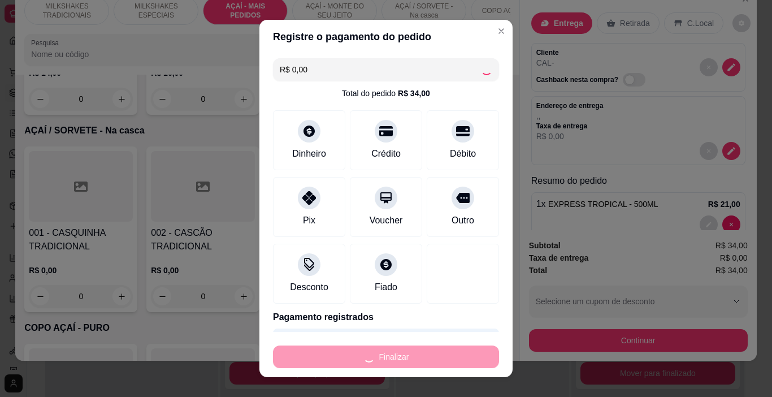
type input "0"
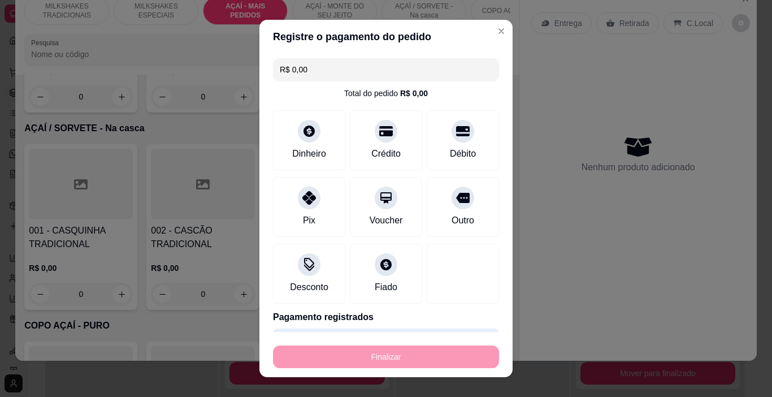
type input "-R$ 34,00"
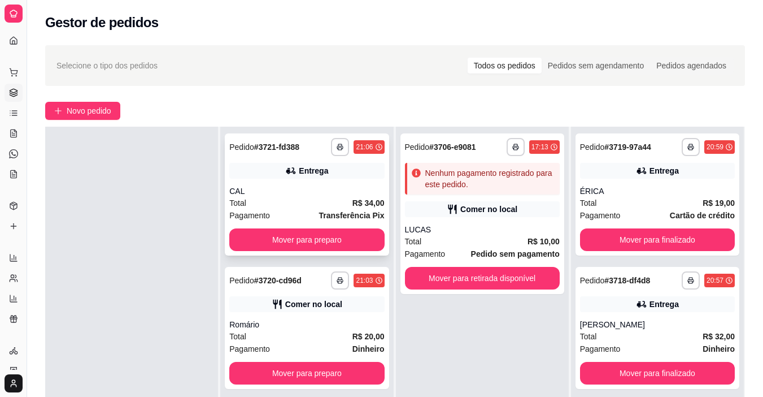
click at [337, 144] on icon "button" at bounding box center [340, 147] width 7 height 7
click at [326, 191] on button "IMPRESSORA" at bounding box center [306, 186] width 79 height 18
click at [100, 109] on span "Novo pedido" at bounding box center [89, 111] width 45 height 12
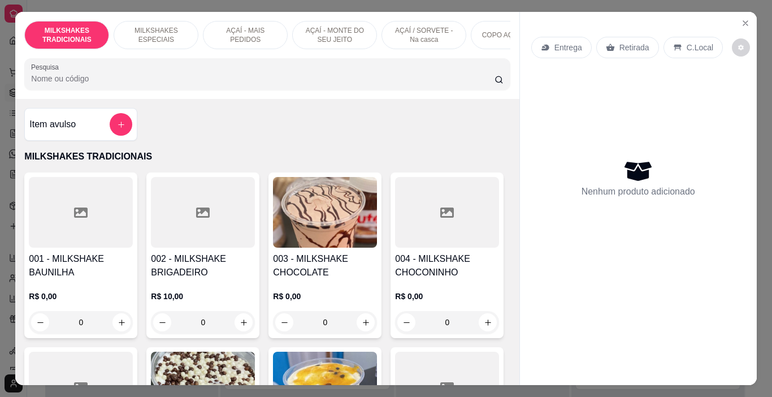
click at [321, 35] on p "AÇAÍ - MONTE DO SEU JEITO" at bounding box center [335, 35] width 66 height 18
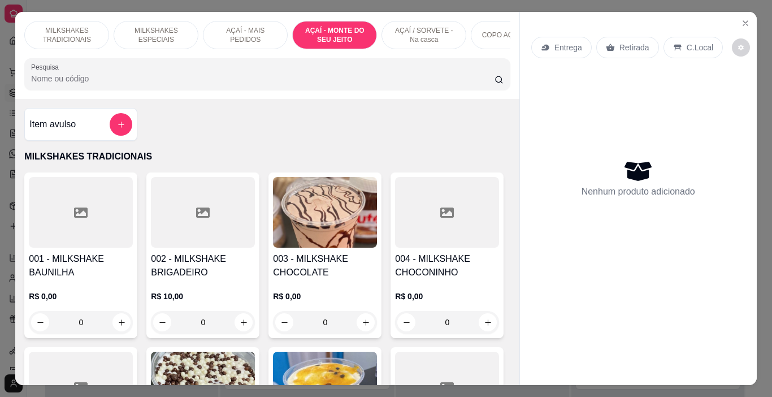
scroll to position [28, 0]
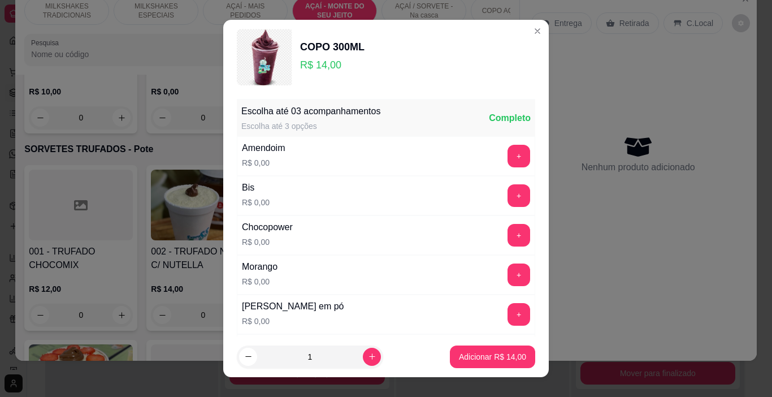
scroll to position [57, 0]
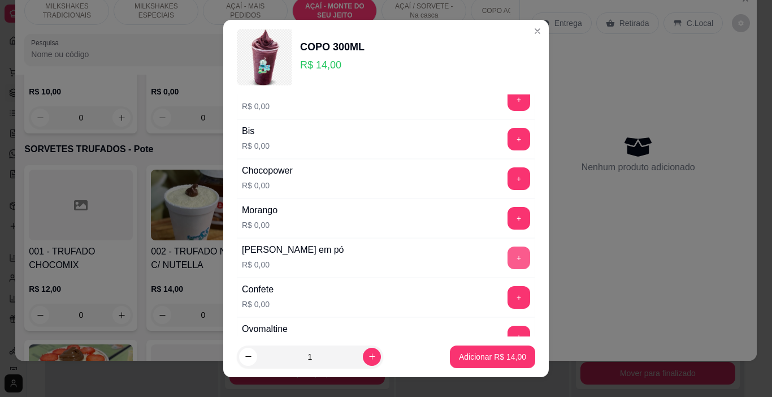
click at [507, 256] on button "+" at bounding box center [518, 257] width 23 height 23
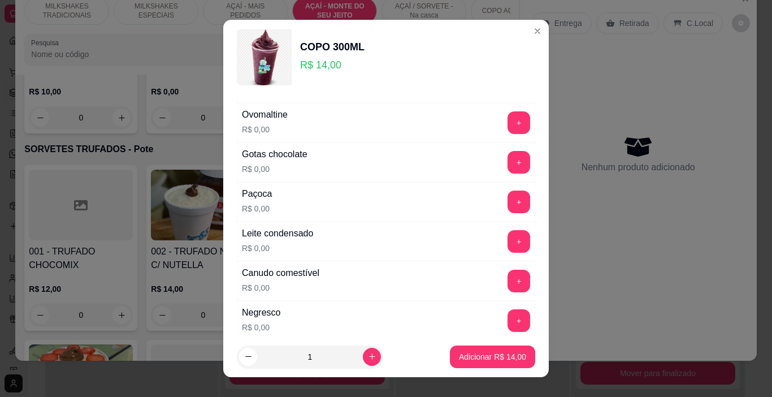
scroll to position [283, 0]
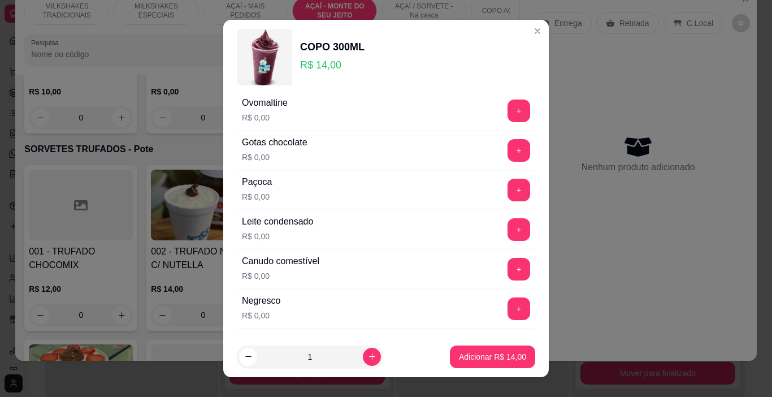
click at [507, 187] on button "+" at bounding box center [518, 190] width 23 height 23
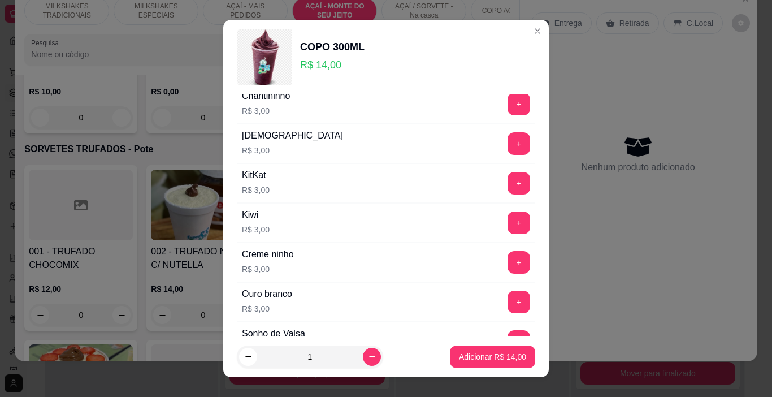
scroll to position [1859, 0]
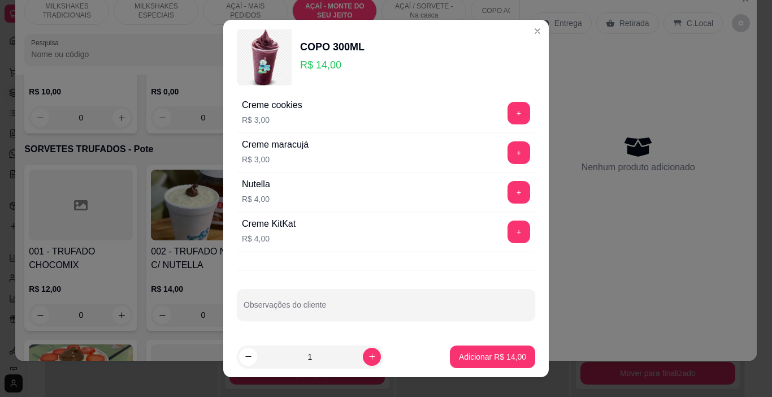
click at [507, 191] on button "+" at bounding box center [518, 192] width 23 height 23
click at [474, 358] on p "Adicionar R$ 18,00" at bounding box center [492, 356] width 67 height 11
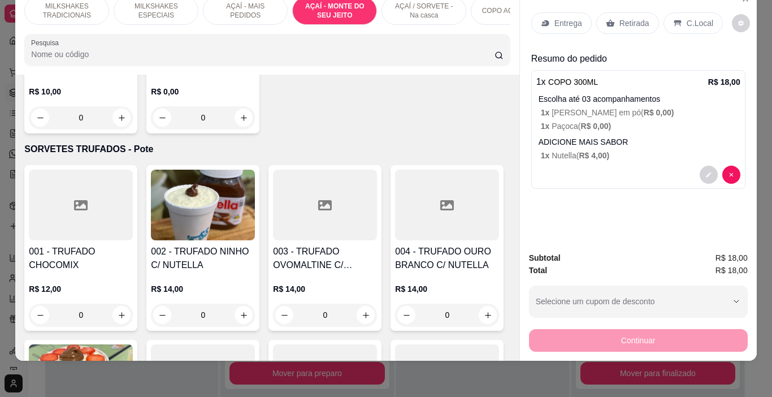
click at [569, 26] on div "Entrega Retirada C.Local" at bounding box center [638, 23] width 214 height 40
click at [571, 20] on p "Entrega" at bounding box center [568, 23] width 28 height 11
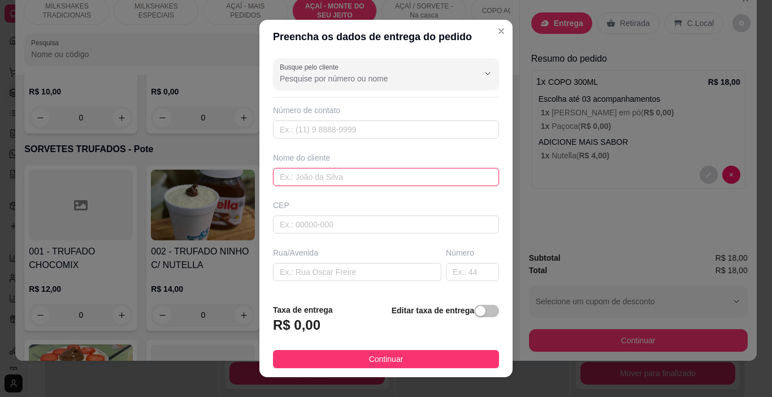
click at [327, 177] on input "text" at bounding box center [386, 177] width 226 height 18
type input "[PERSON_NAME]"
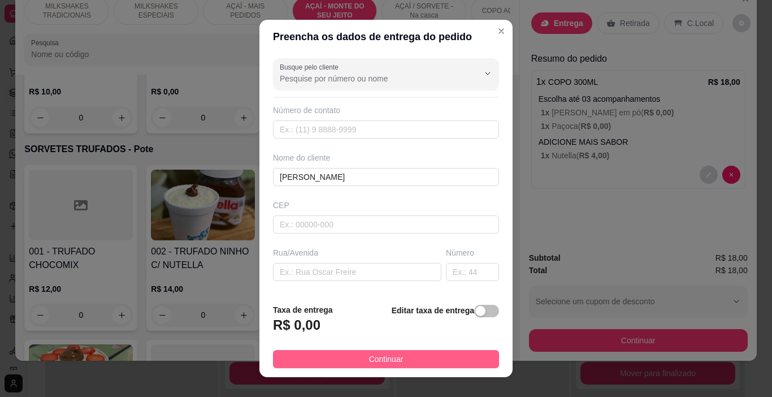
click at [406, 356] on button "Continuar" at bounding box center [386, 359] width 226 height 18
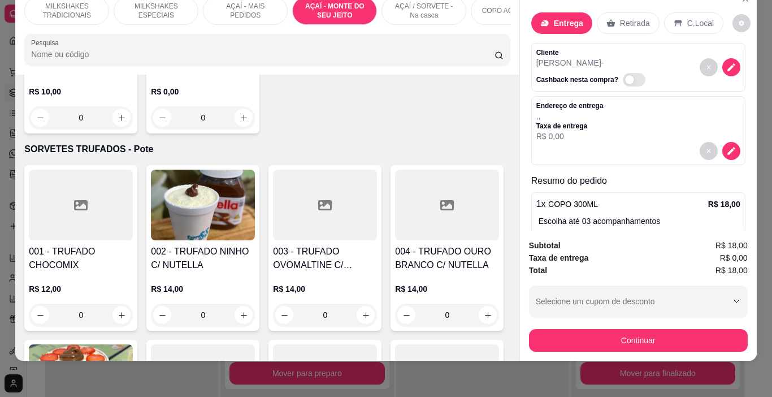
click at [581, 199] on span "COPO 300ML" at bounding box center [573, 203] width 50 height 9
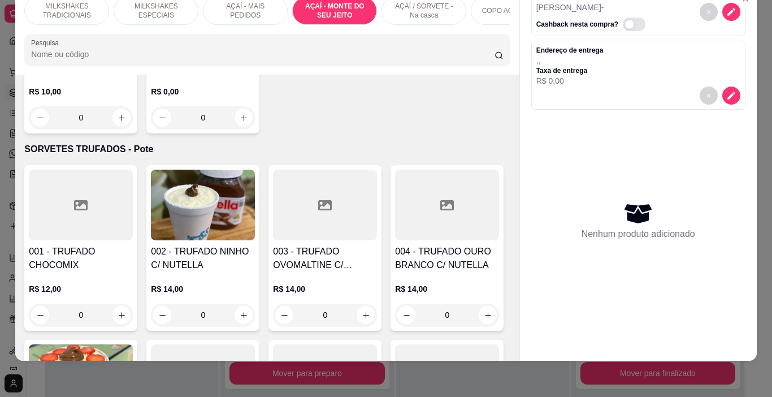
scroll to position [55, 0]
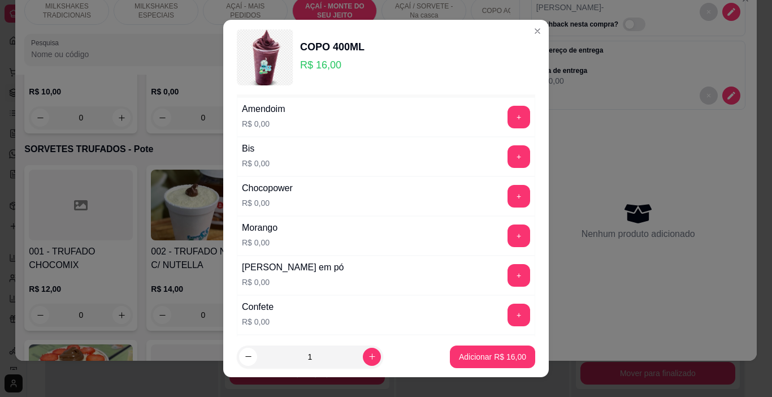
scroll to position [57, 0]
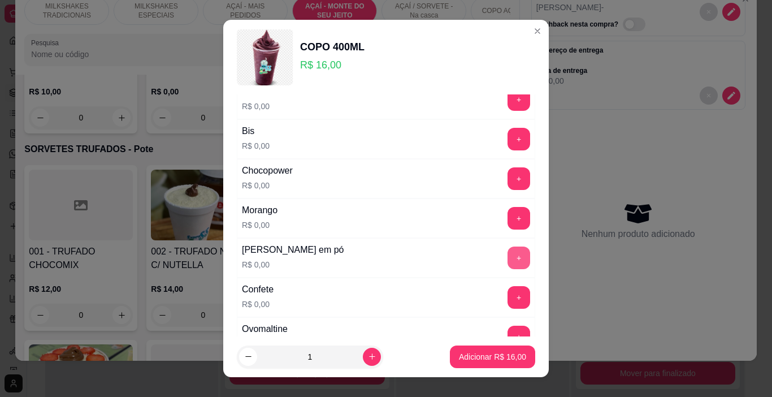
click at [507, 255] on button "+" at bounding box center [518, 257] width 23 height 23
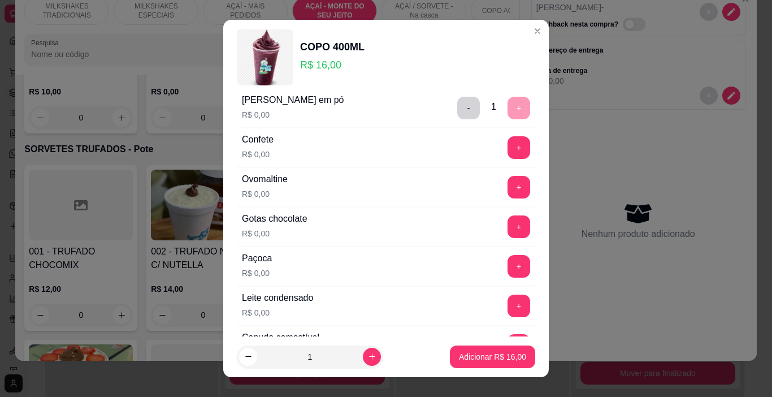
scroll to position [226, 0]
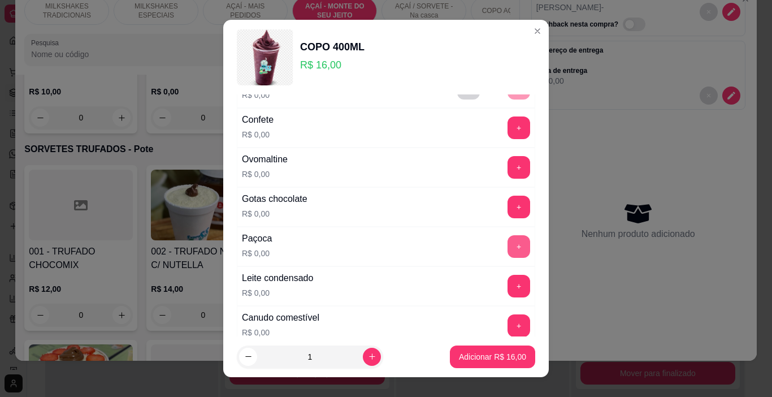
click at [507, 249] on button "+" at bounding box center [518, 246] width 23 height 23
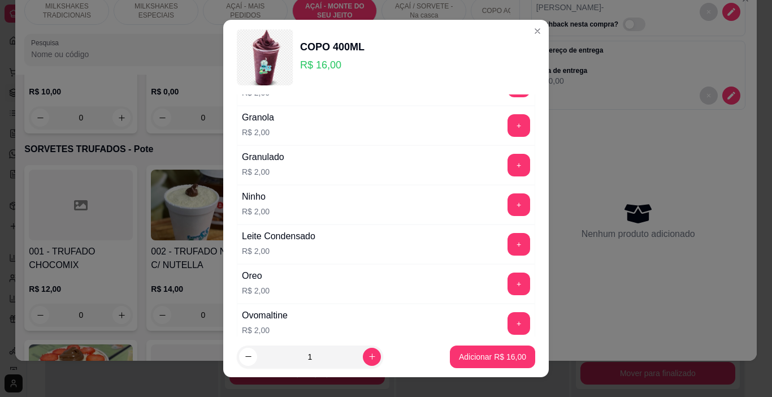
scroll to position [1859, 0]
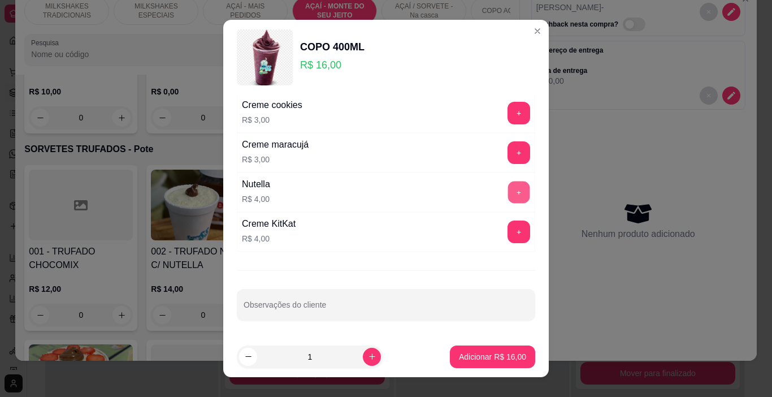
click at [508, 197] on button "+" at bounding box center [519, 192] width 22 height 22
click at [491, 355] on p "Adicionar R$ 20,00" at bounding box center [492, 356] width 67 height 11
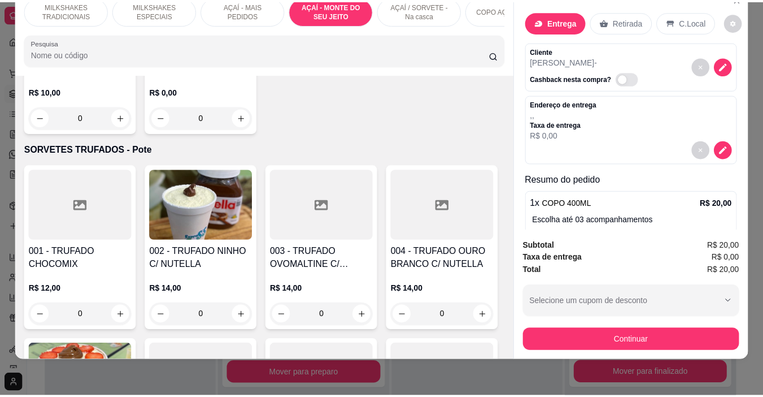
scroll to position [0, 0]
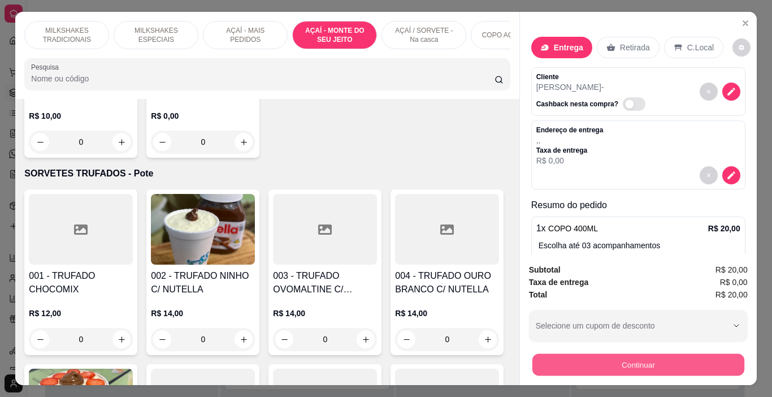
click at [648, 362] on button "Continuar" at bounding box center [638, 365] width 212 height 22
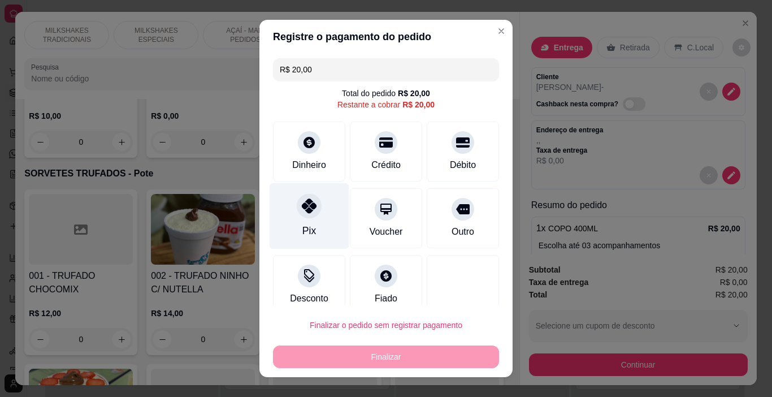
click at [302, 210] on icon at bounding box center [309, 205] width 15 height 15
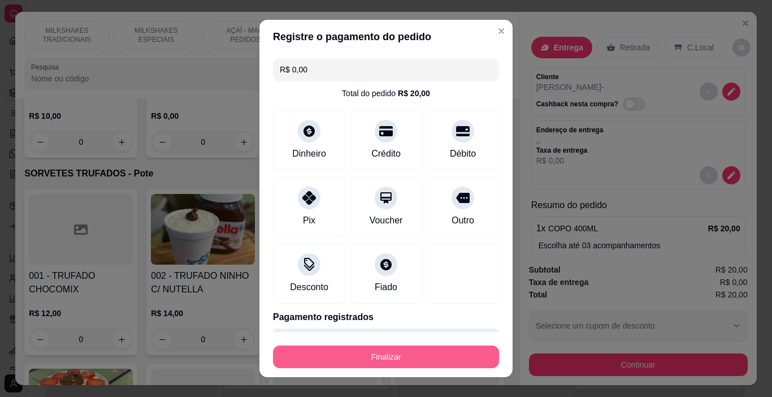
click at [418, 355] on button "Finalizar" at bounding box center [386, 356] width 226 height 23
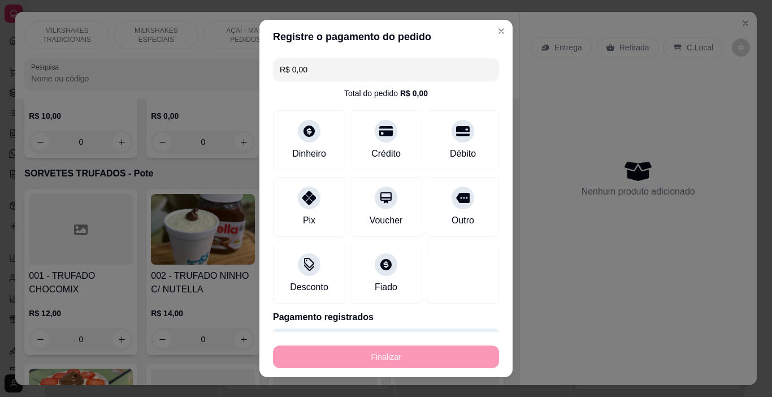
type input "-R$ 20,00"
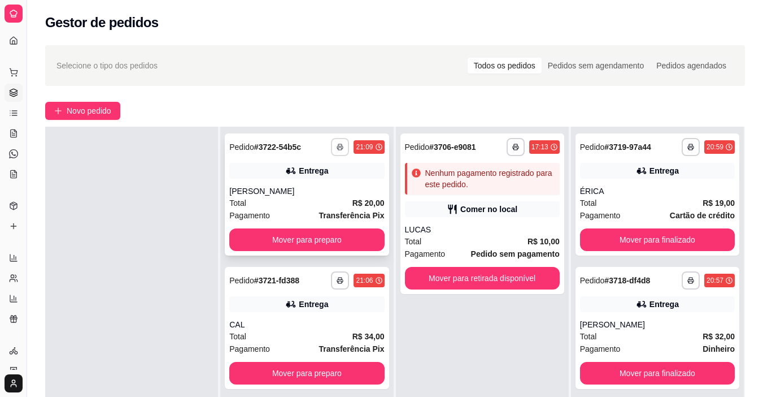
click at [336, 150] on button "button" at bounding box center [340, 147] width 18 height 18
click at [318, 184] on button "IMPRESSORA" at bounding box center [308, 181] width 66 height 15
